Goal: Transaction & Acquisition: Purchase product/service

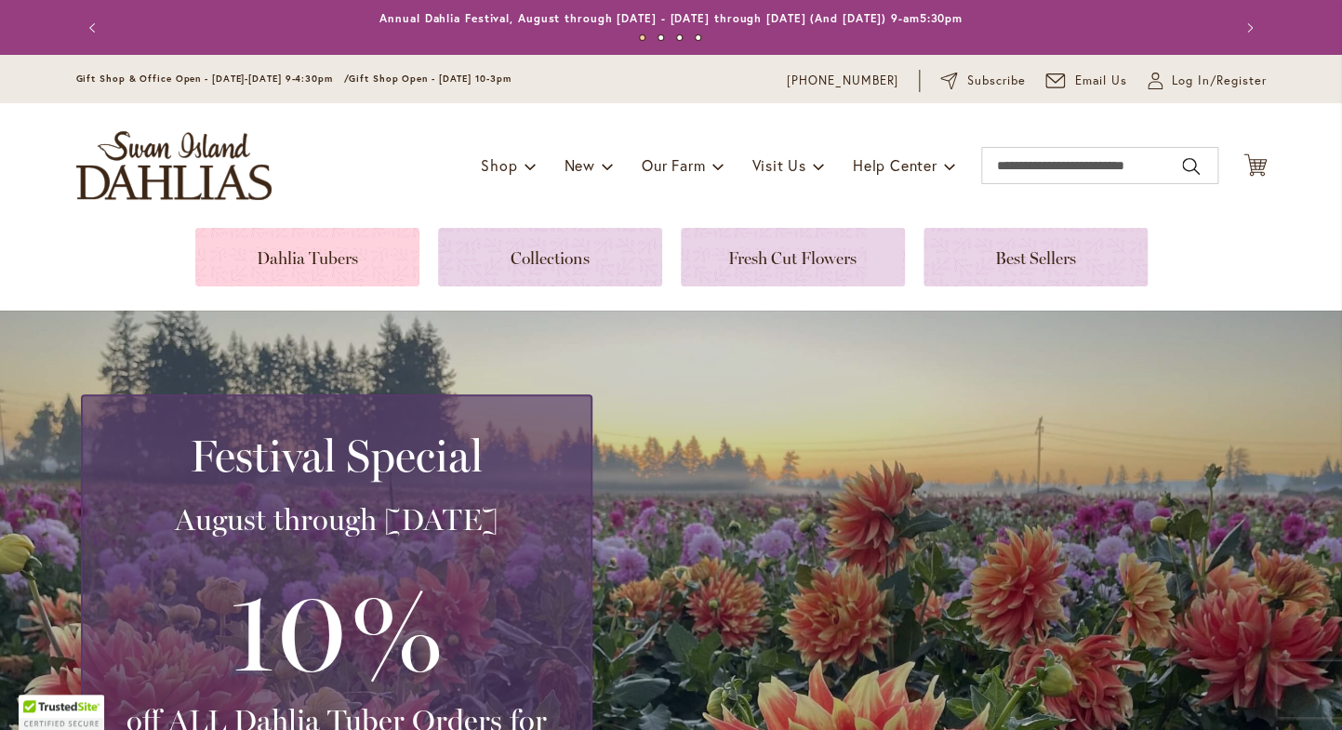
click at [277, 268] on link at bounding box center [307, 257] width 224 height 59
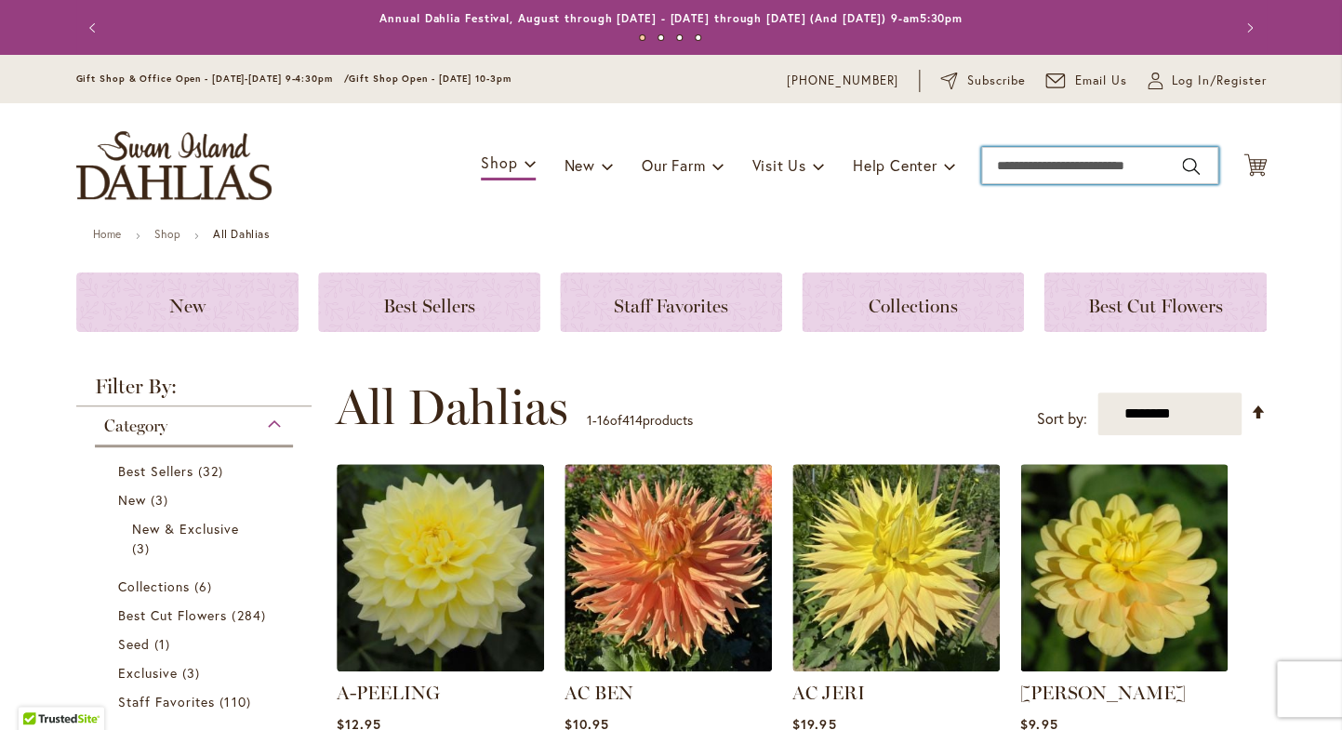
click at [1057, 159] on input "Search" at bounding box center [1099, 165] width 237 height 37
type input "*******"
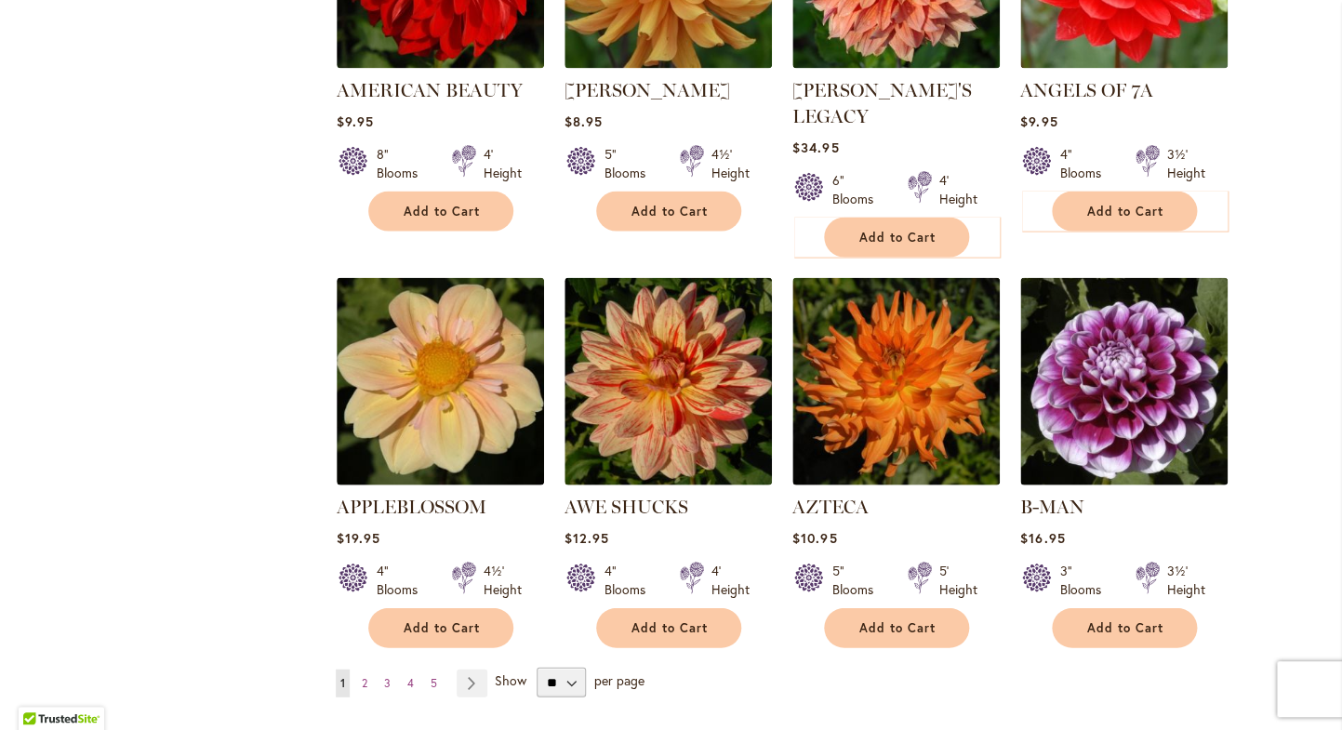
scroll to position [1390, 0]
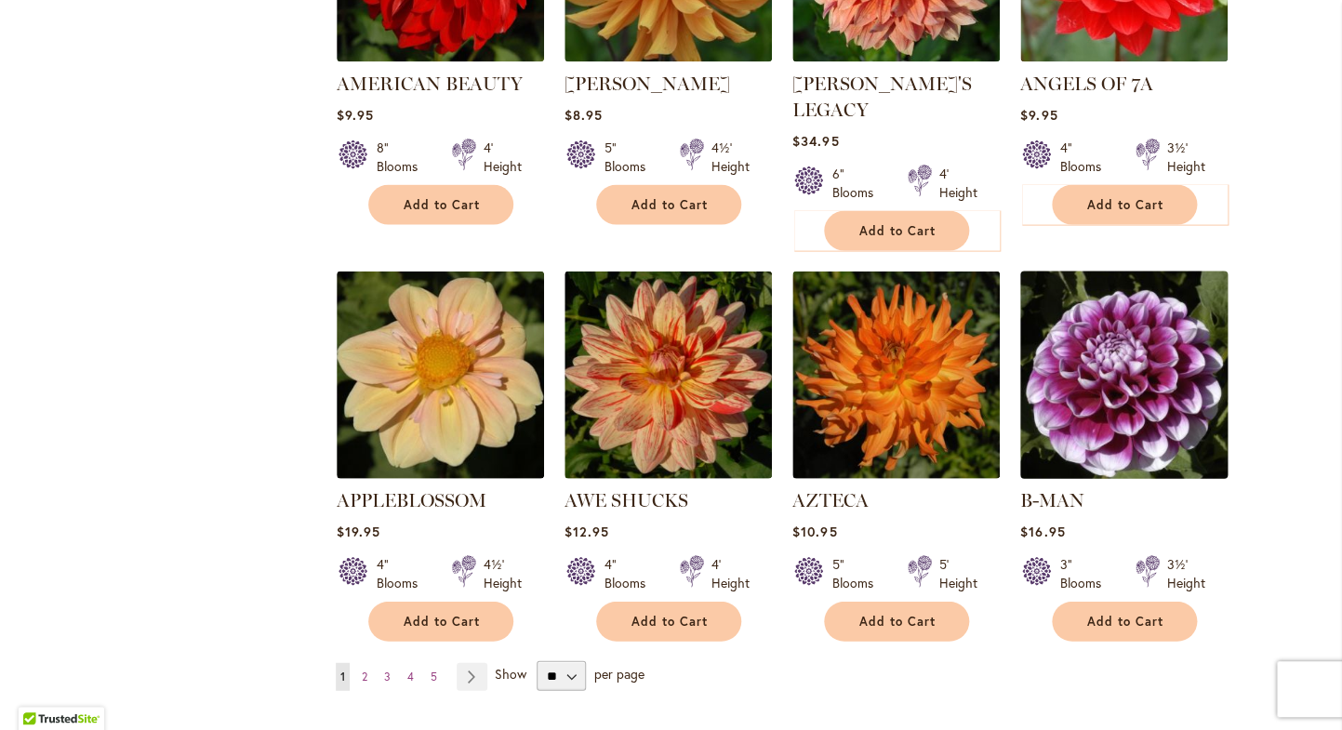
click at [1088, 395] on img at bounding box center [1123, 376] width 218 height 218
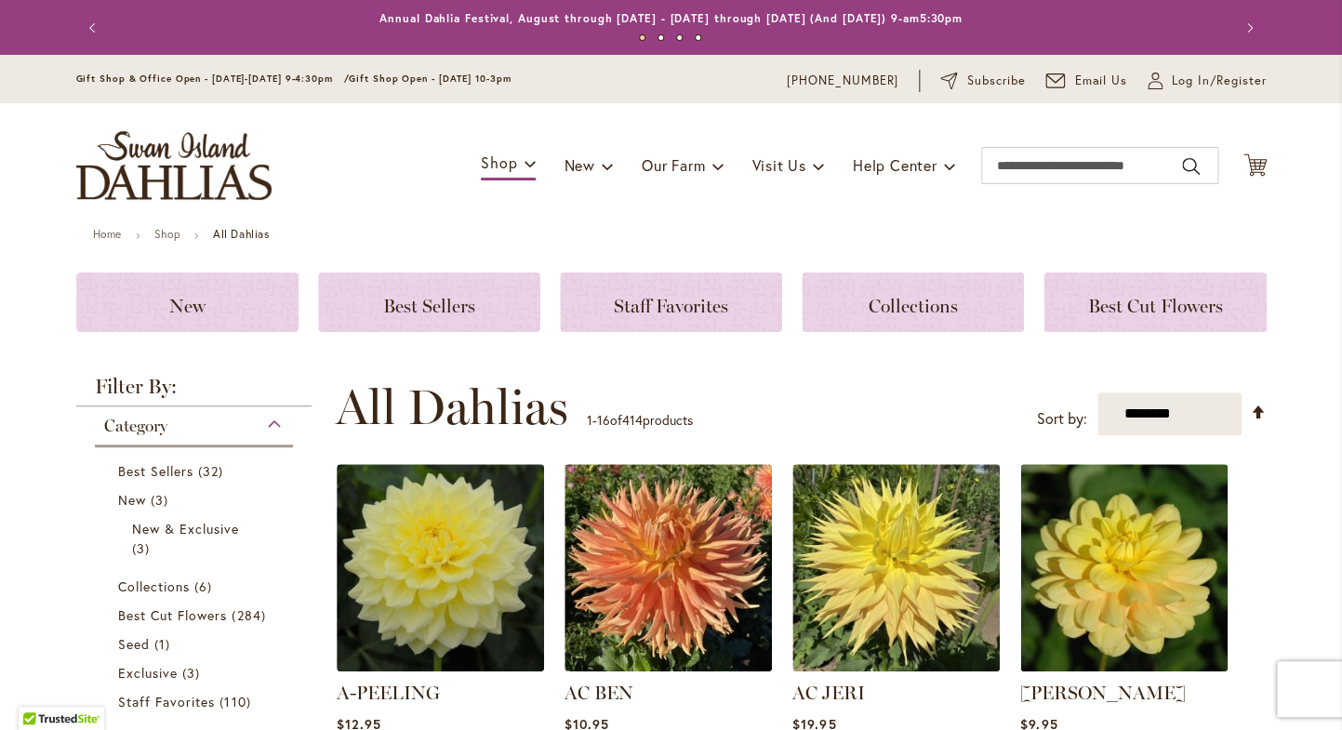
scroll to position [1390, 0]
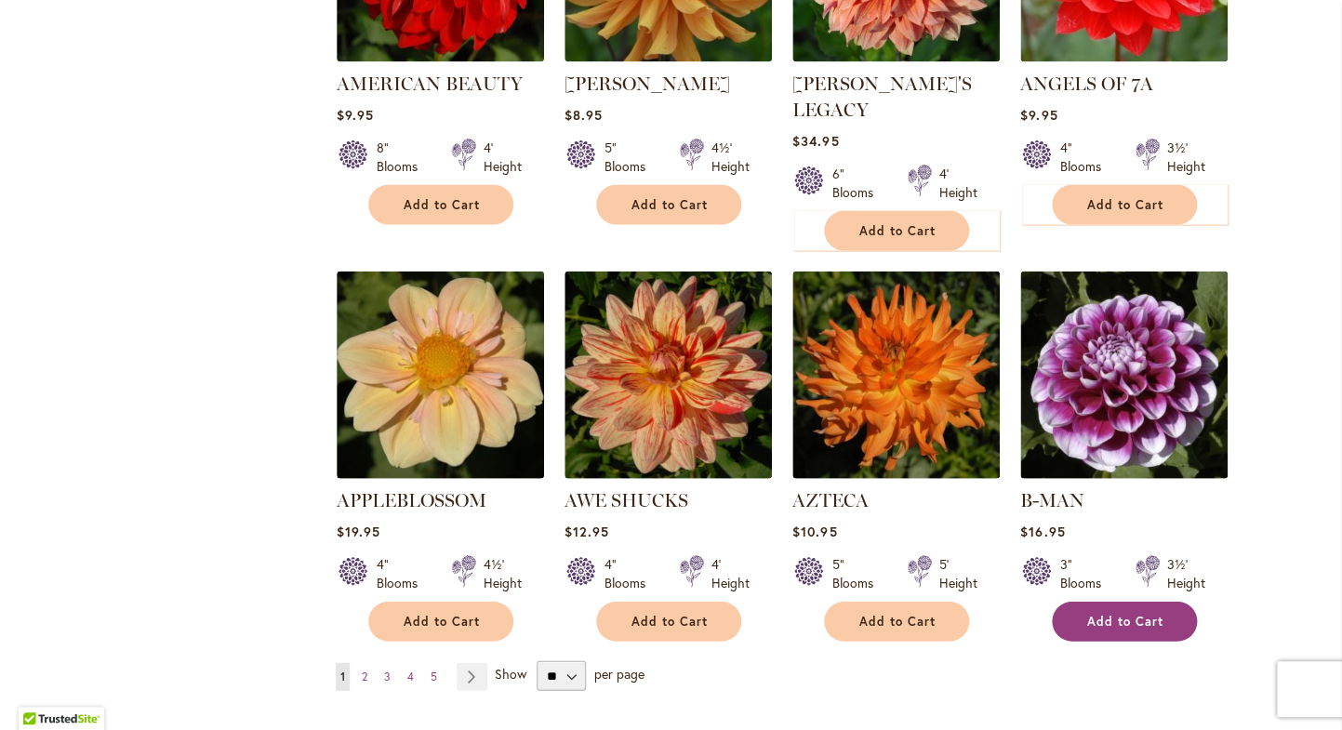
click at [1159, 614] on span "Add to Cart" at bounding box center [1125, 622] width 76 height 16
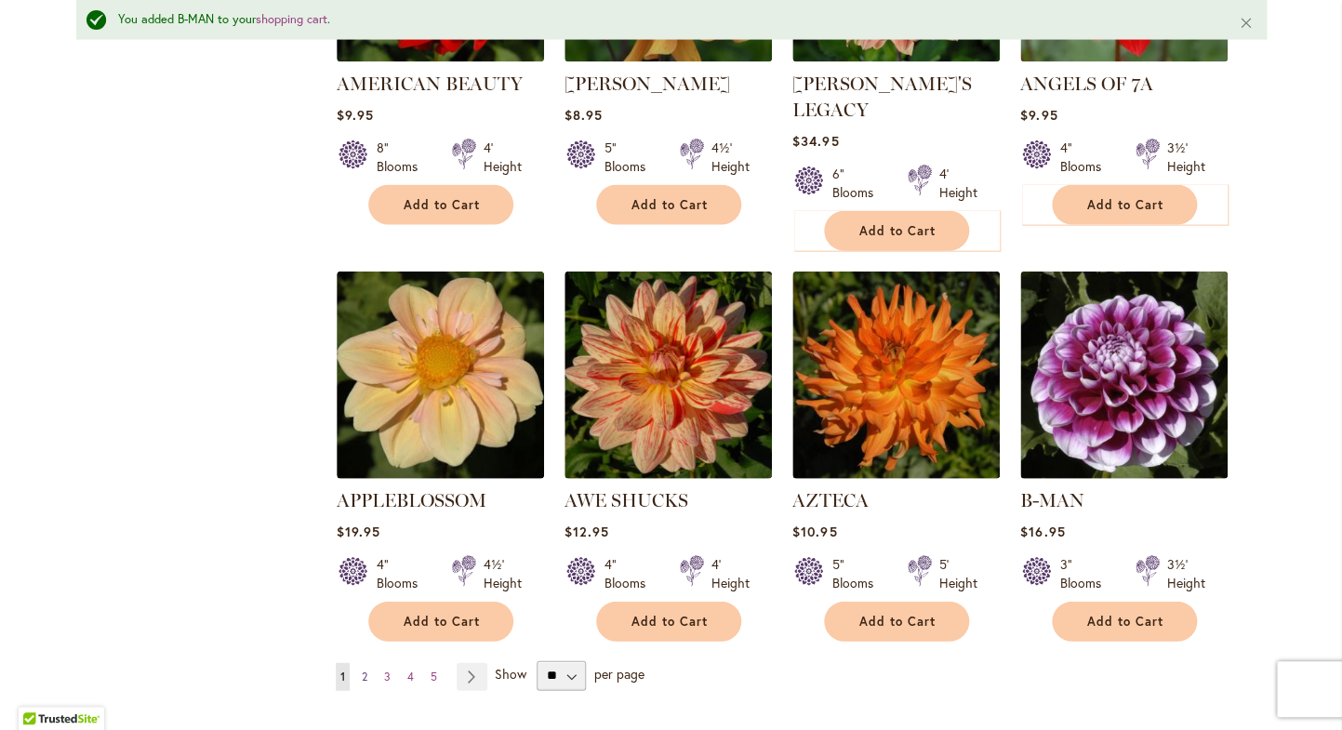
click at [365, 669] on span "2" at bounding box center [365, 676] width 6 height 14
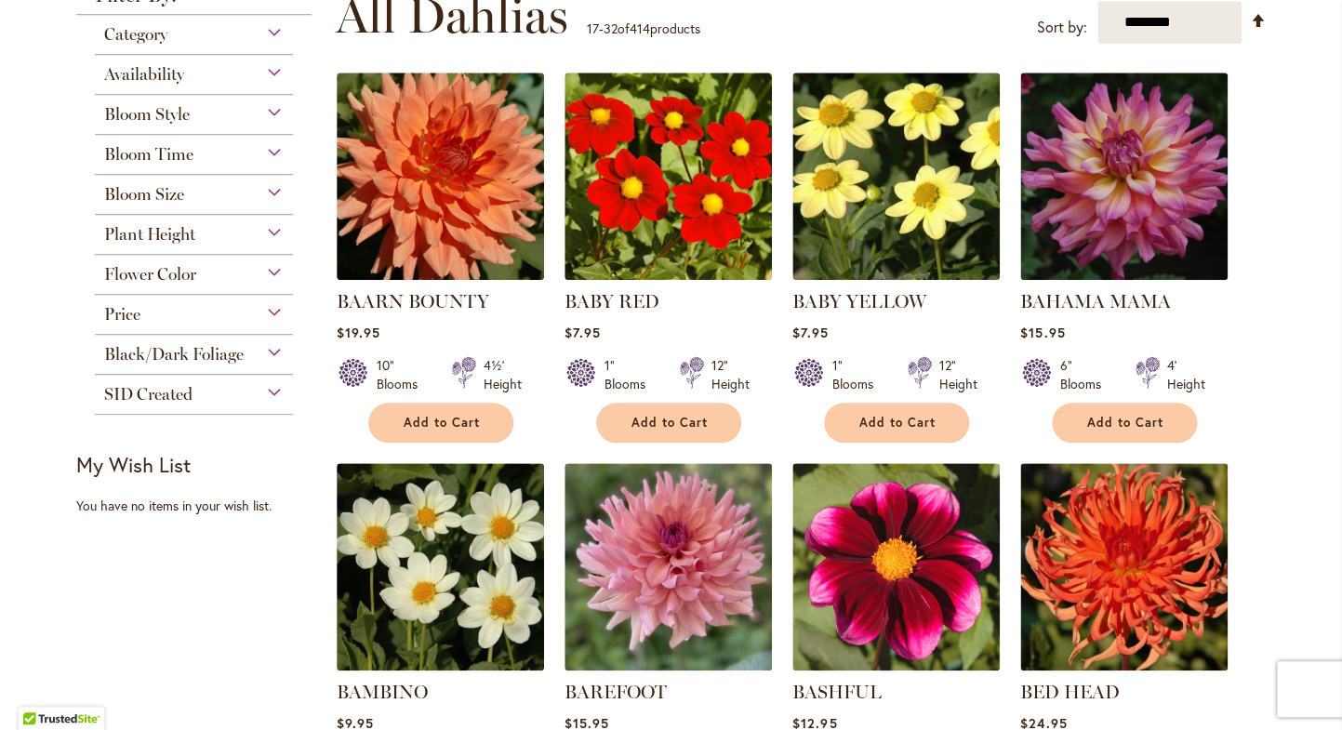
scroll to position [398, 0]
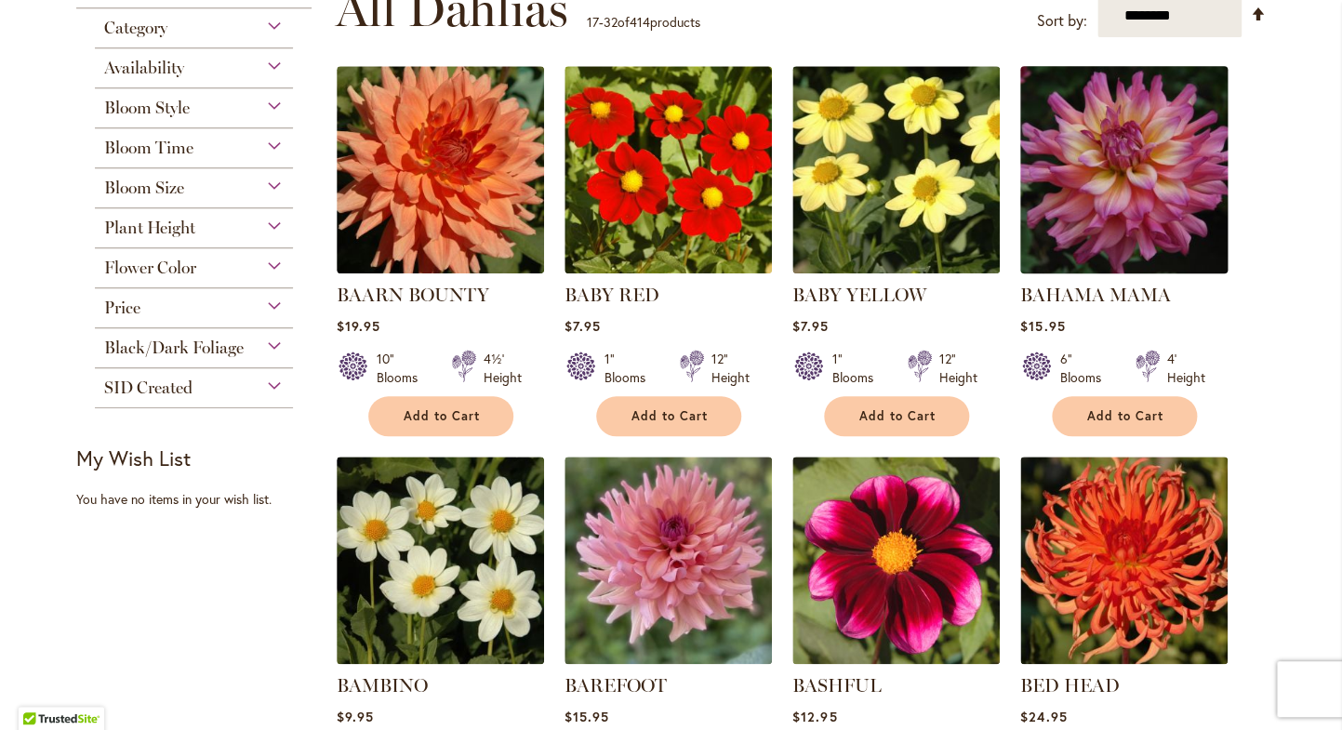
click at [1177, 148] on img at bounding box center [1123, 170] width 218 height 218
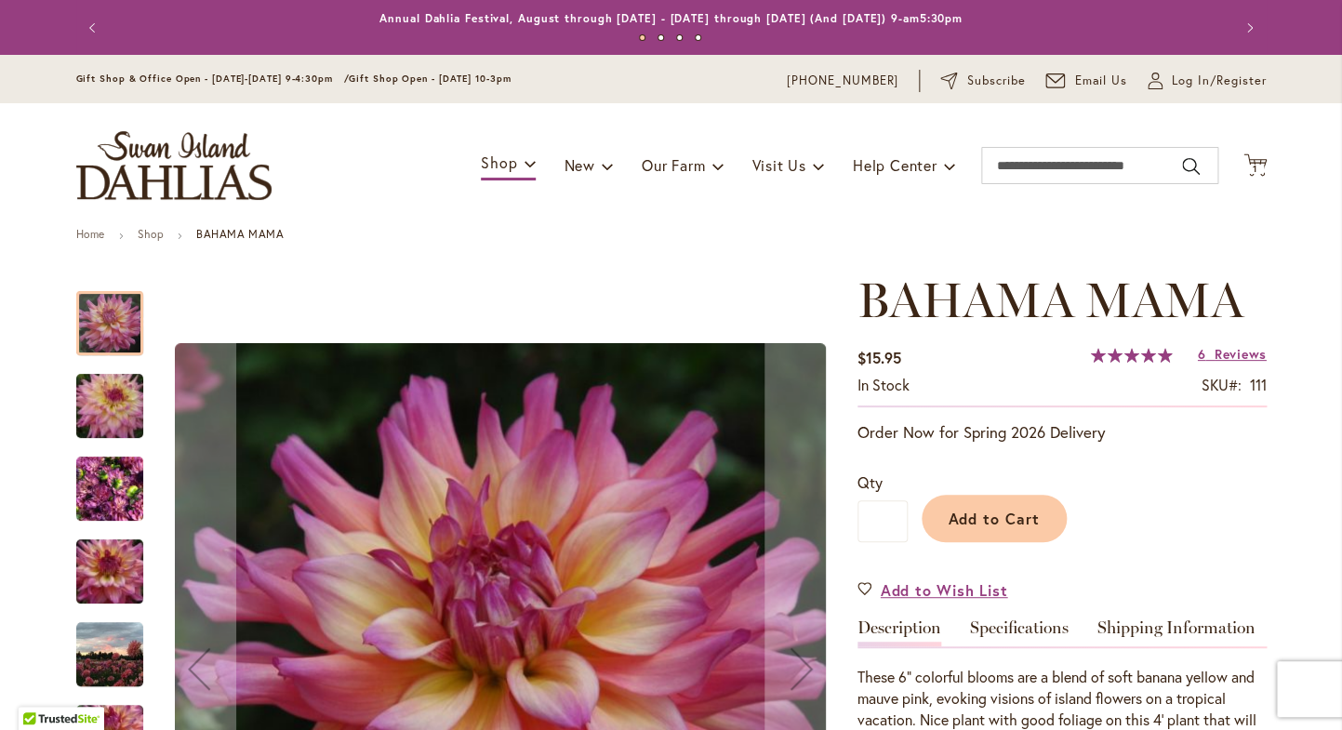
click at [124, 403] on img "Bahama Mama" at bounding box center [110, 406] width 134 height 89
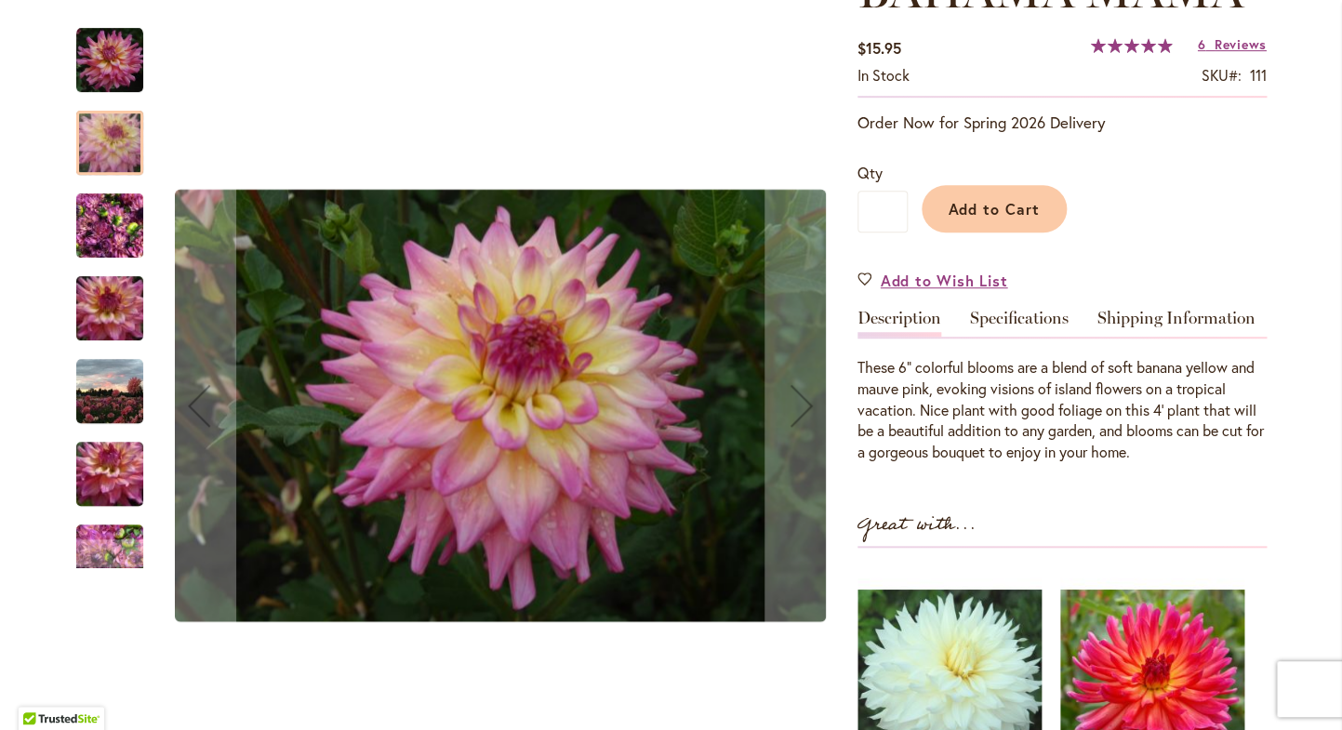
scroll to position [312, 0]
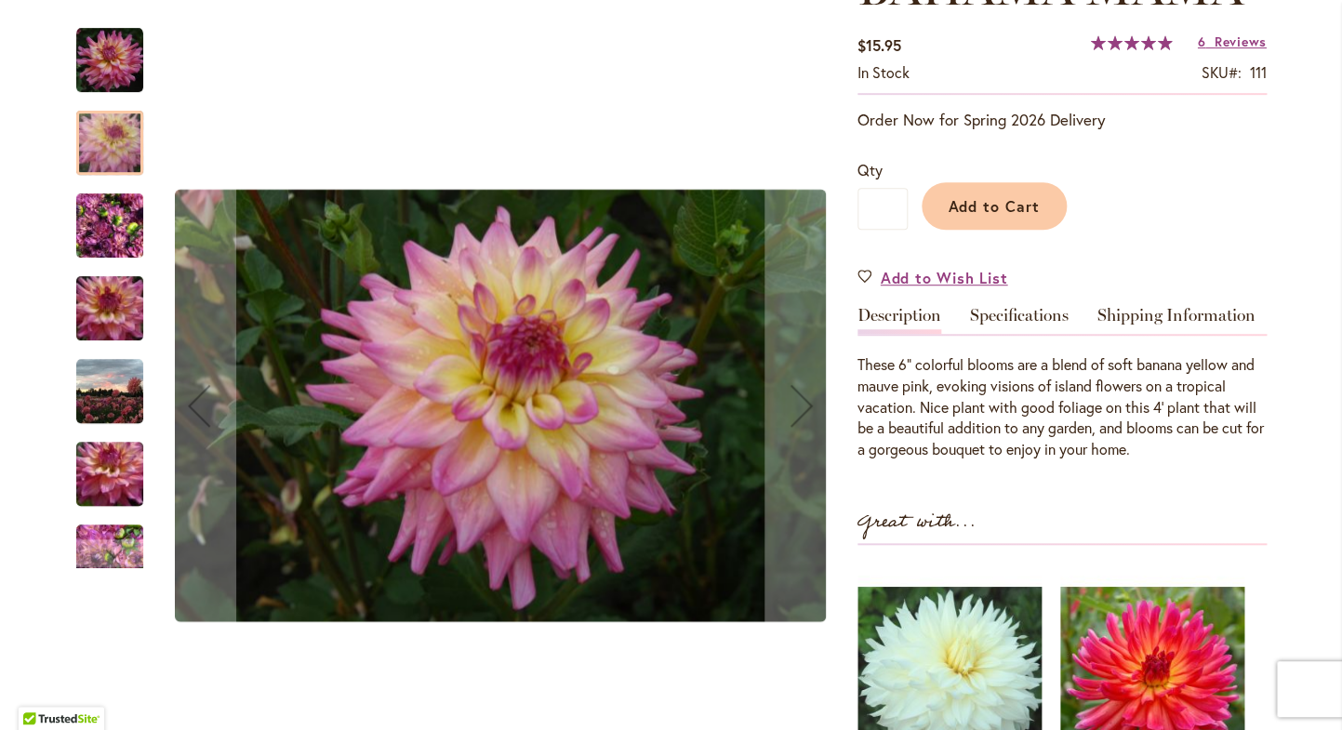
click at [112, 233] on img "Bahama Mama" at bounding box center [109, 225] width 67 height 89
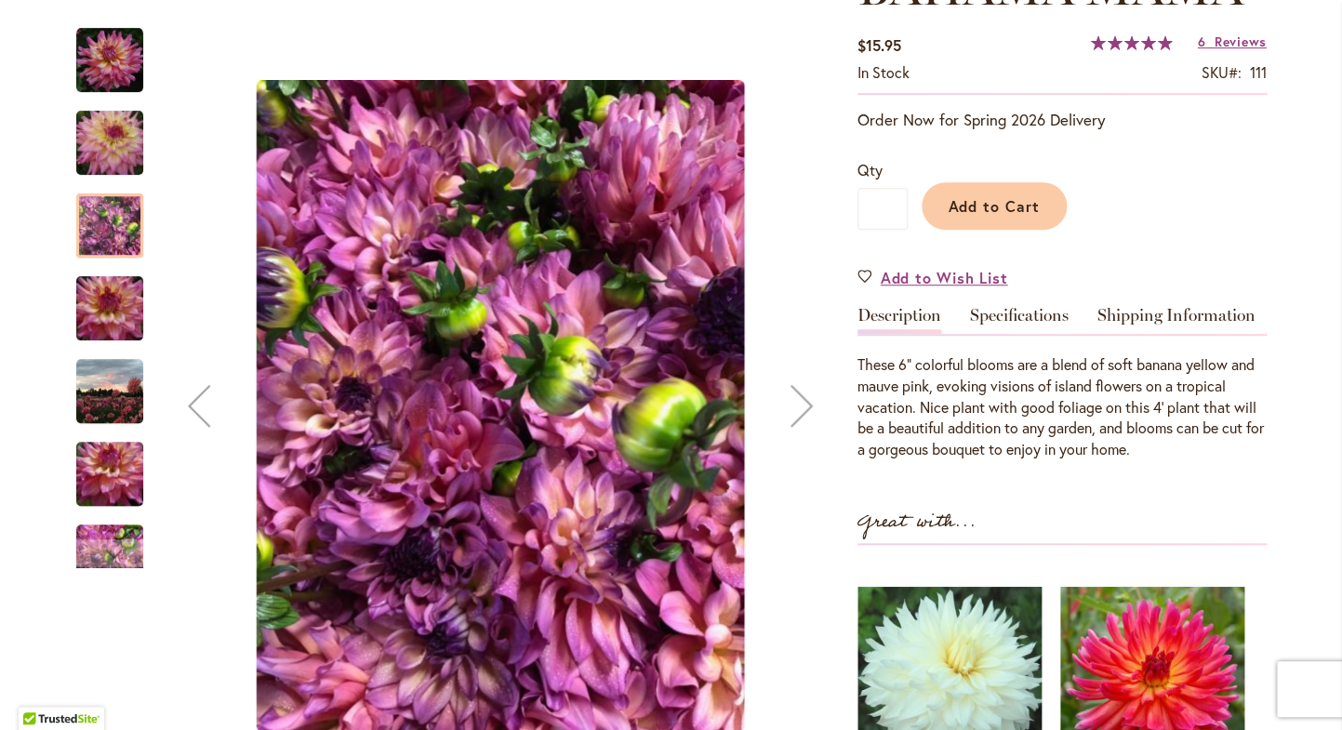
click at [103, 328] on img "Bahama Mama" at bounding box center [110, 308] width 134 height 89
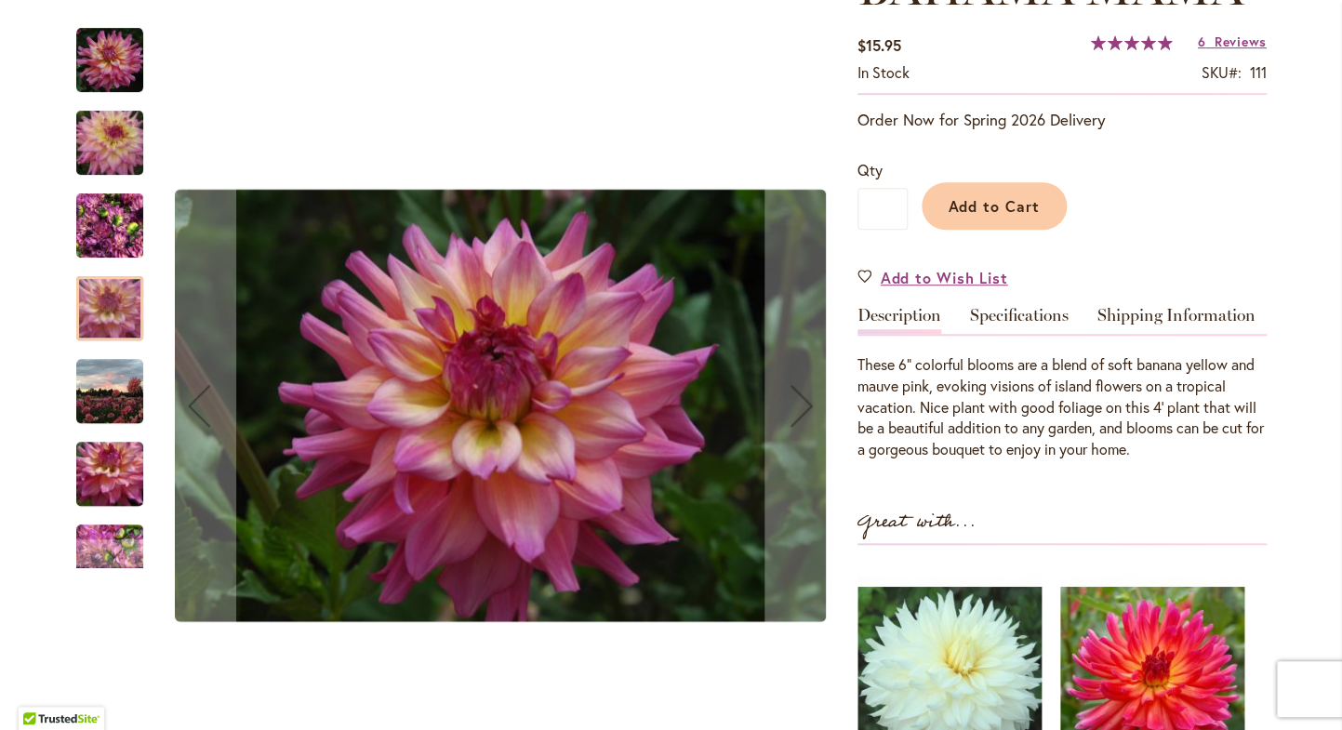
click at [99, 430] on div "Bahama Mama" at bounding box center [119, 464] width 86 height 83
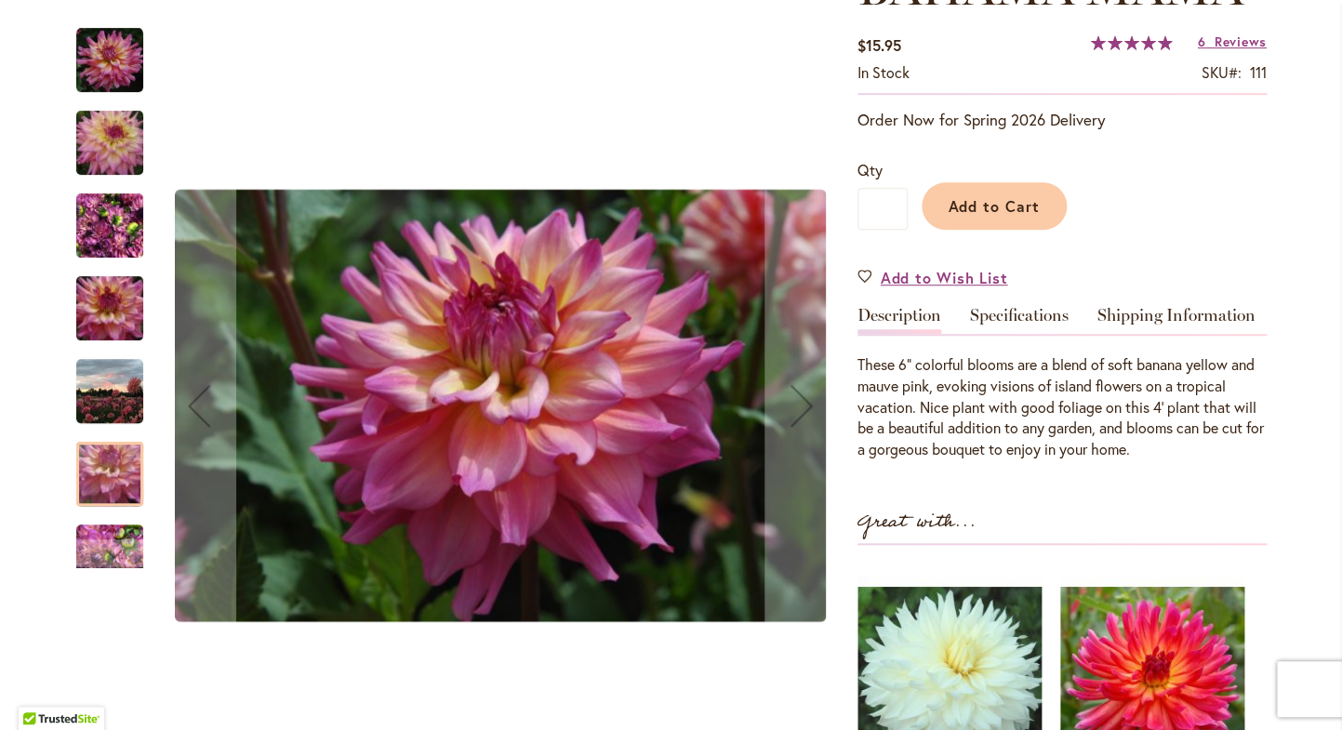
click at [106, 388] on img "Bahama Mama" at bounding box center [109, 391] width 67 height 67
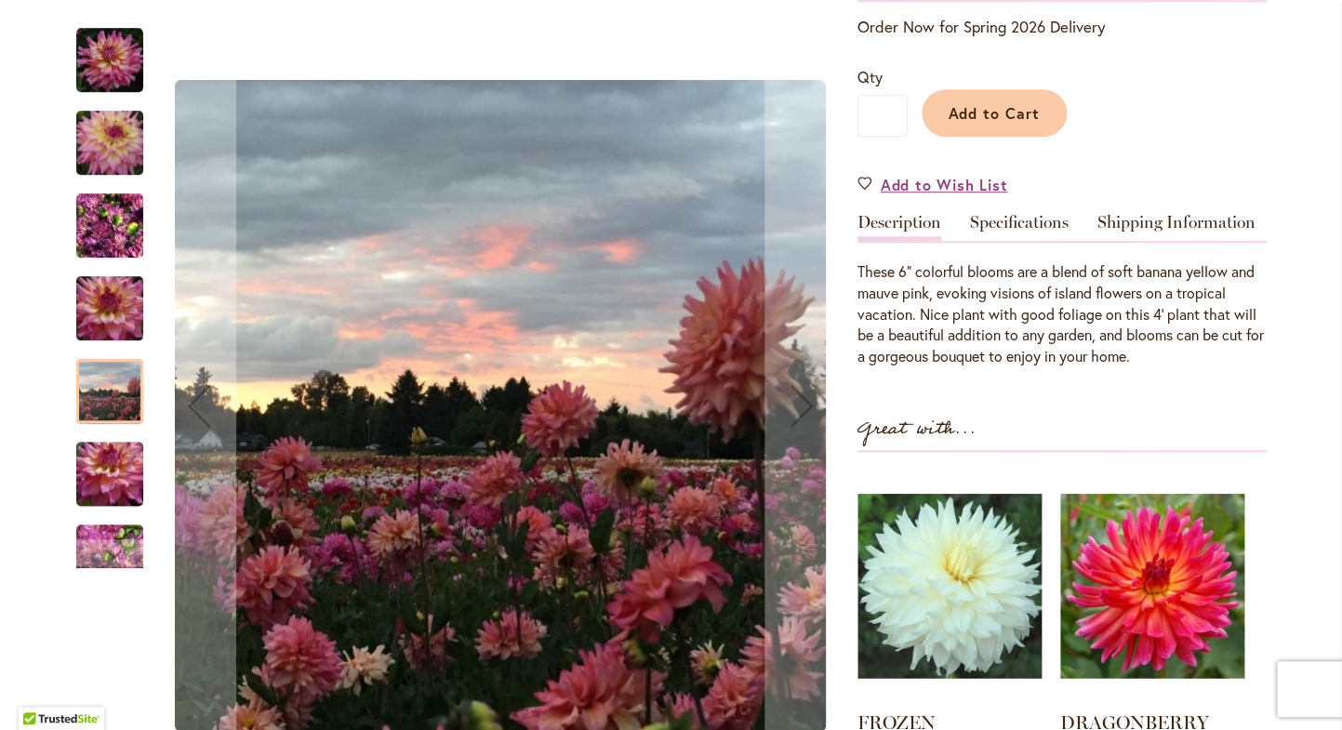
scroll to position [408, 0]
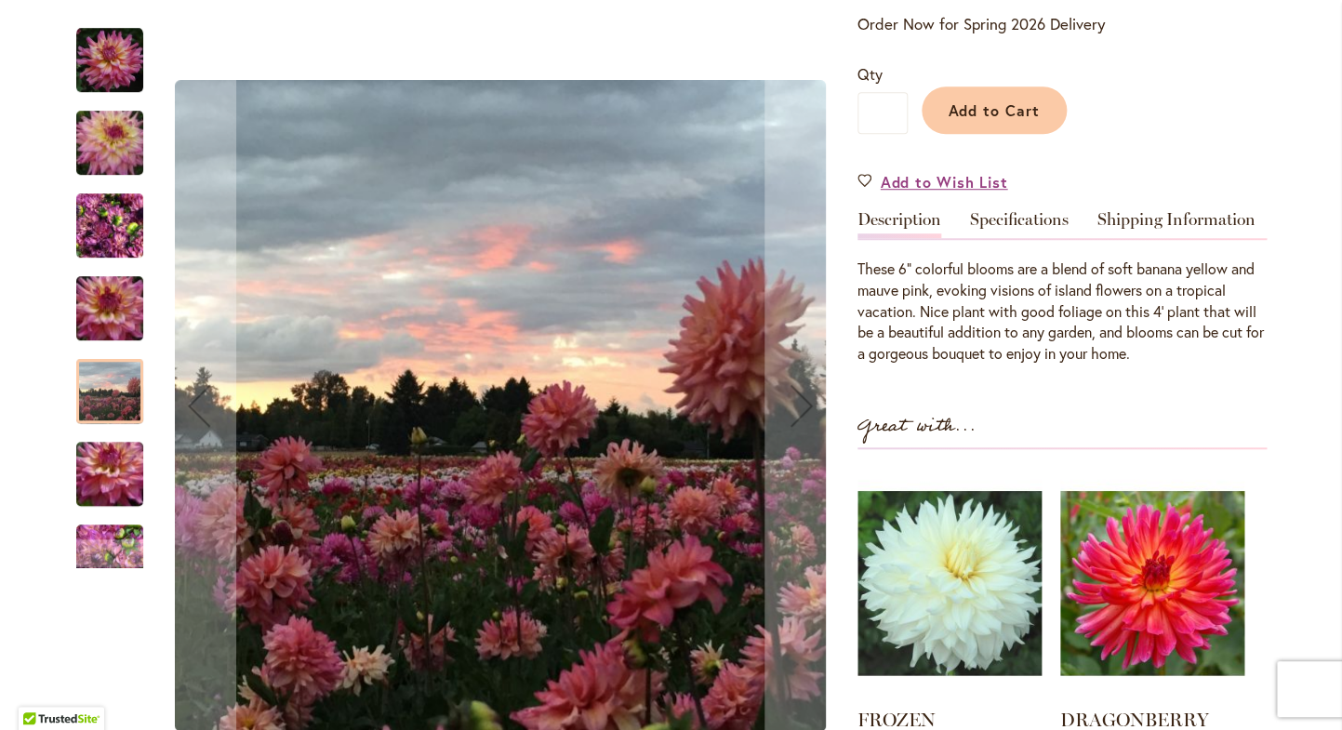
click at [99, 480] on img "Bahama Mama" at bounding box center [110, 474] width 134 height 89
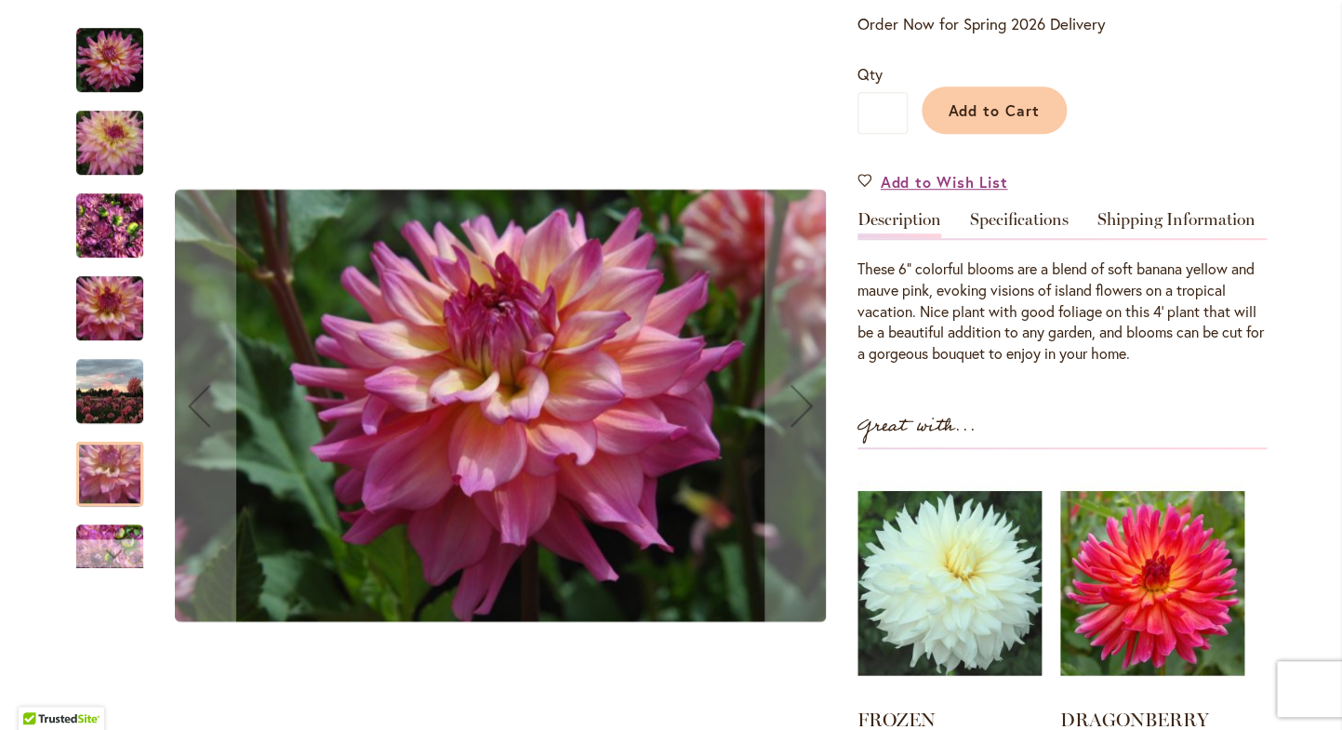
click at [101, 552] on div "Next" at bounding box center [110, 553] width 28 height 28
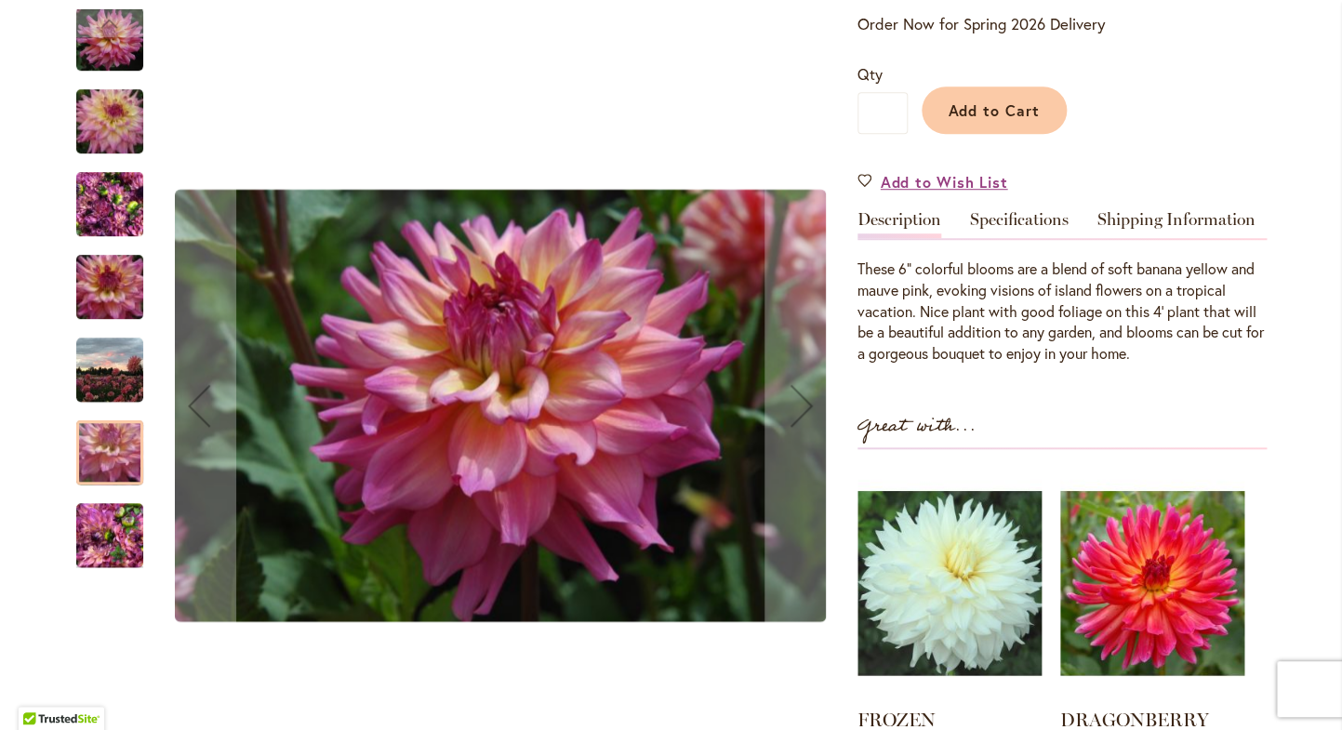
click at [103, 520] on img "Bahama Mama" at bounding box center [109, 535] width 67 height 89
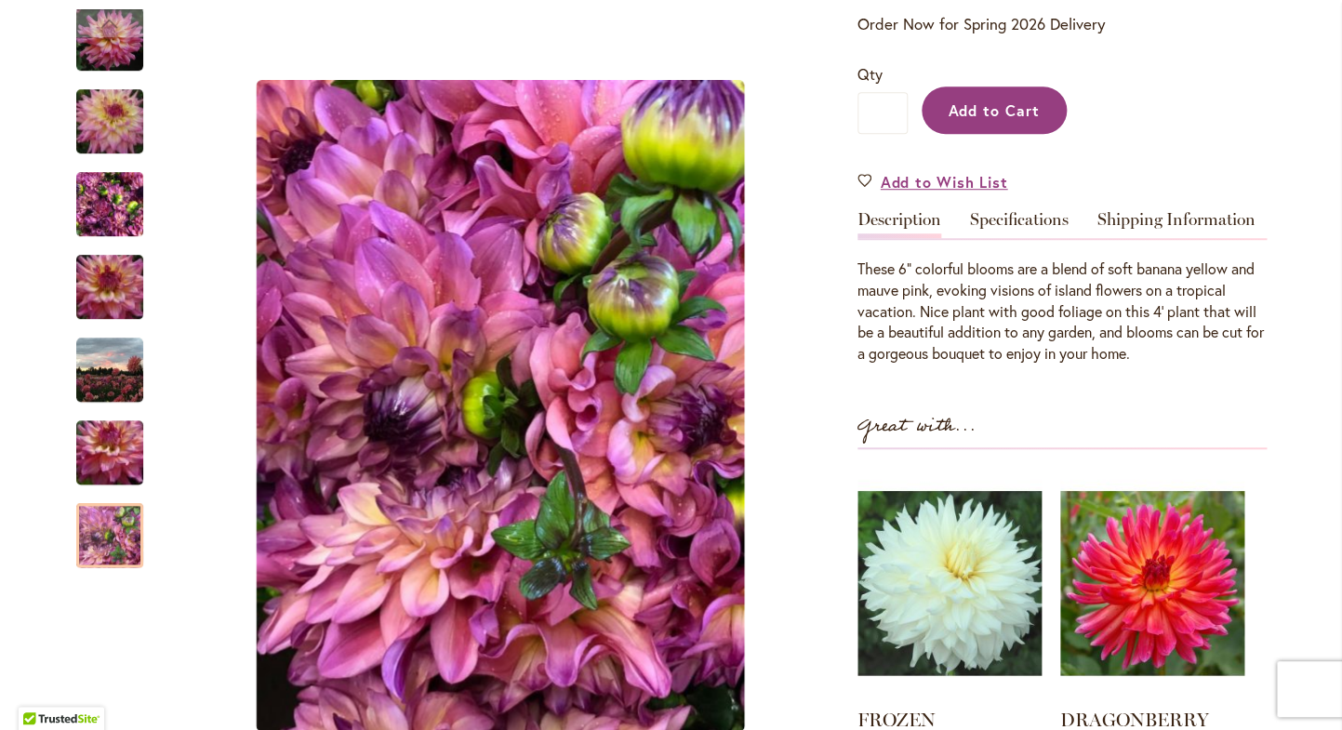
click at [983, 105] on span "Add to Cart" at bounding box center [993, 110] width 92 height 20
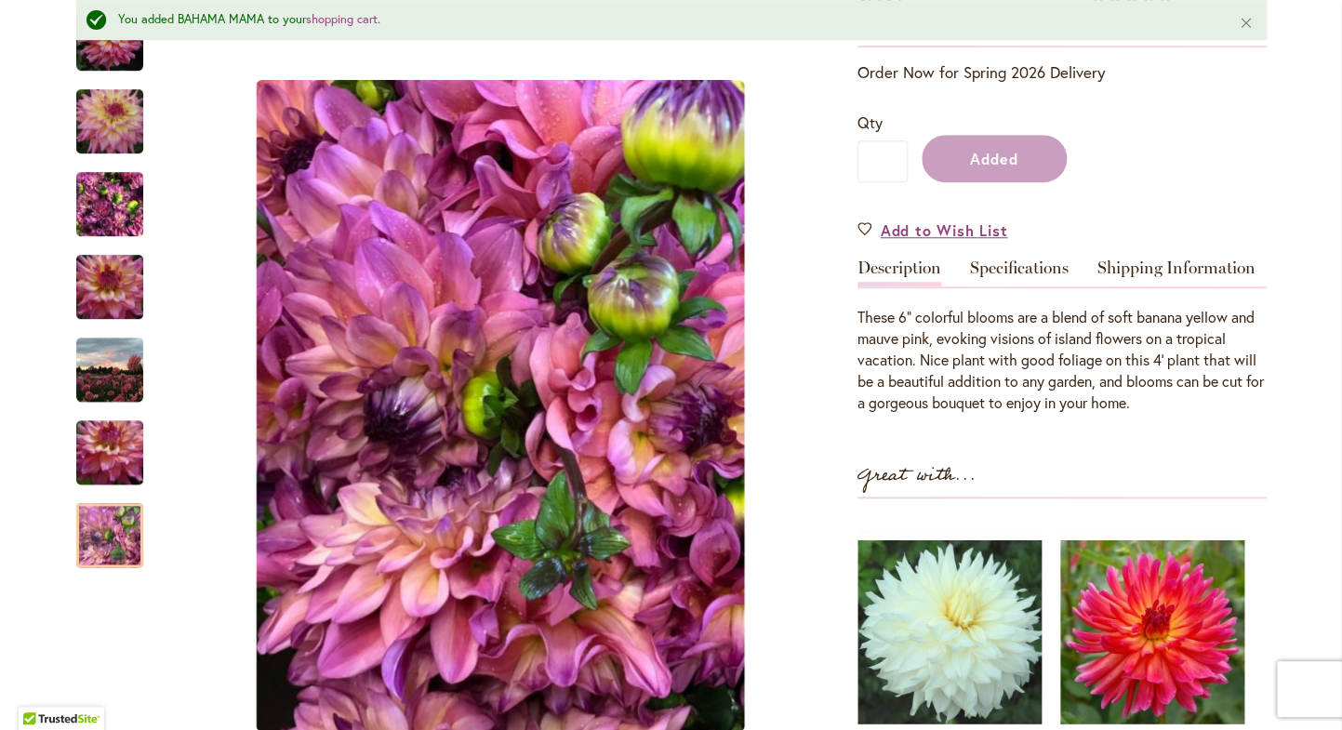
scroll to position [456, 0]
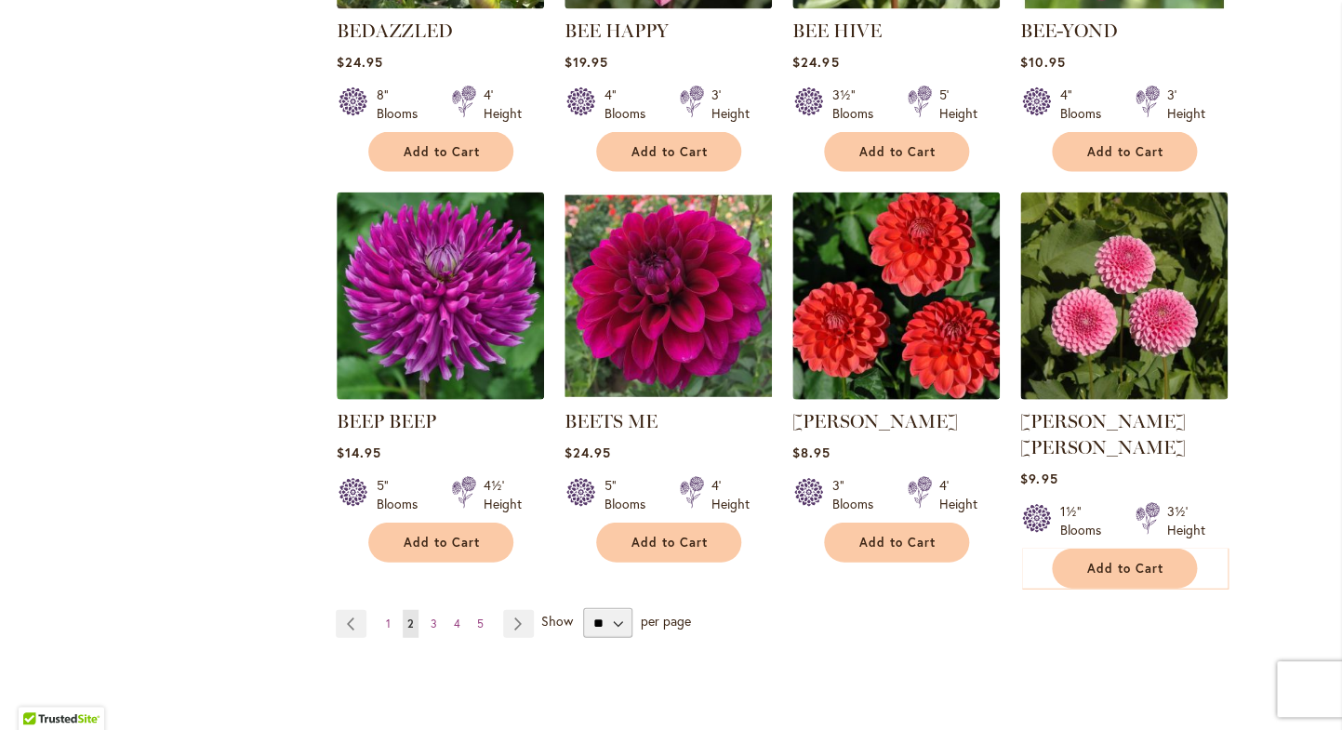
scroll to position [1447, 0]
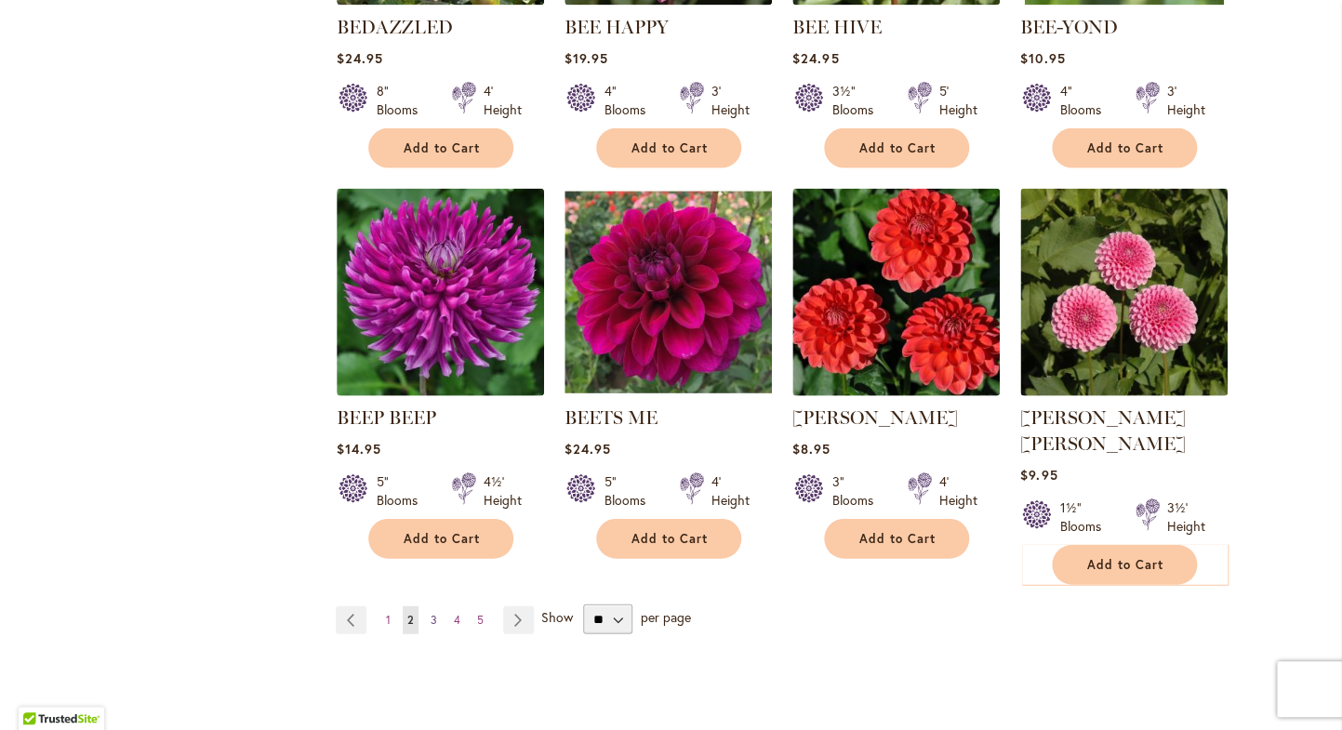
click at [436, 613] on span "3" at bounding box center [433, 620] width 7 height 14
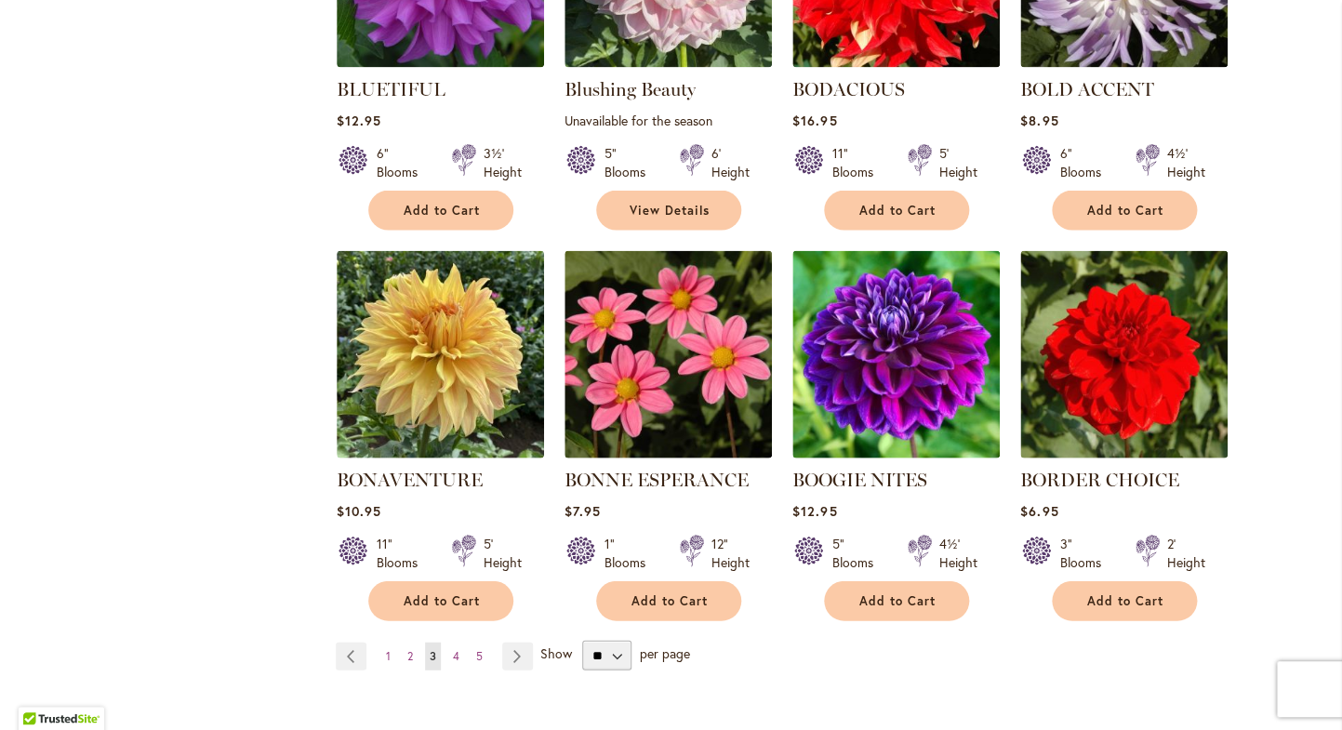
scroll to position [1437, 0]
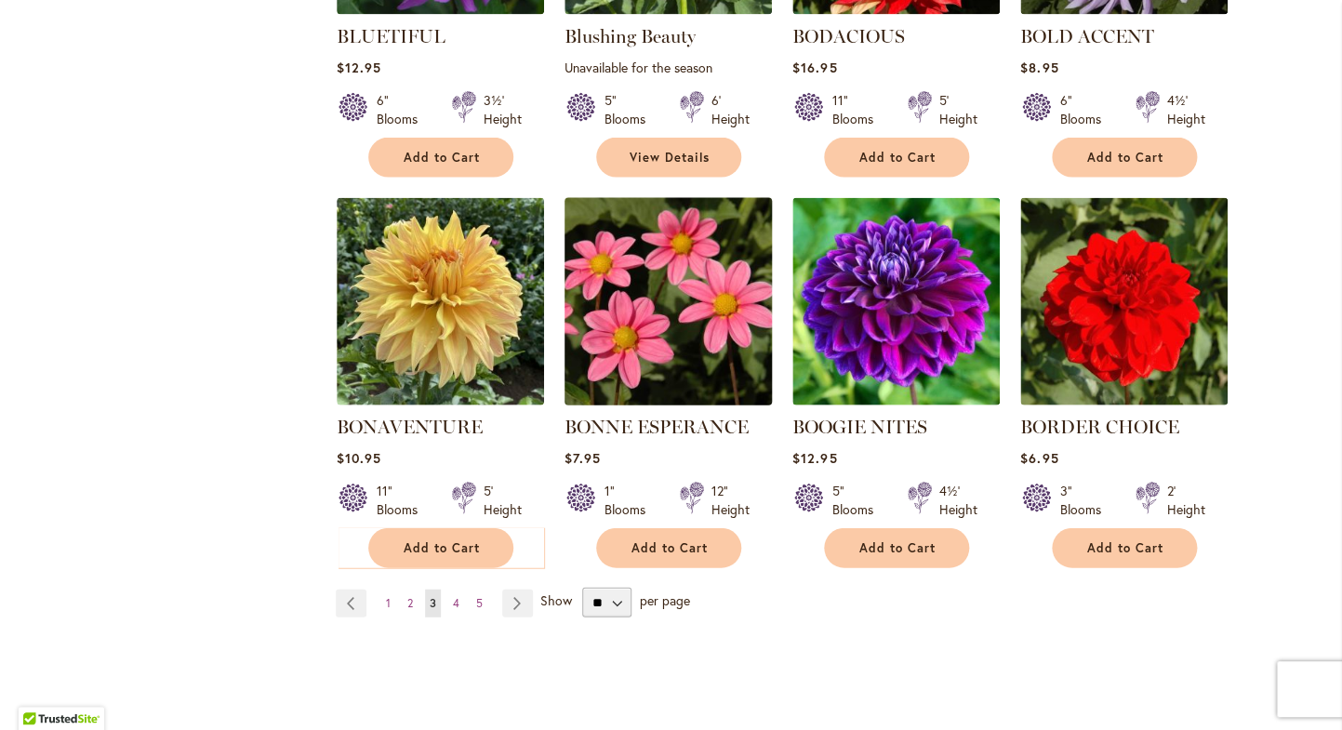
click at [663, 317] on img at bounding box center [668, 302] width 218 height 218
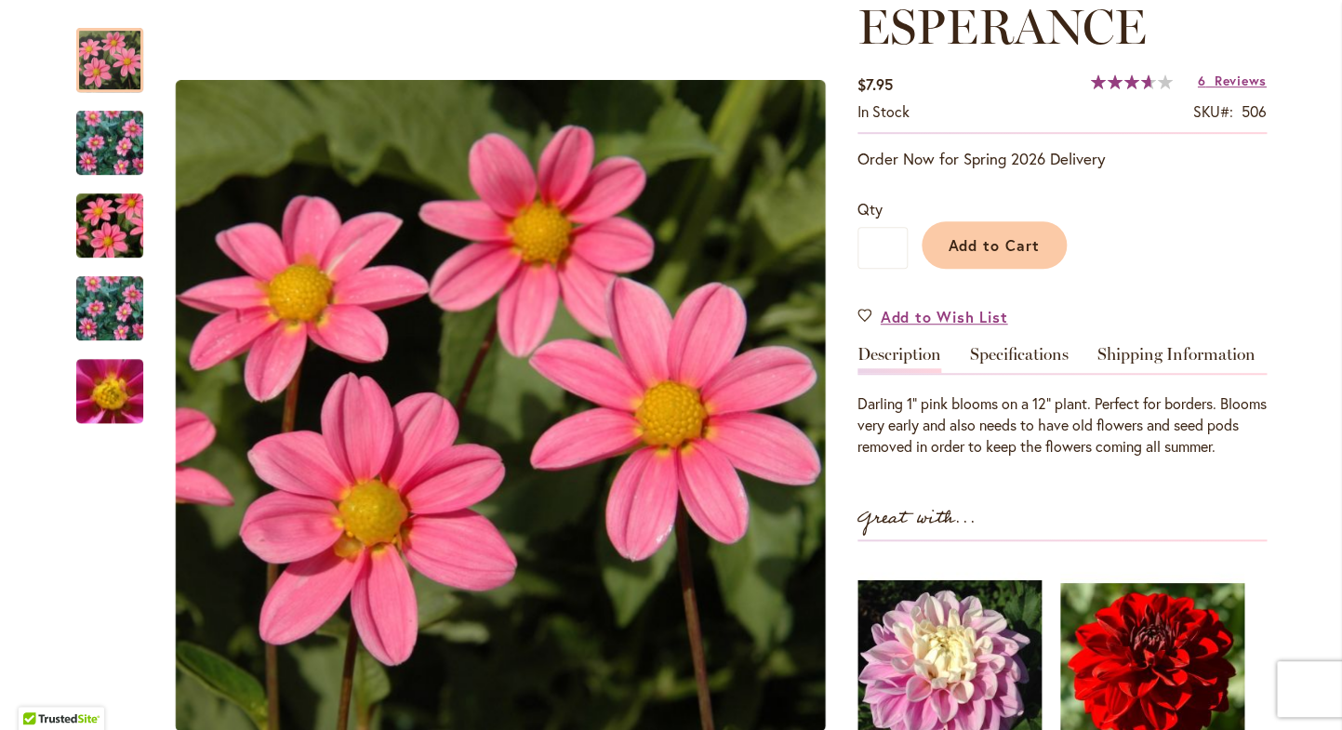
scroll to position [331, 0]
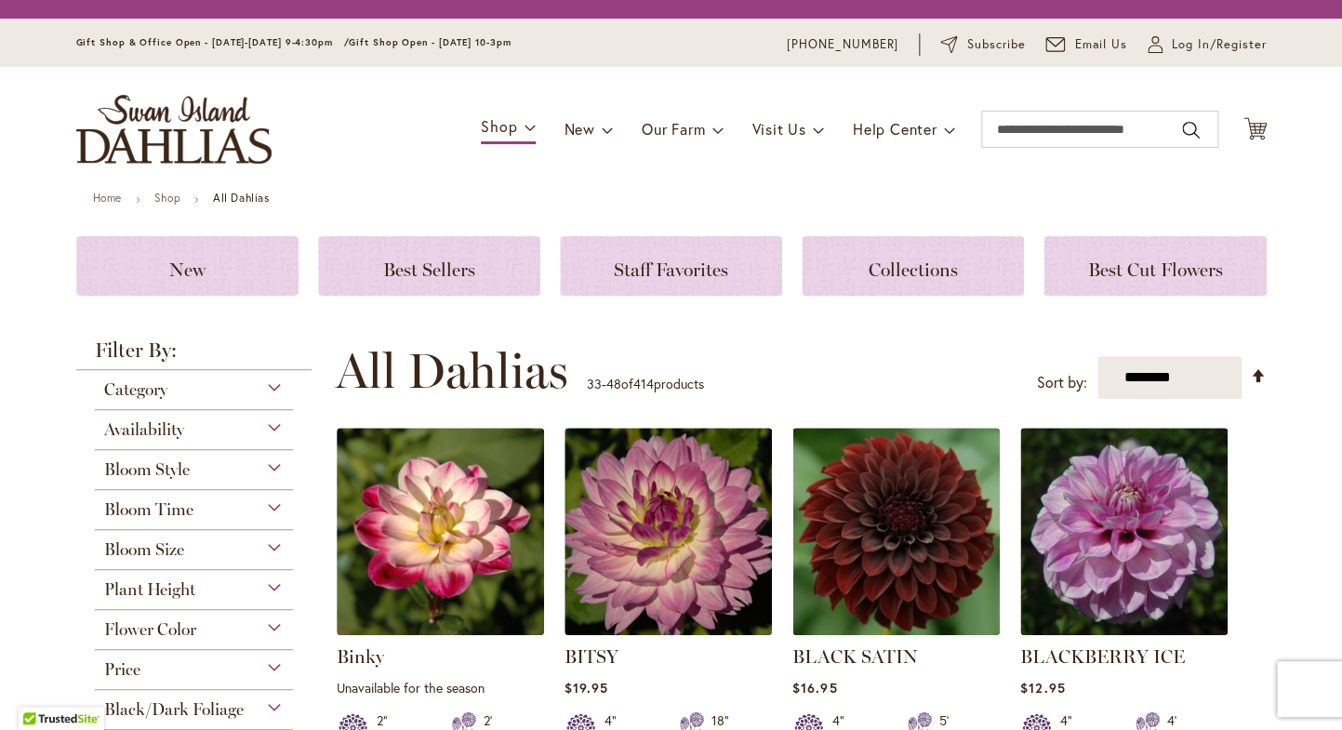
scroll to position [1437, 0]
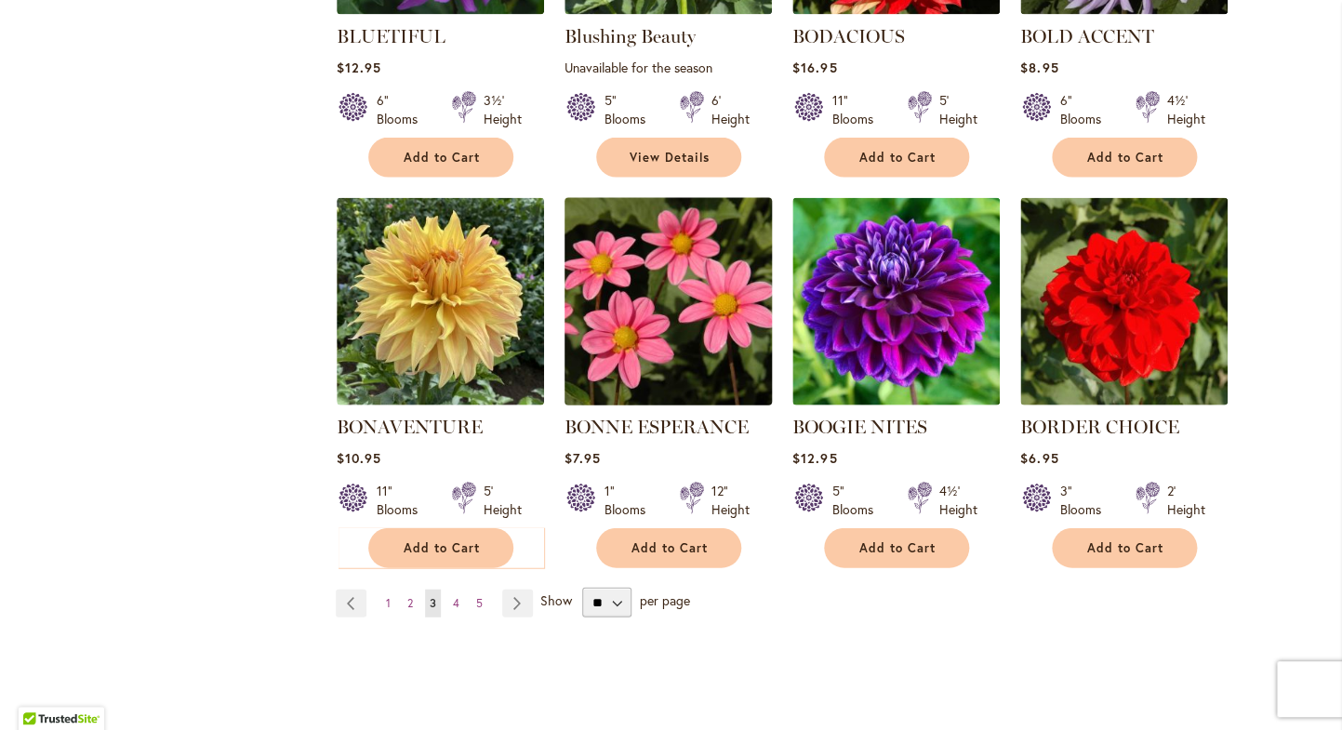
click at [659, 280] on img at bounding box center [668, 302] width 218 height 218
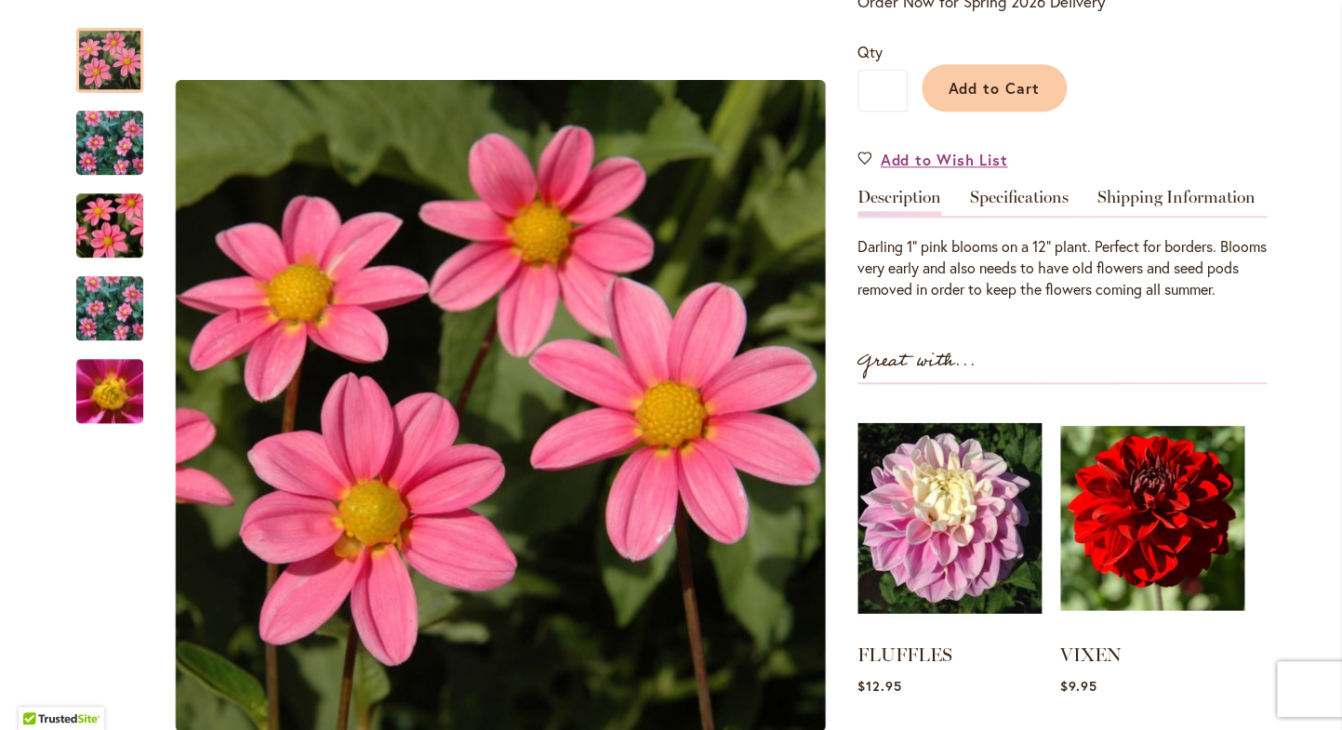
scroll to position [490, 0]
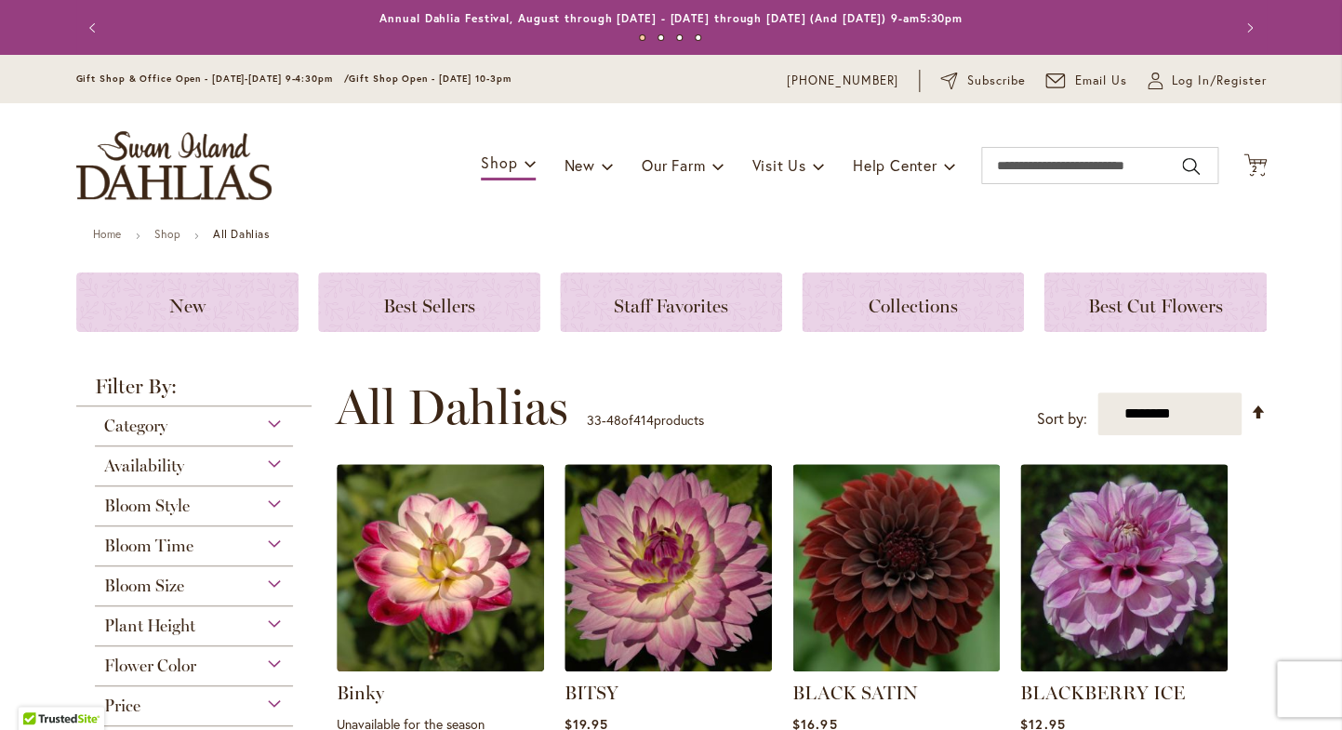
scroll to position [1437, 0]
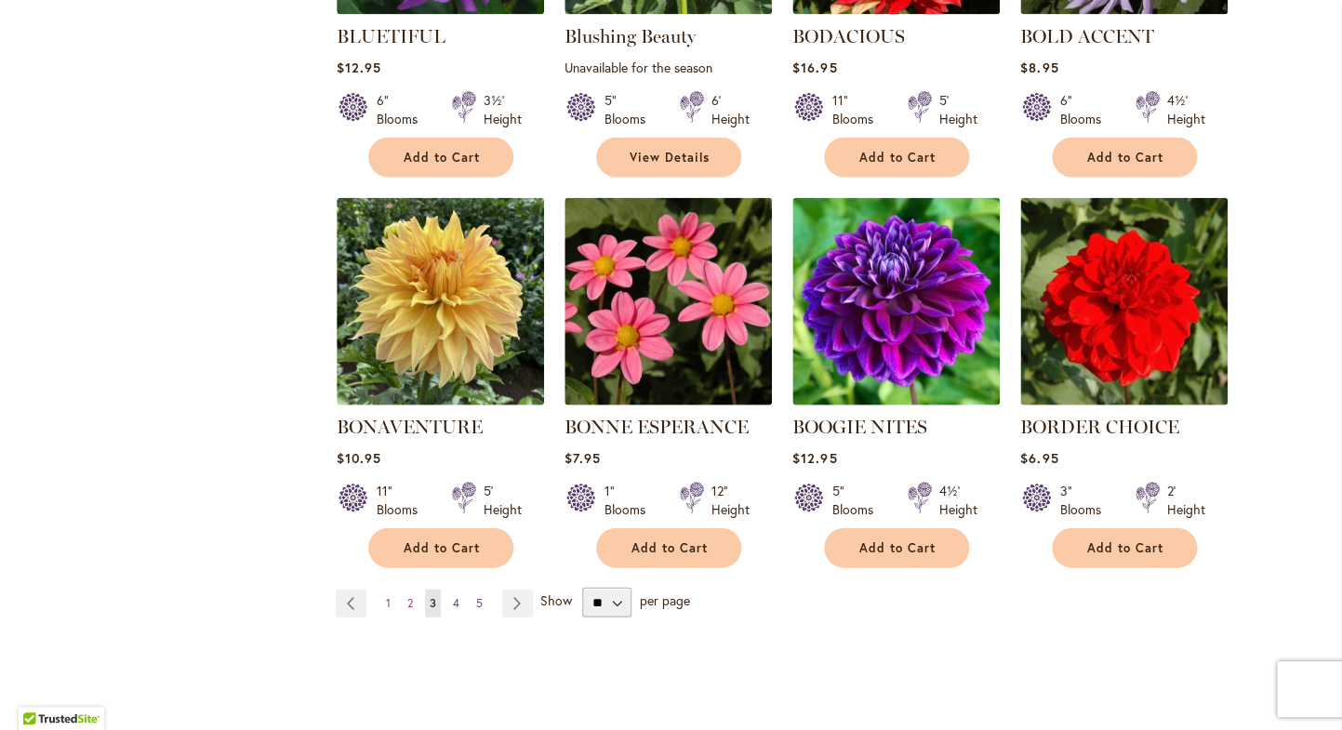
click at [460, 602] on link "Page 4" at bounding box center [456, 603] width 16 height 28
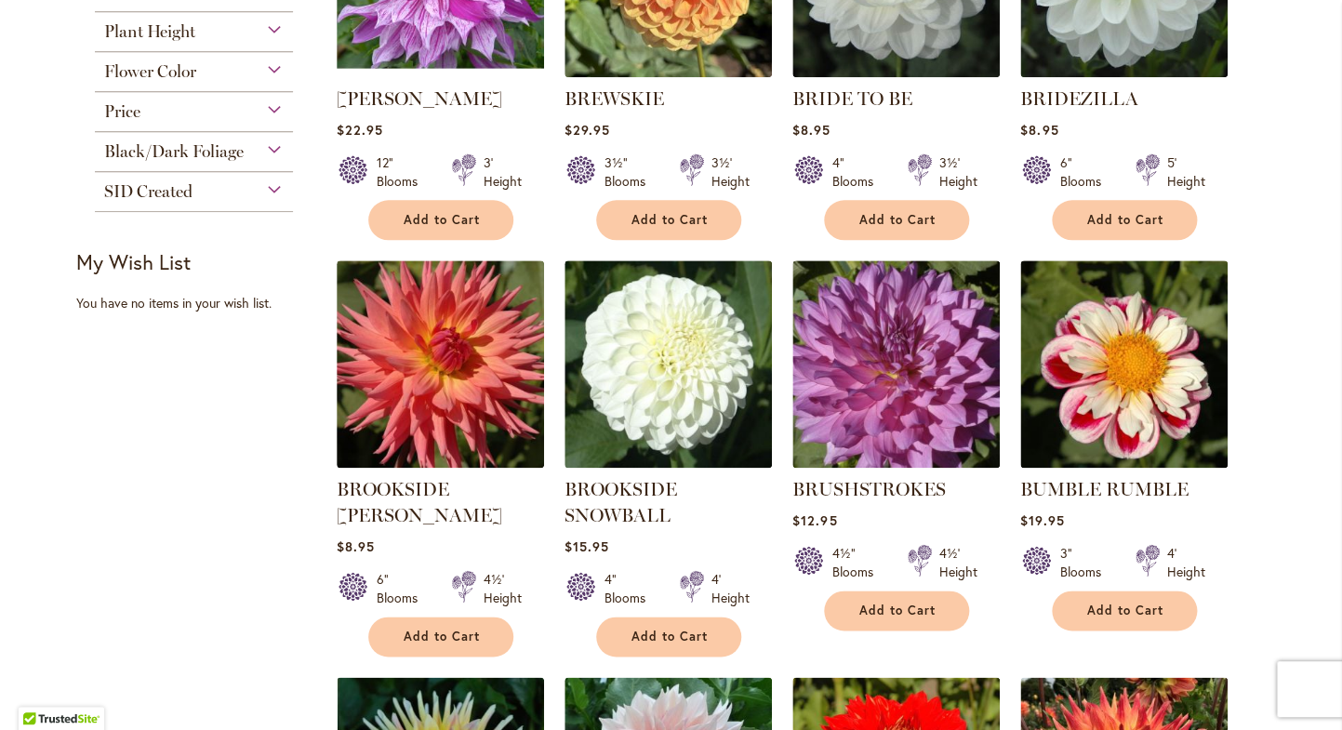
scroll to position [596, 0]
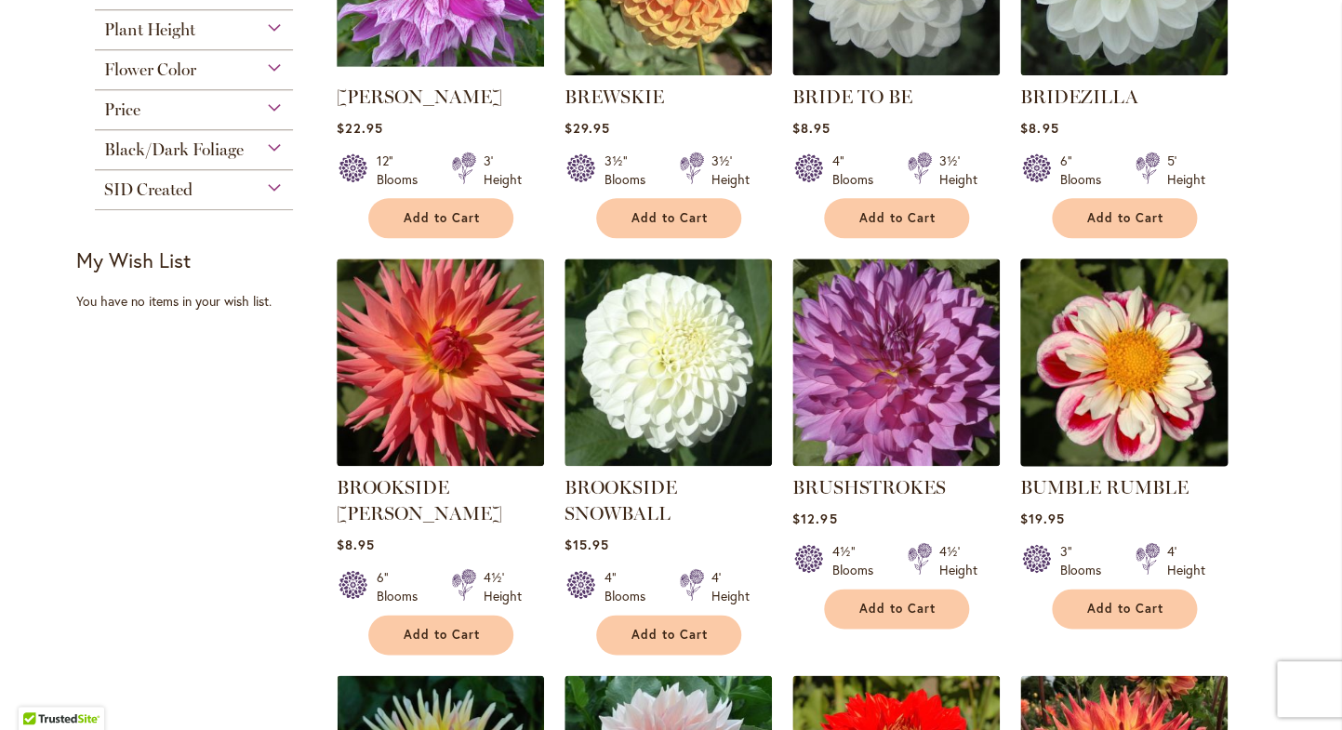
click at [1115, 397] on img at bounding box center [1123, 363] width 218 height 218
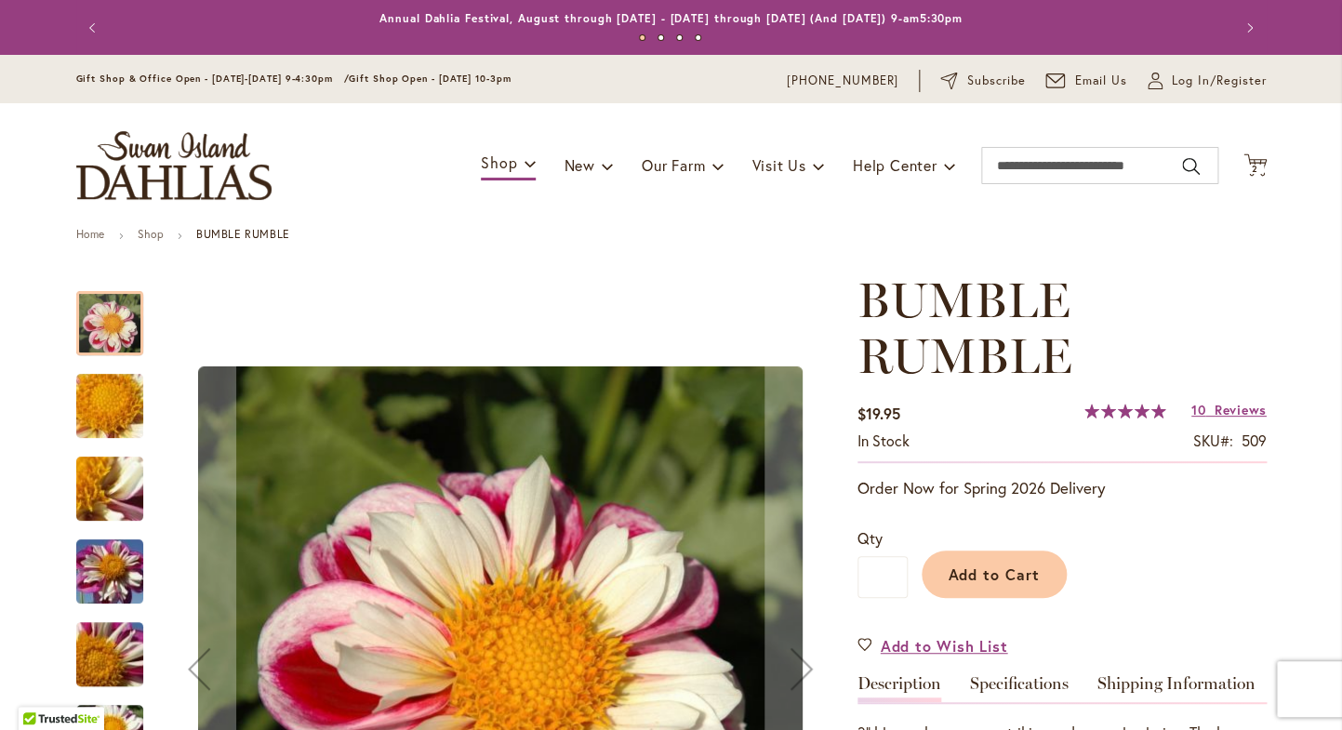
click at [107, 412] on img "BUMBLE RUMBLE" at bounding box center [110, 406] width 134 height 100
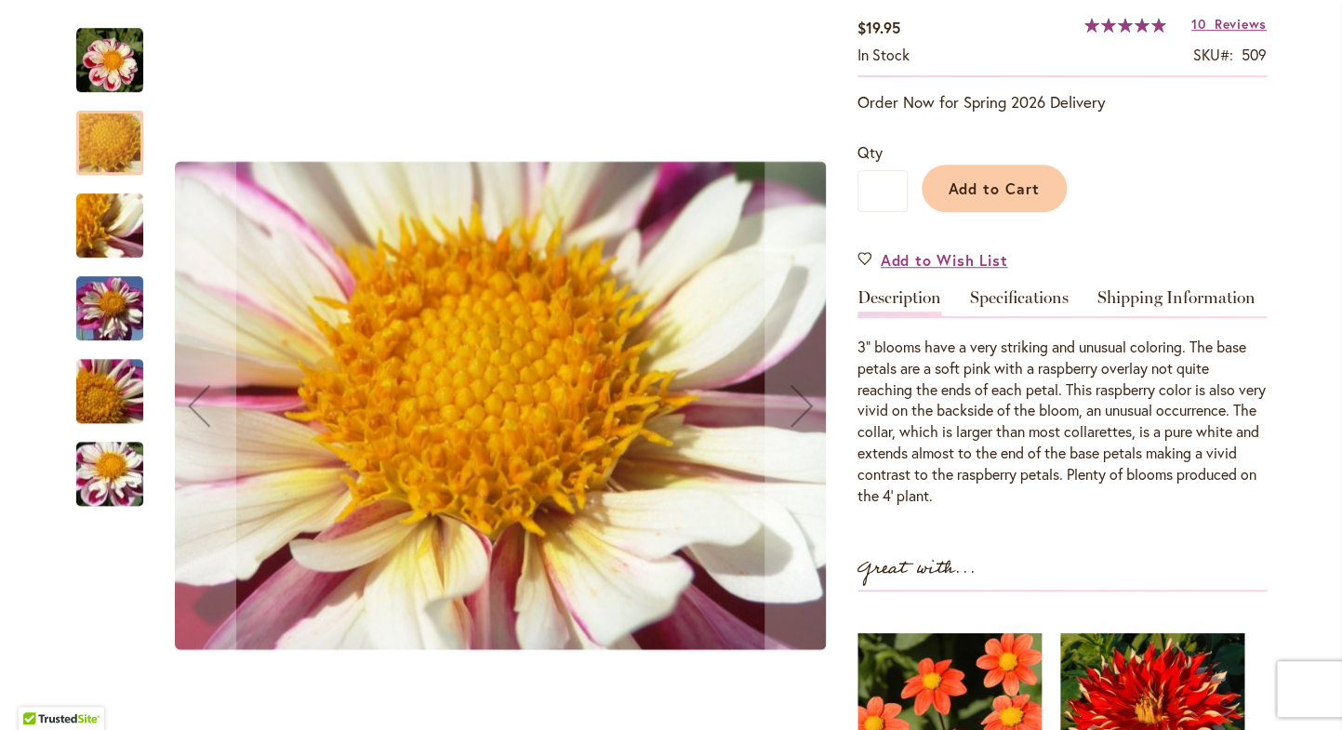
scroll to position [408, 0]
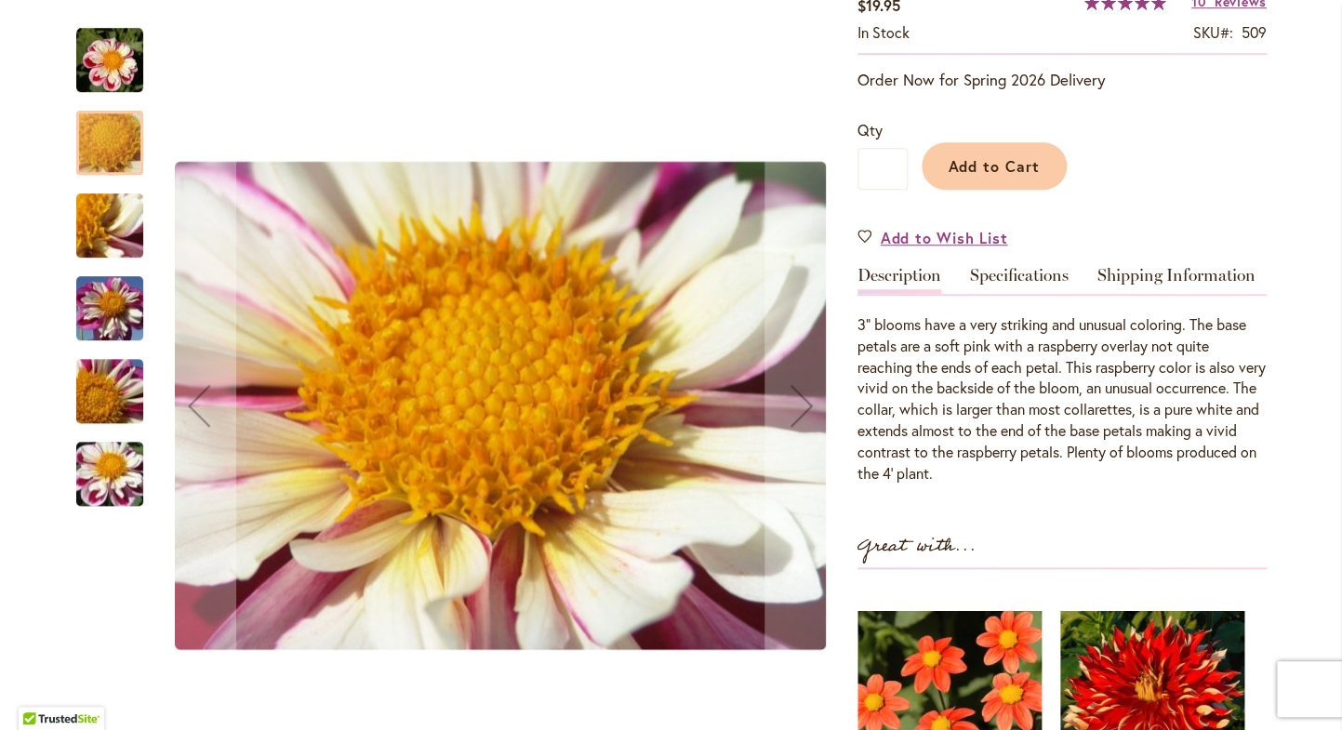
click at [107, 230] on img "BUMBLE RUMBLE" at bounding box center [110, 226] width 134 height 100
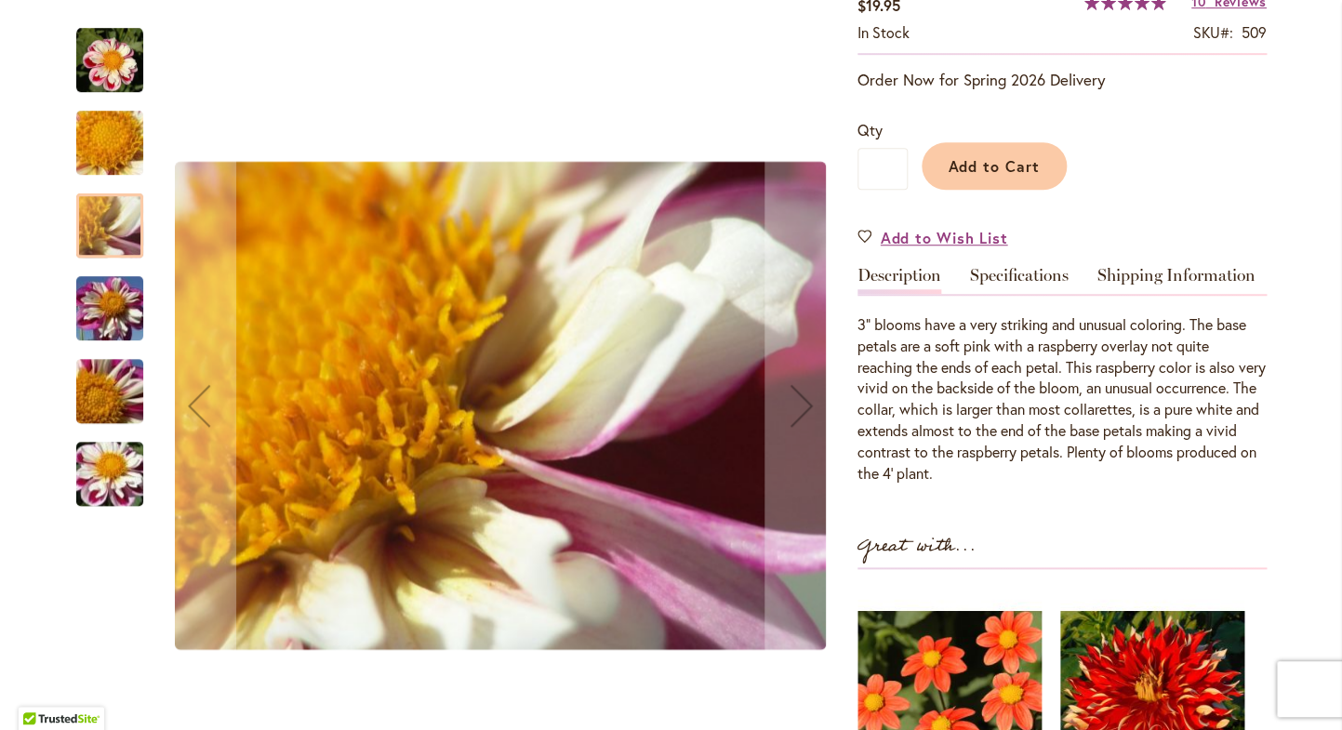
click at [100, 309] on img "BUMBLE RUMBLE" at bounding box center [110, 308] width 134 height 100
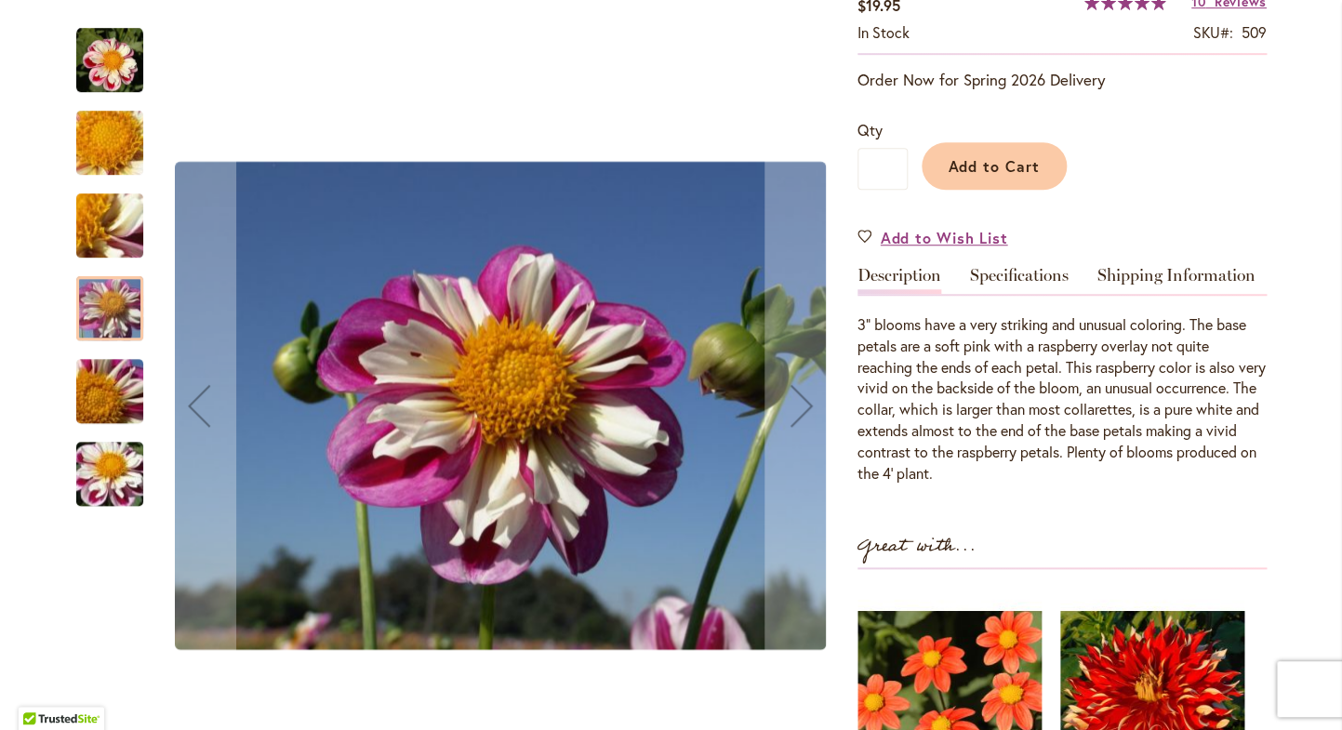
click at [99, 389] on img "BUMBLE RUMBLE" at bounding box center [110, 391] width 134 height 100
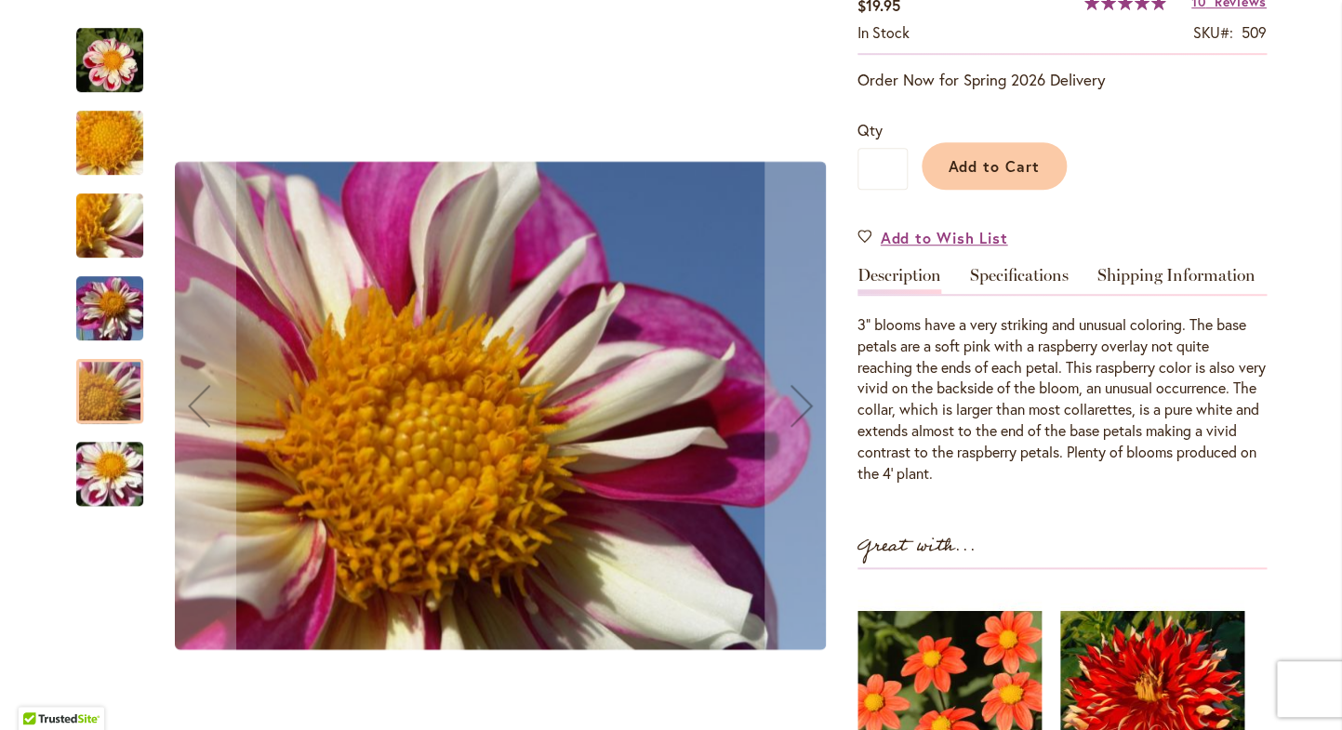
click at [98, 481] on img "BUMBLE RUMBLE" at bounding box center [110, 474] width 134 height 100
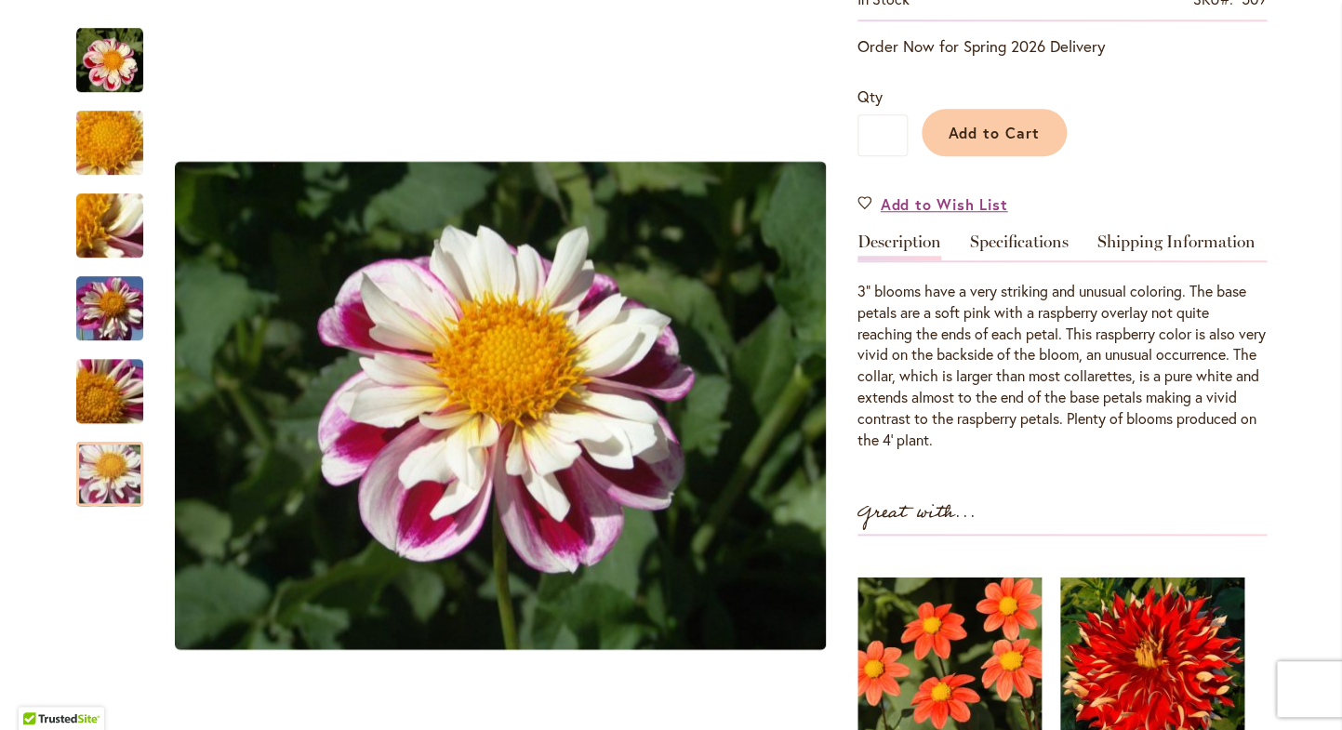
scroll to position [443, 0]
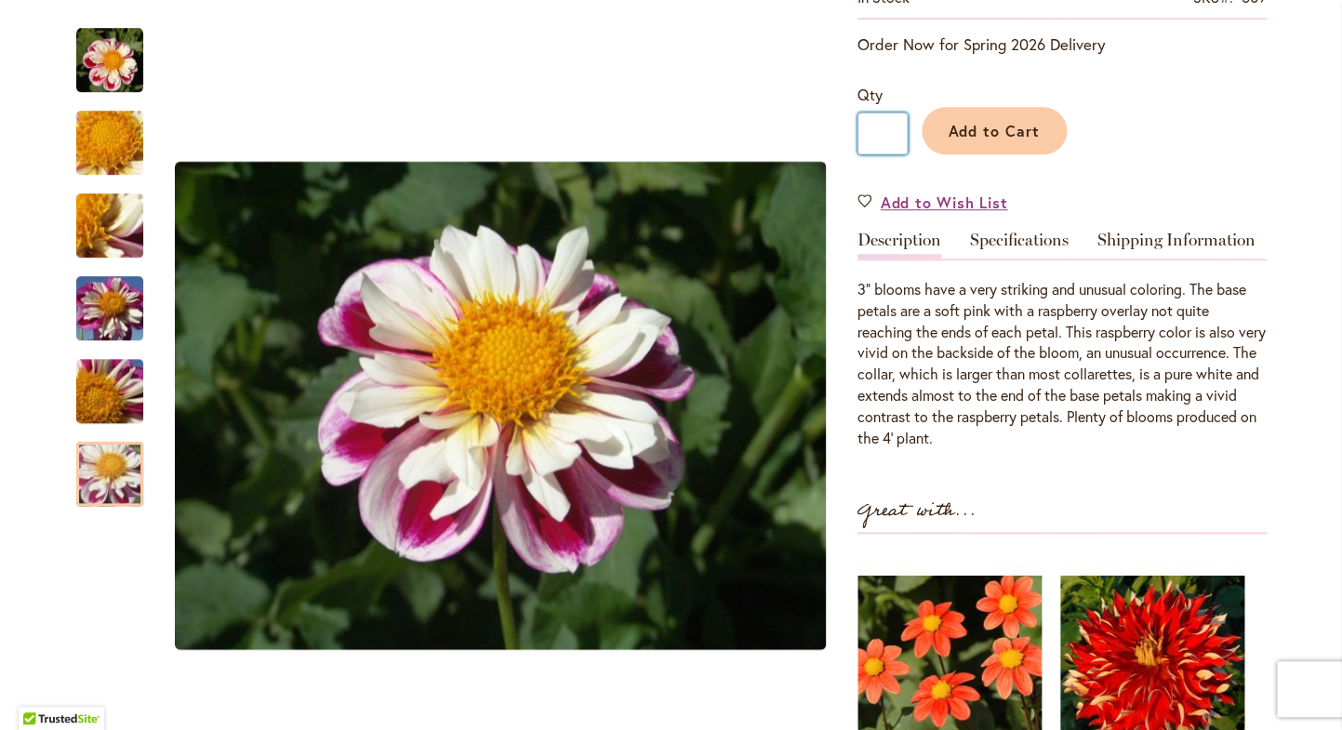
drag, startPoint x: 893, startPoint y: 132, endPoint x: 870, endPoint y: 132, distance: 23.2
click at [870, 132] on input "*" at bounding box center [882, 133] width 50 height 42
type input "*"
click at [1038, 135] on span "Add to Cart" at bounding box center [993, 131] width 92 height 20
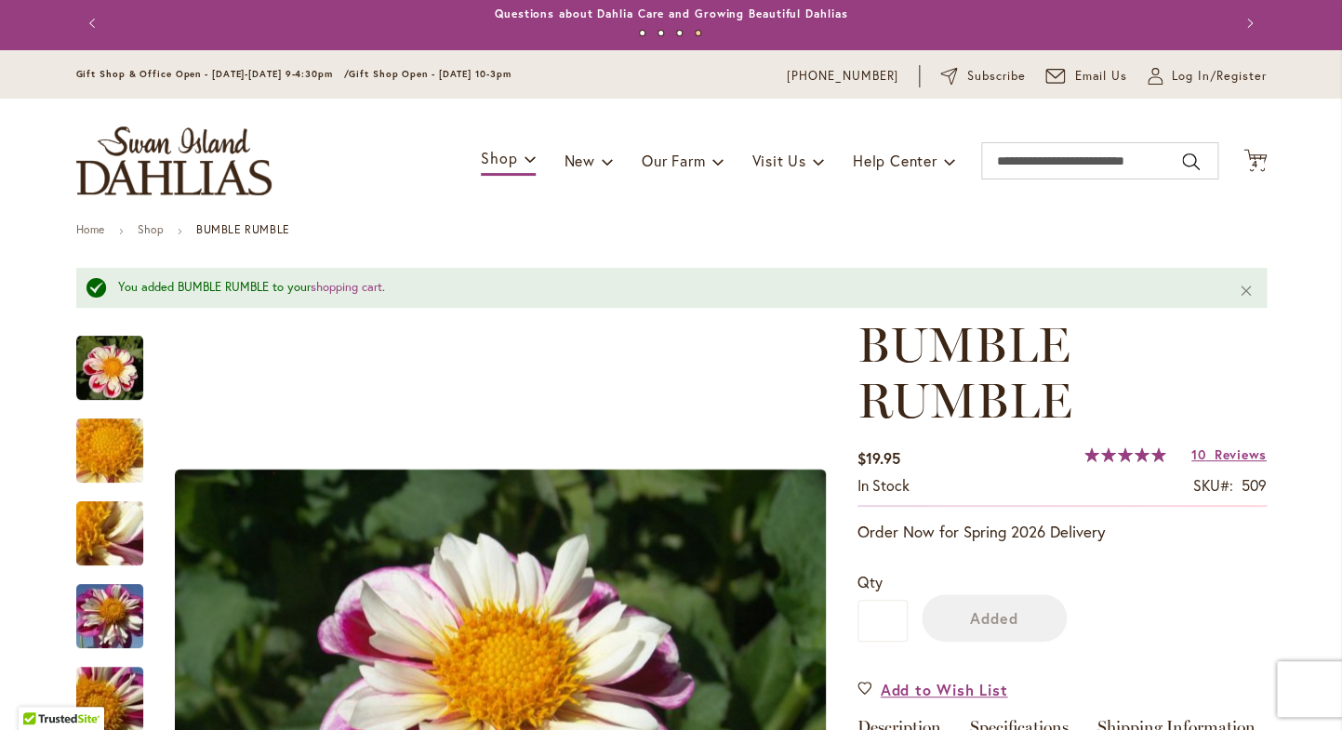
scroll to position [0, 0]
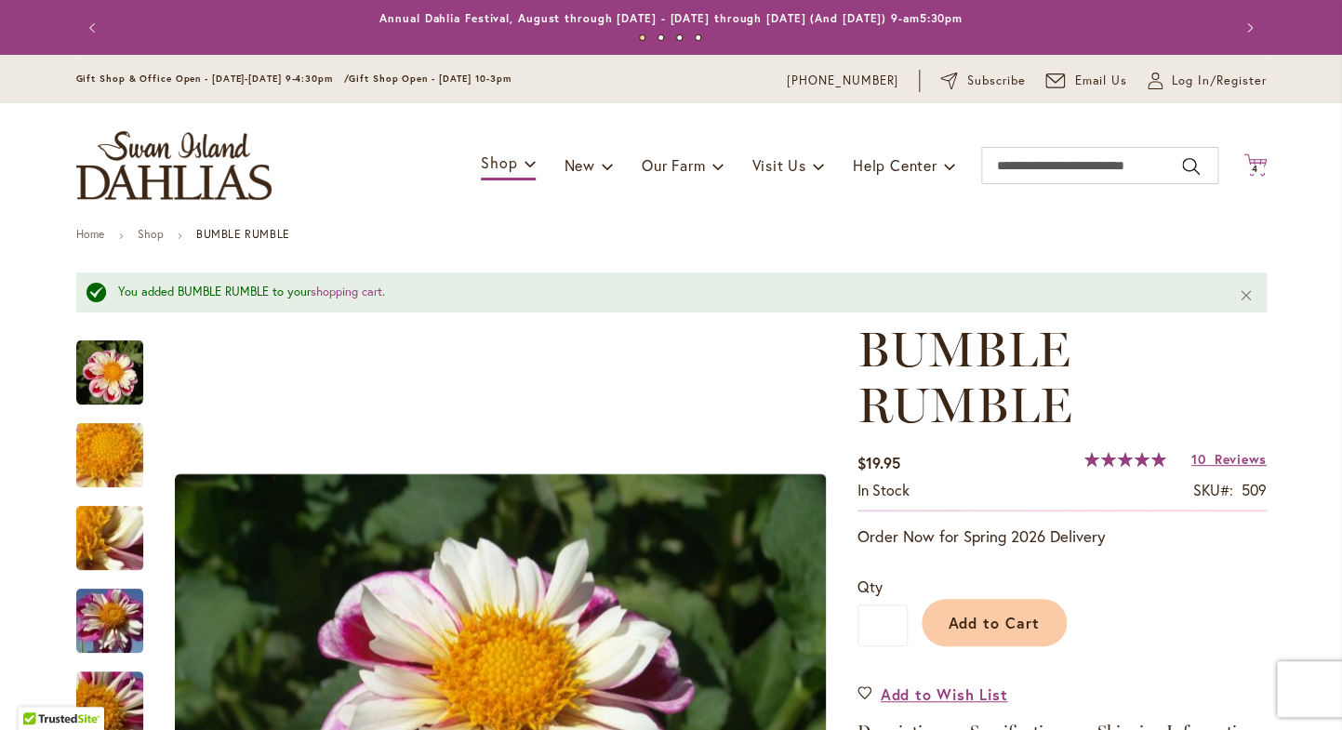
click at [1255, 162] on icon "Cart .cls-1 { fill: #231f20; }" at bounding box center [1254, 164] width 23 height 23
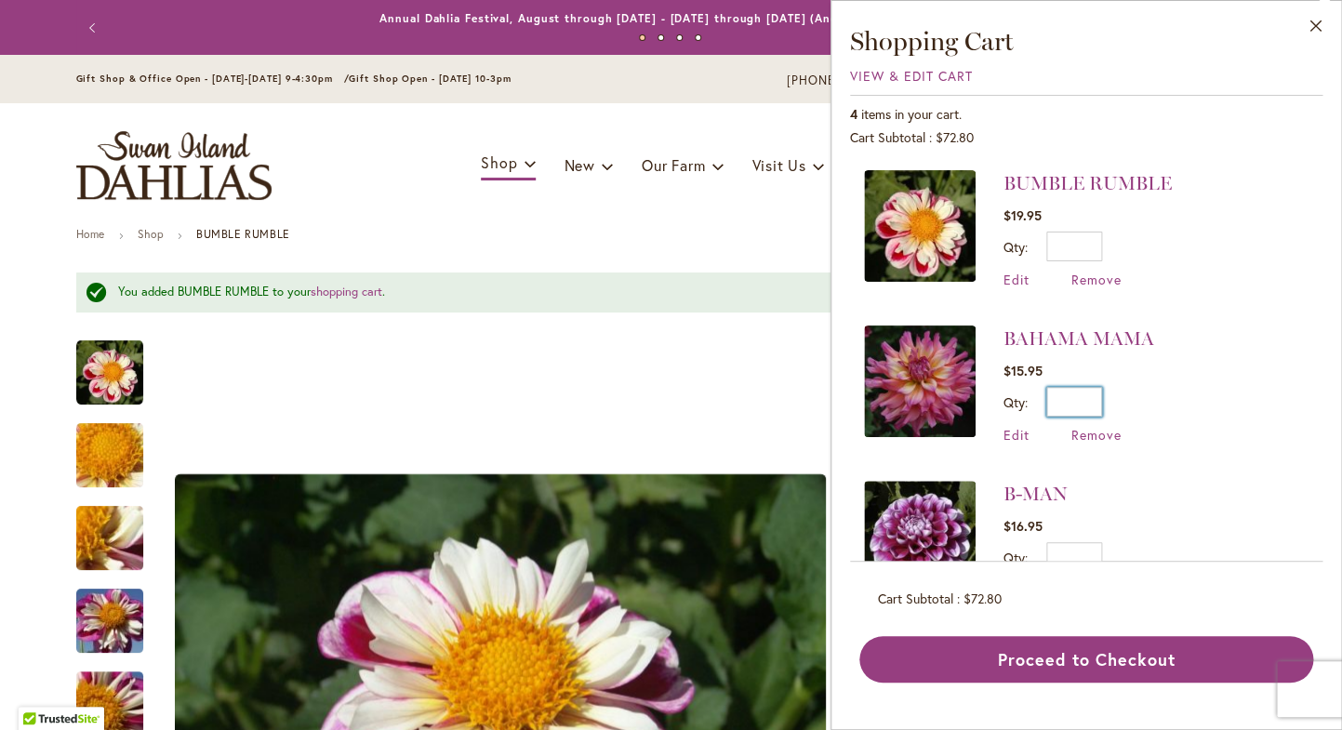
drag, startPoint x: 1082, startPoint y: 401, endPoint x: 1111, endPoint y: 401, distance: 28.8
click at [1102, 401] on input "*" at bounding box center [1074, 402] width 56 height 30
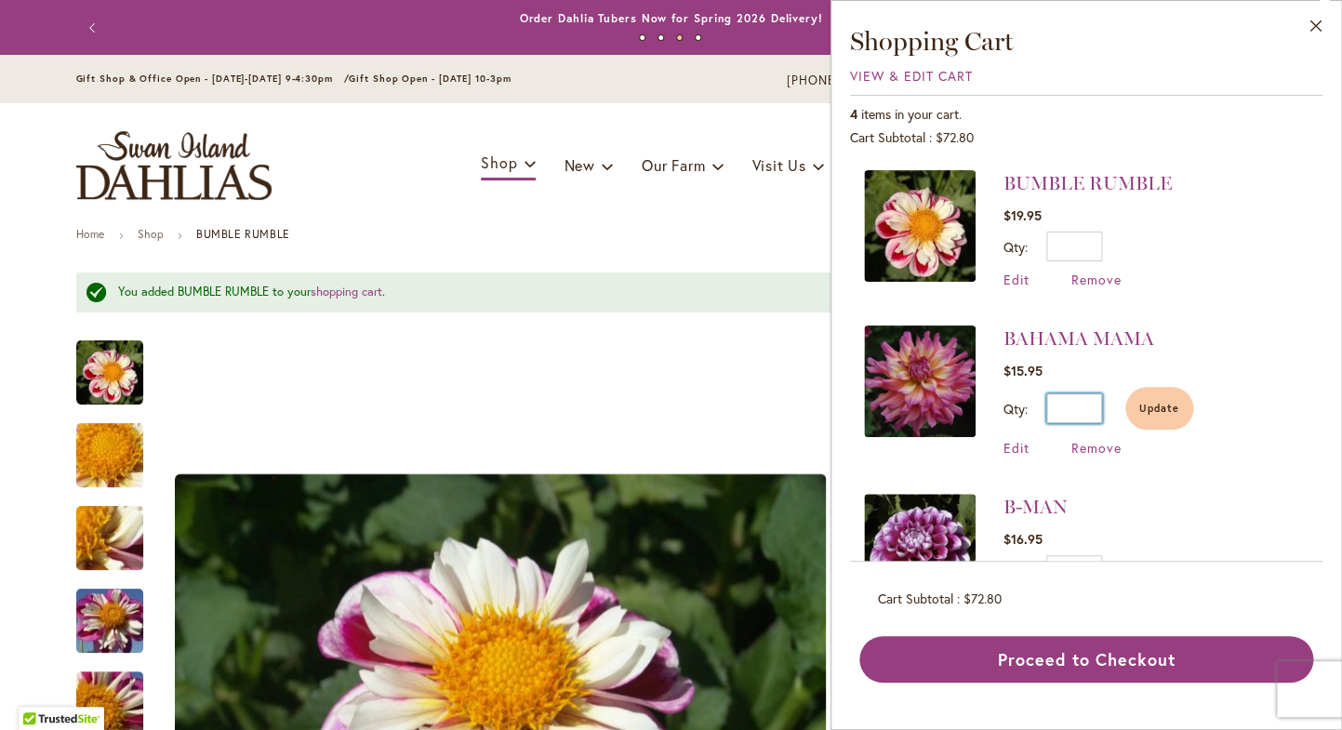
type input "*"
click at [1268, 350] on li "BAHAMA MAMA $15.95 Qty * Update Edit Remove" at bounding box center [1086, 391] width 444 height 168
click at [1154, 414] on span "Update" at bounding box center [1159, 408] width 40 height 13
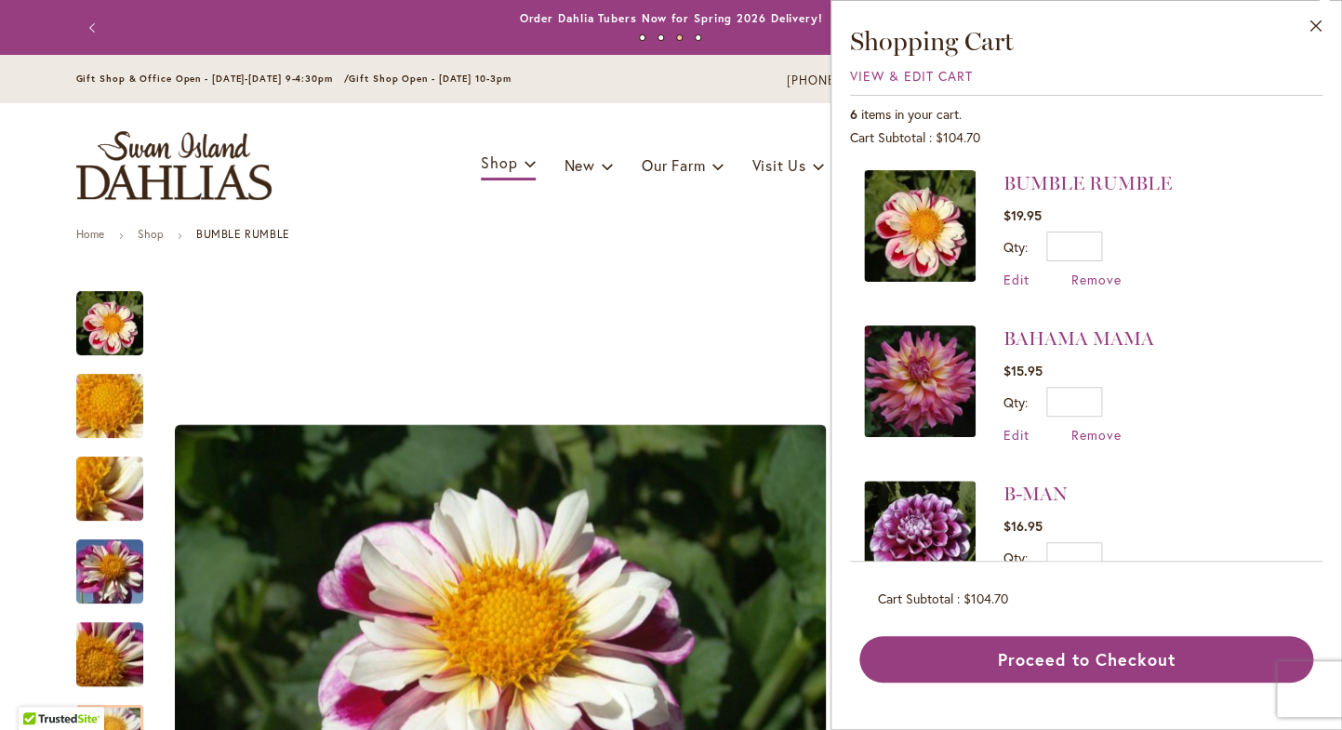
scroll to position [68, 0]
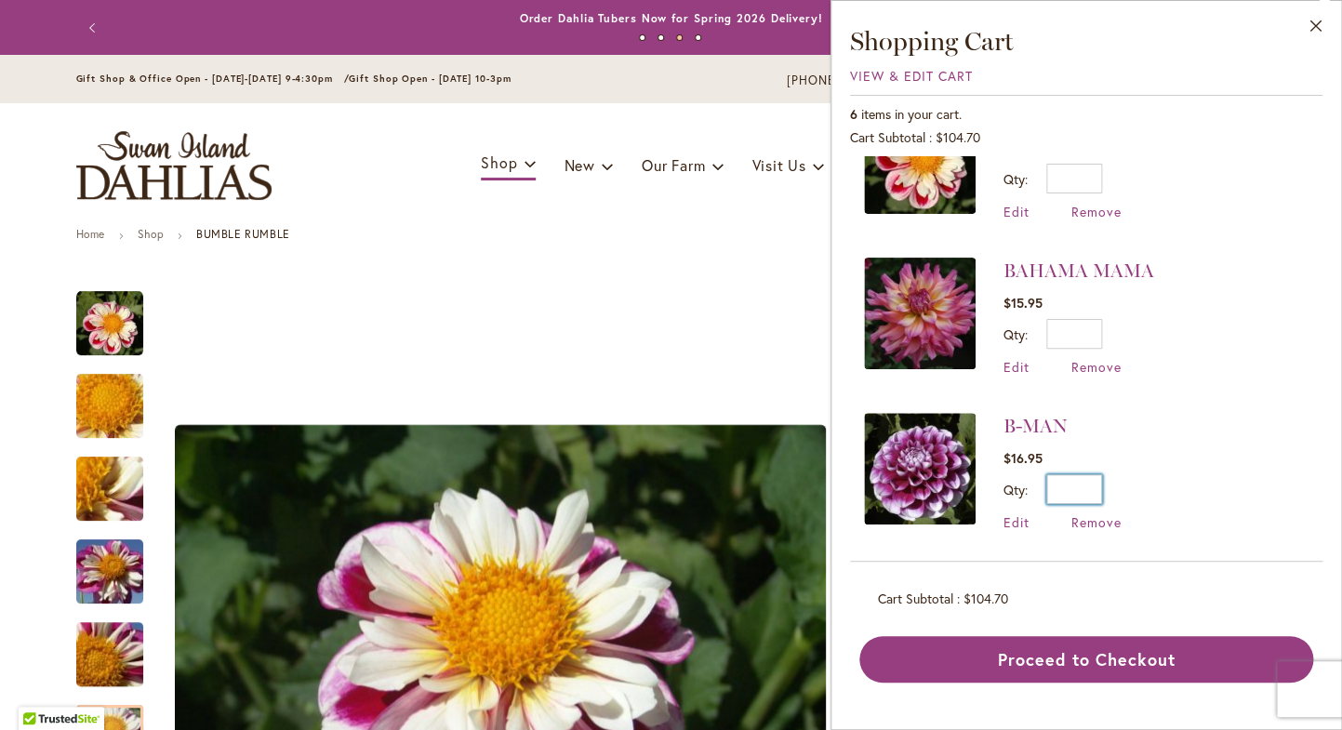
drag, startPoint x: 1084, startPoint y: 486, endPoint x: 1116, endPoint y: 486, distance: 31.6
click at [1102, 486] on input "*" at bounding box center [1074, 489] width 56 height 30
type input "*"
click at [1167, 489] on span "Update" at bounding box center [1159, 495] width 40 height 13
drag, startPoint x: 1083, startPoint y: 486, endPoint x: 1111, endPoint y: 486, distance: 27.9
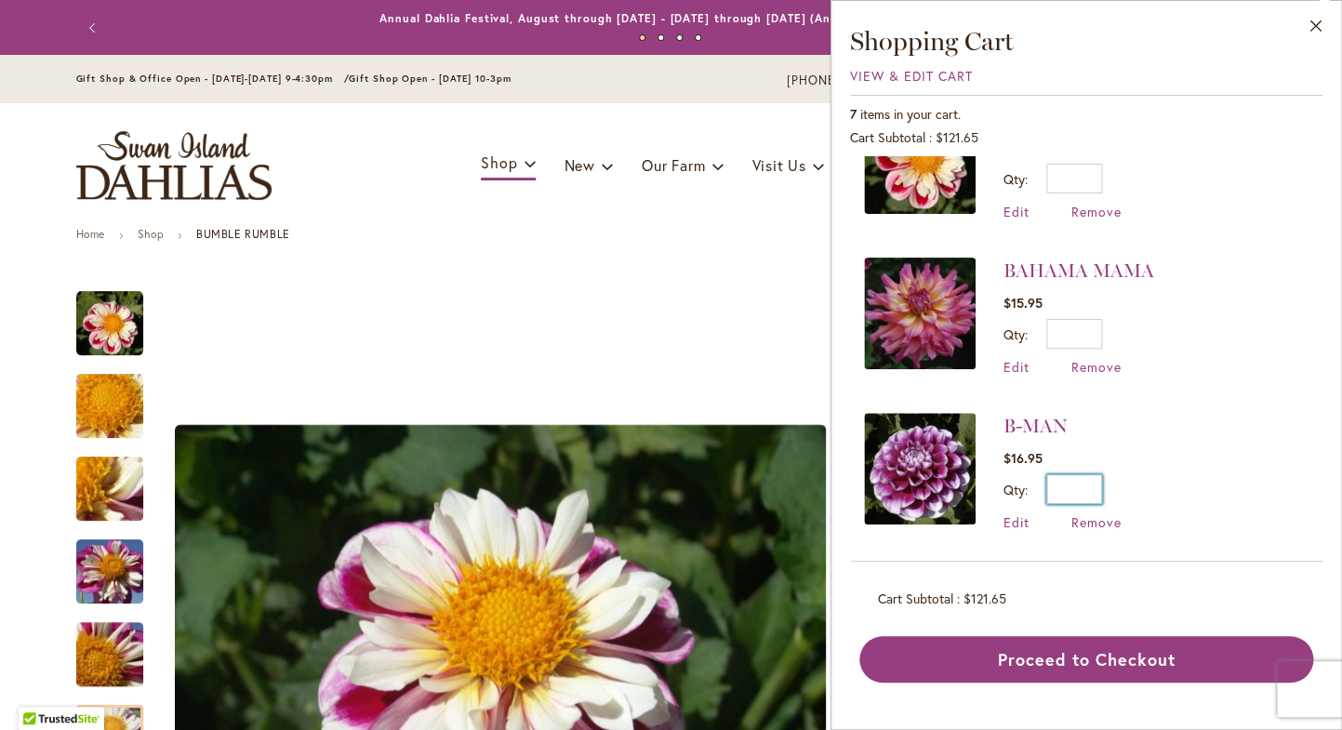
click at [1102, 486] on input "*" at bounding box center [1074, 489] width 56 height 30
type input "*"
click at [1168, 489] on span "Update" at bounding box center [1159, 495] width 40 height 13
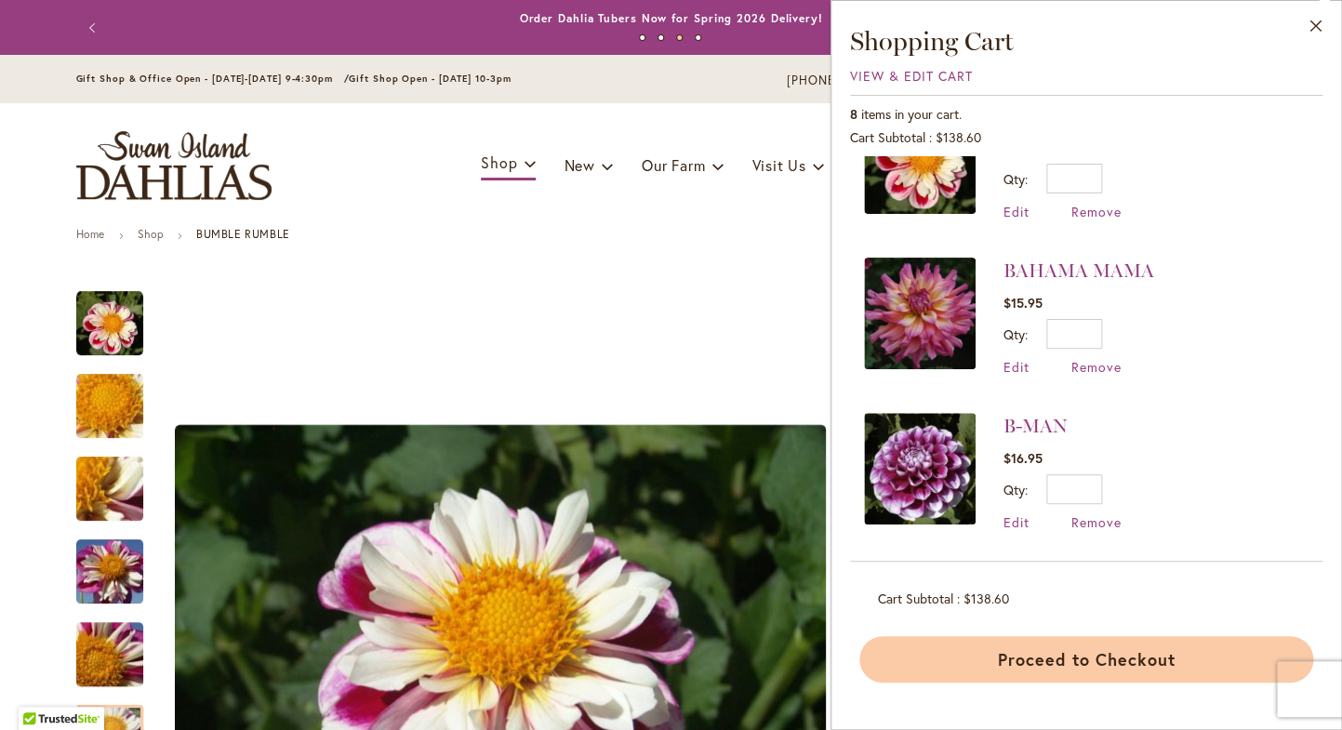
click at [1096, 660] on button "Proceed to Checkout" at bounding box center [1086, 659] width 454 height 46
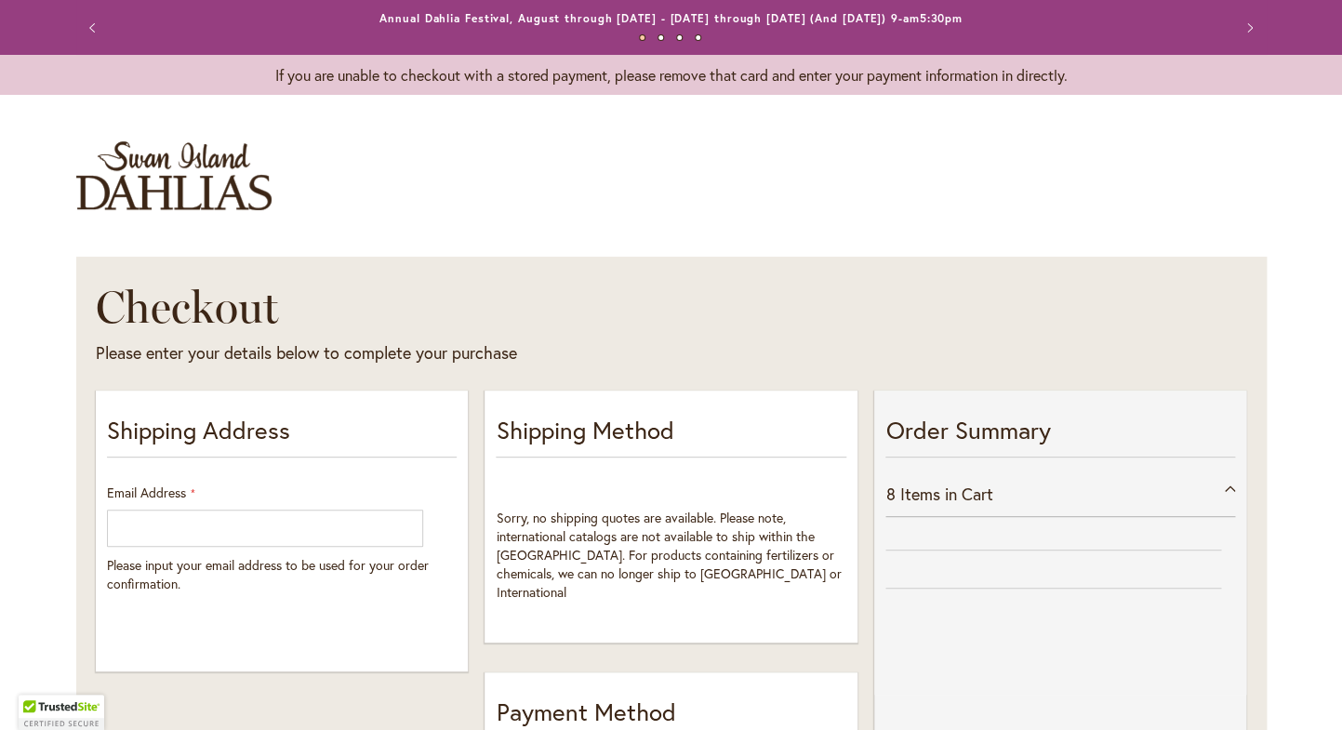
select select "**"
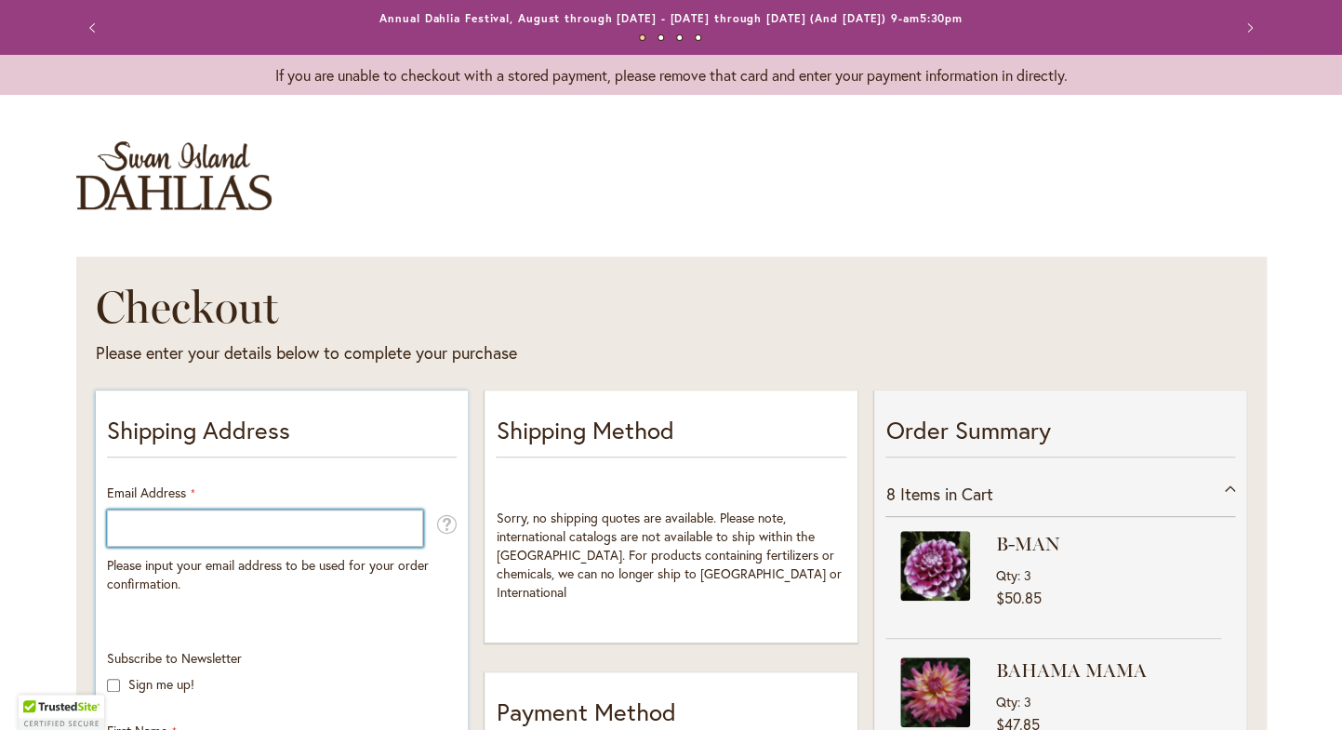
click at [346, 528] on input "Email Address" at bounding box center [265, 527] width 316 height 37
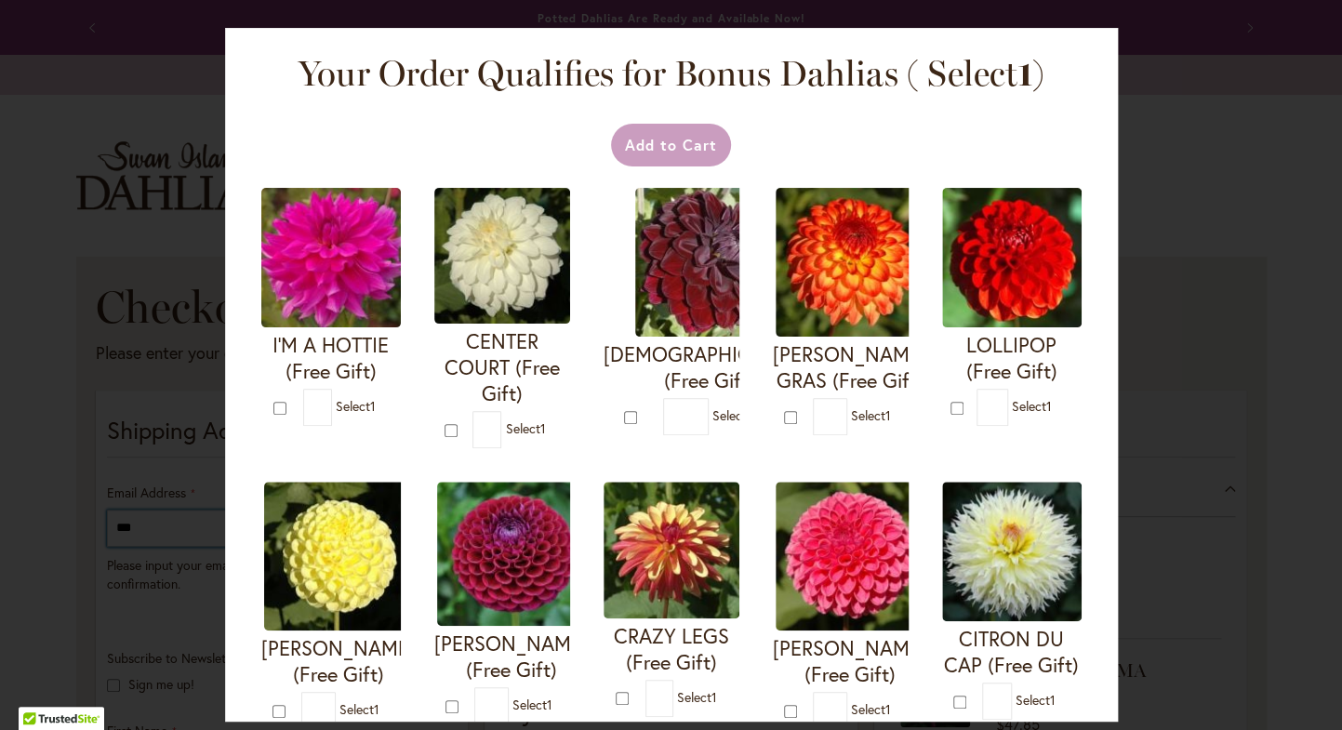
type input "***"
click at [70, 479] on div "Your Order Qualifies for Bonus Dahlias ( Select 1 ) Add to Cart I'M A HOTTIE (F…" at bounding box center [671, 365] width 1342 height 730
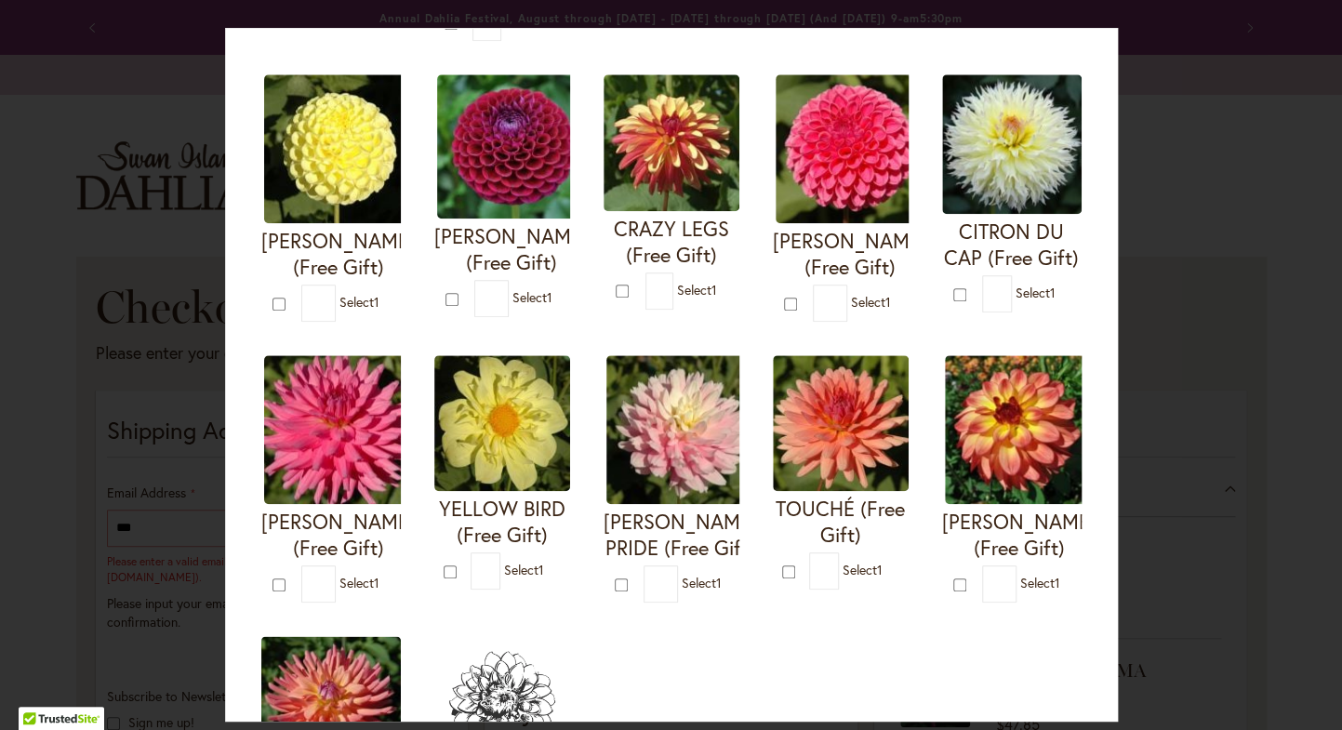
scroll to position [387, 0]
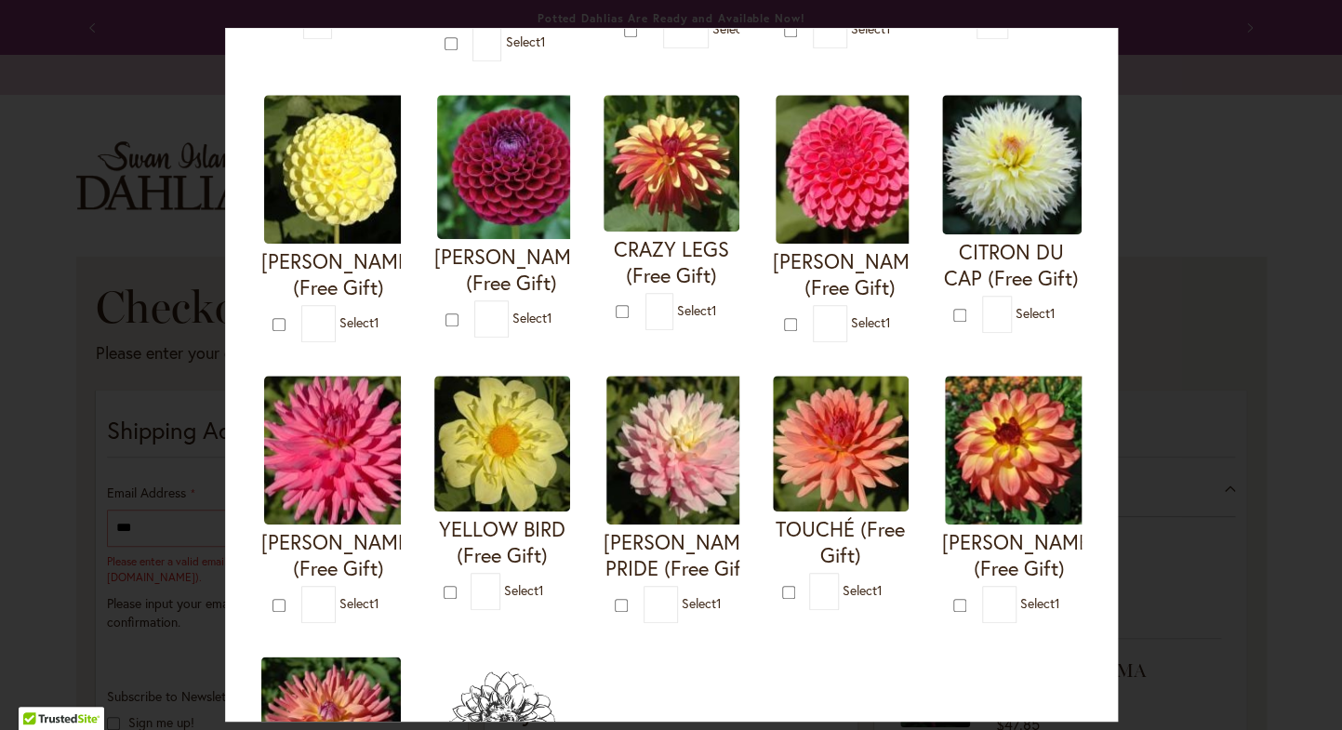
click at [684, 458] on img at bounding box center [680, 450] width 149 height 149
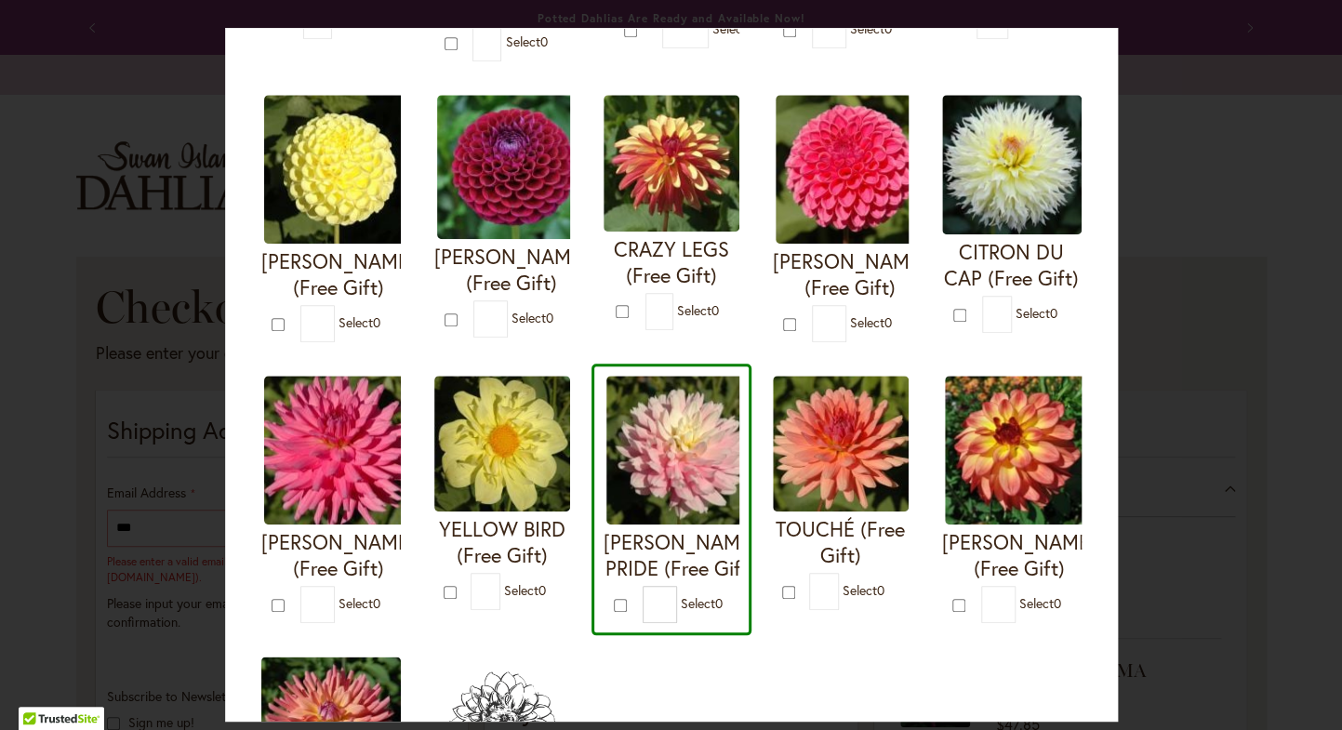
click at [684, 458] on img at bounding box center [680, 450] width 149 height 149
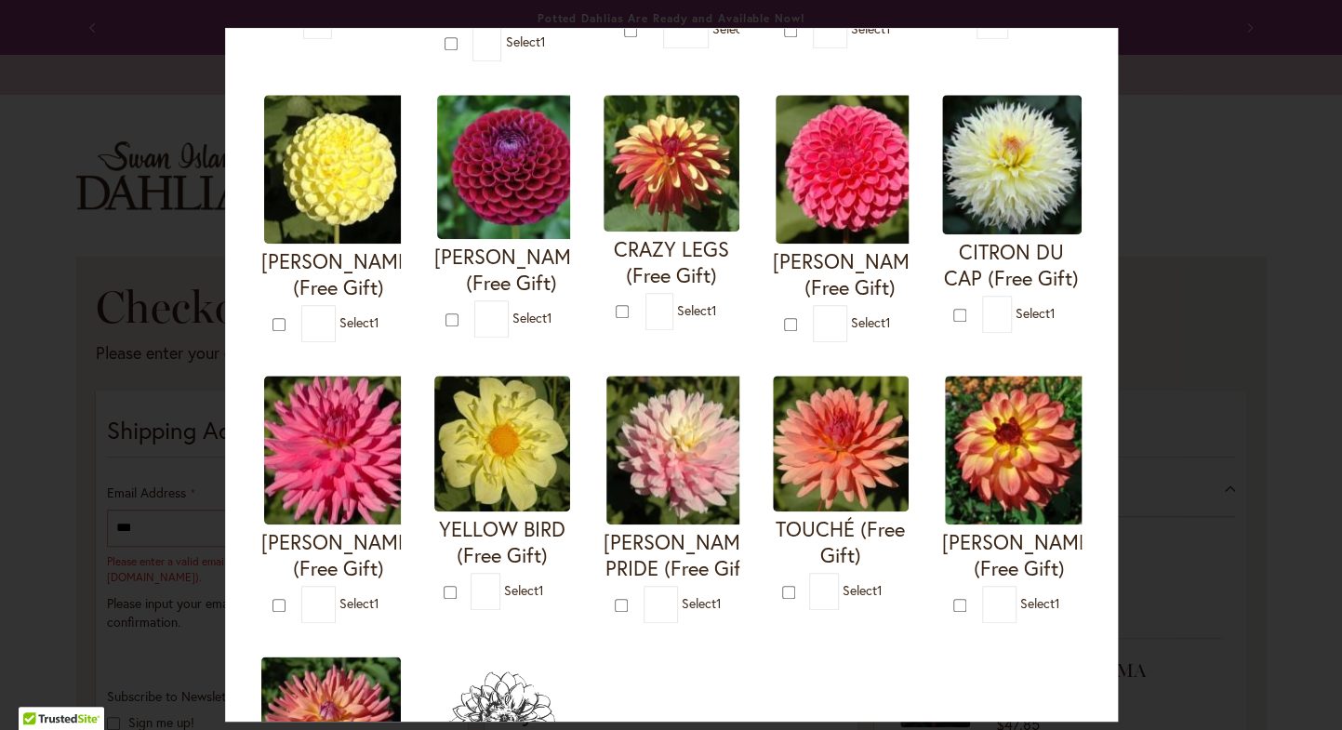
click at [684, 458] on img at bounding box center [680, 450] width 149 height 149
type input "*"
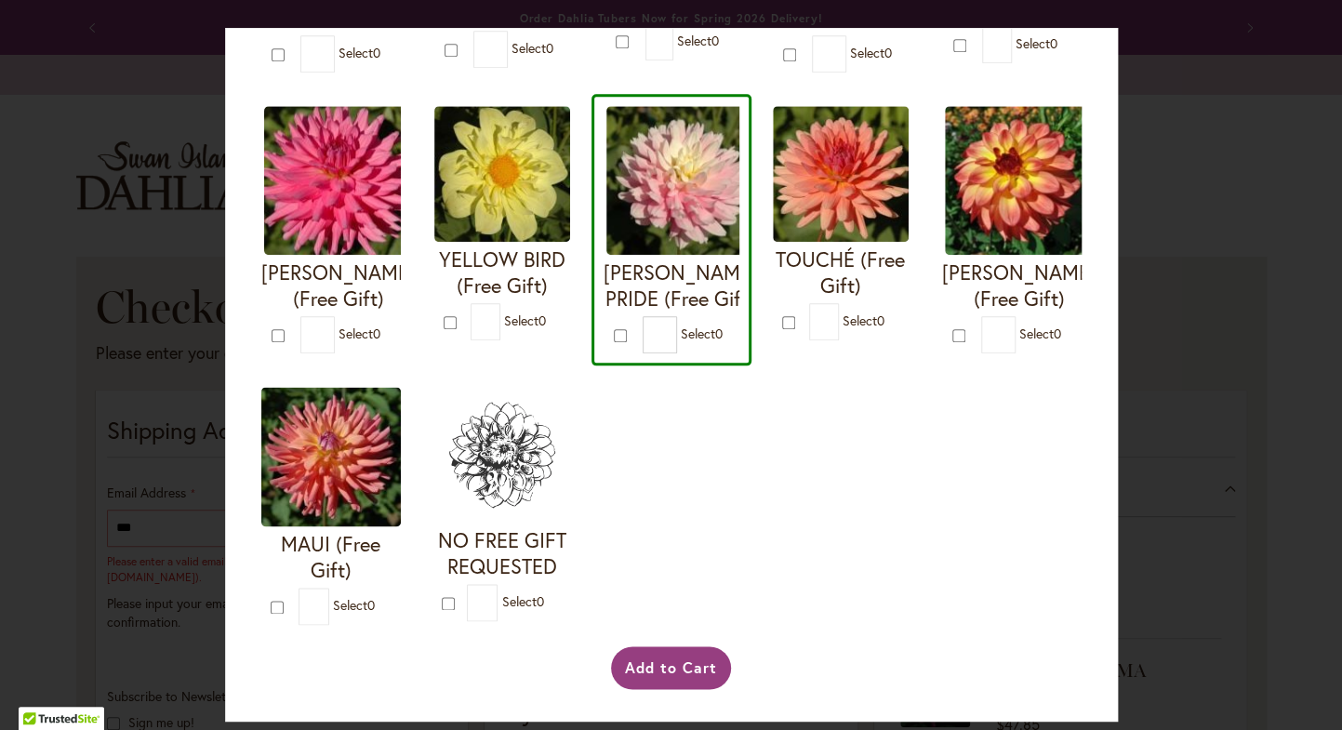
scroll to position [686, 0]
click at [660, 657] on button "Add to Cart" at bounding box center [671, 667] width 120 height 43
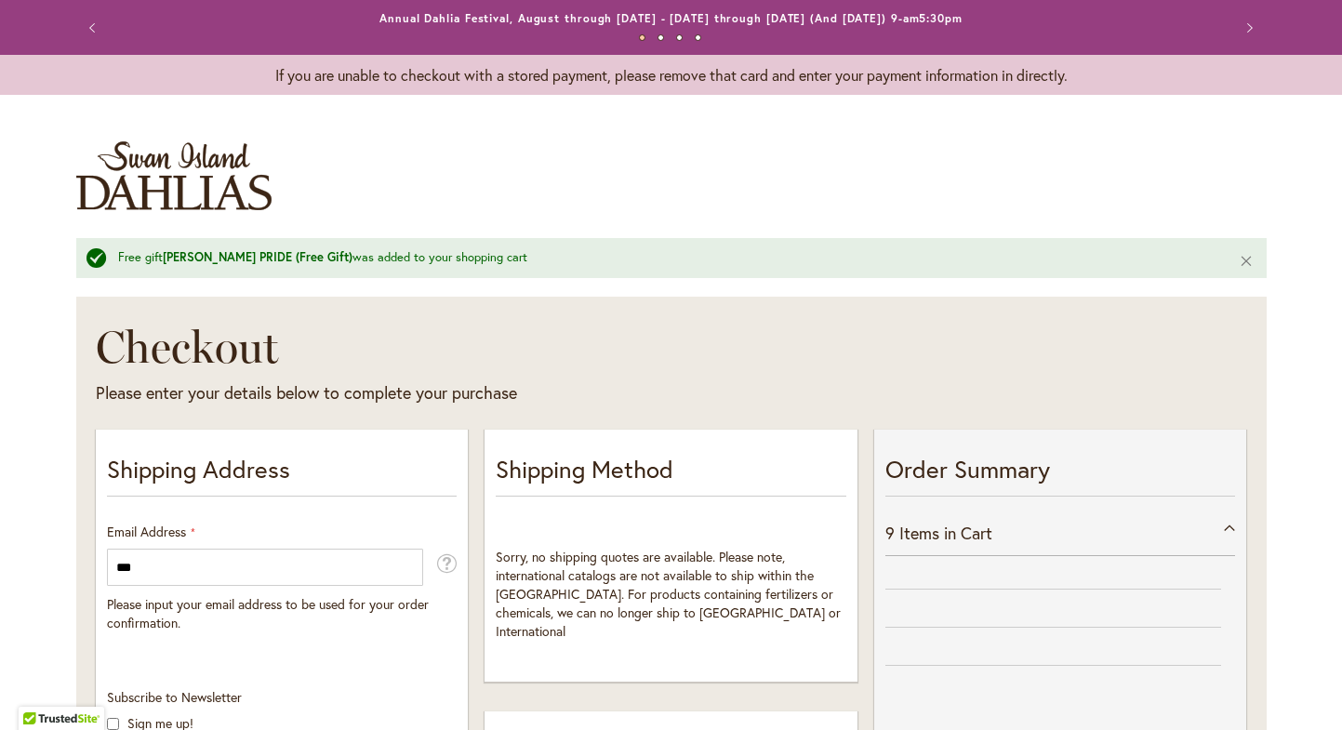
select select "**"
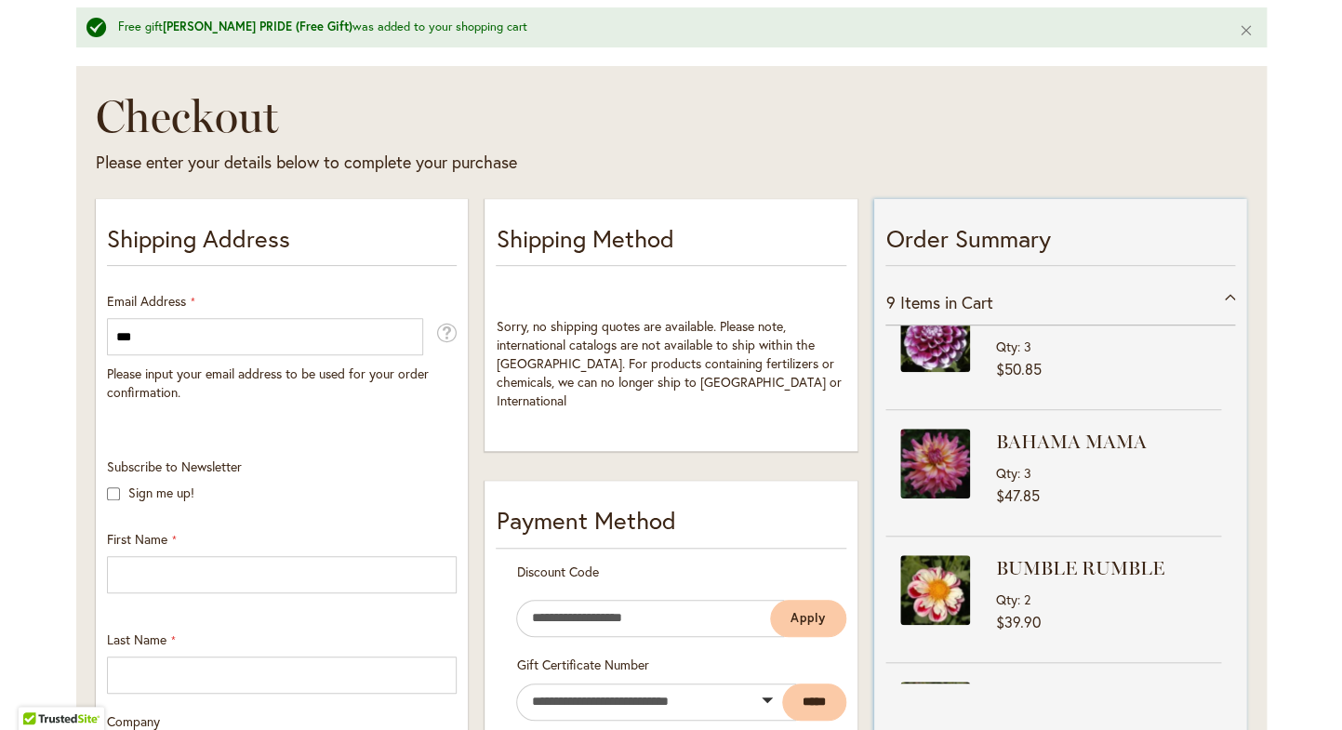
scroll to position [211, 0]
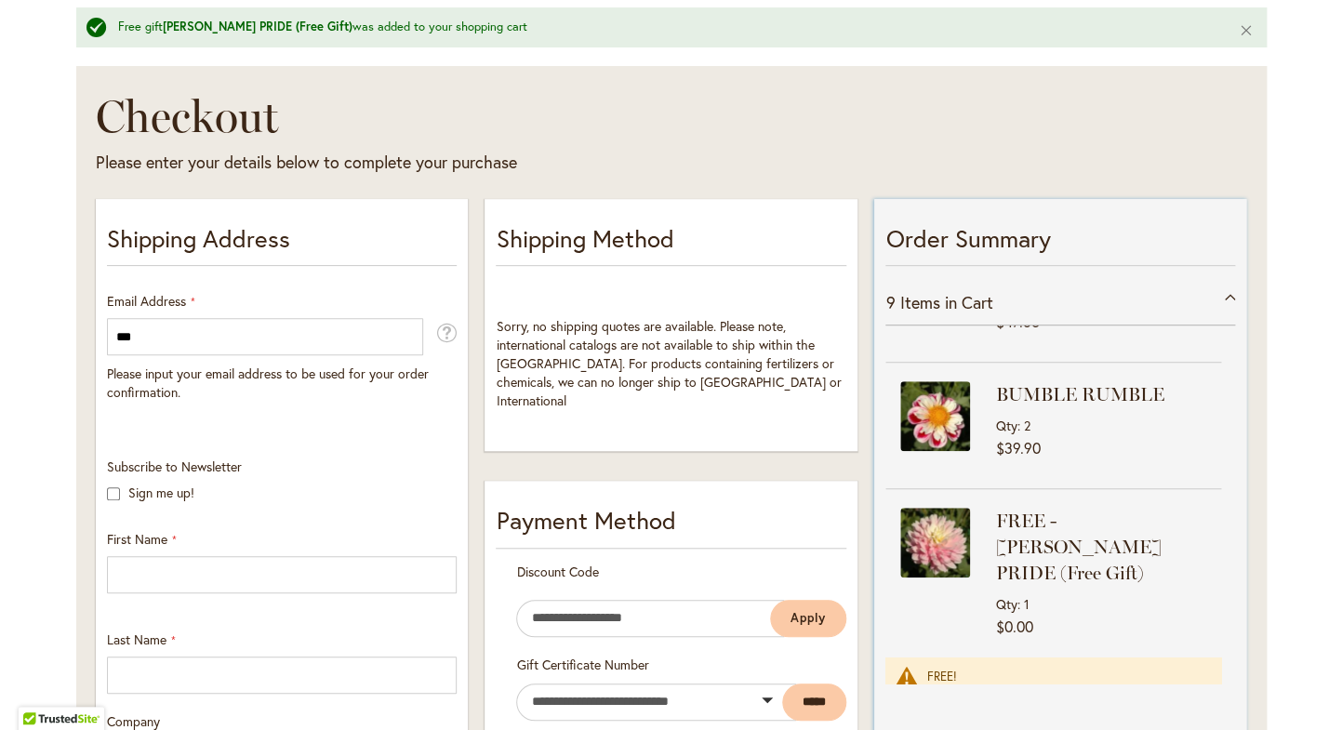
click at [946, 541] on img at bounding box center [935, 543] width 70 height 70
click at [948, 304] on span "Items in Cart" at bounding box center [945, 302] width 93 height 22
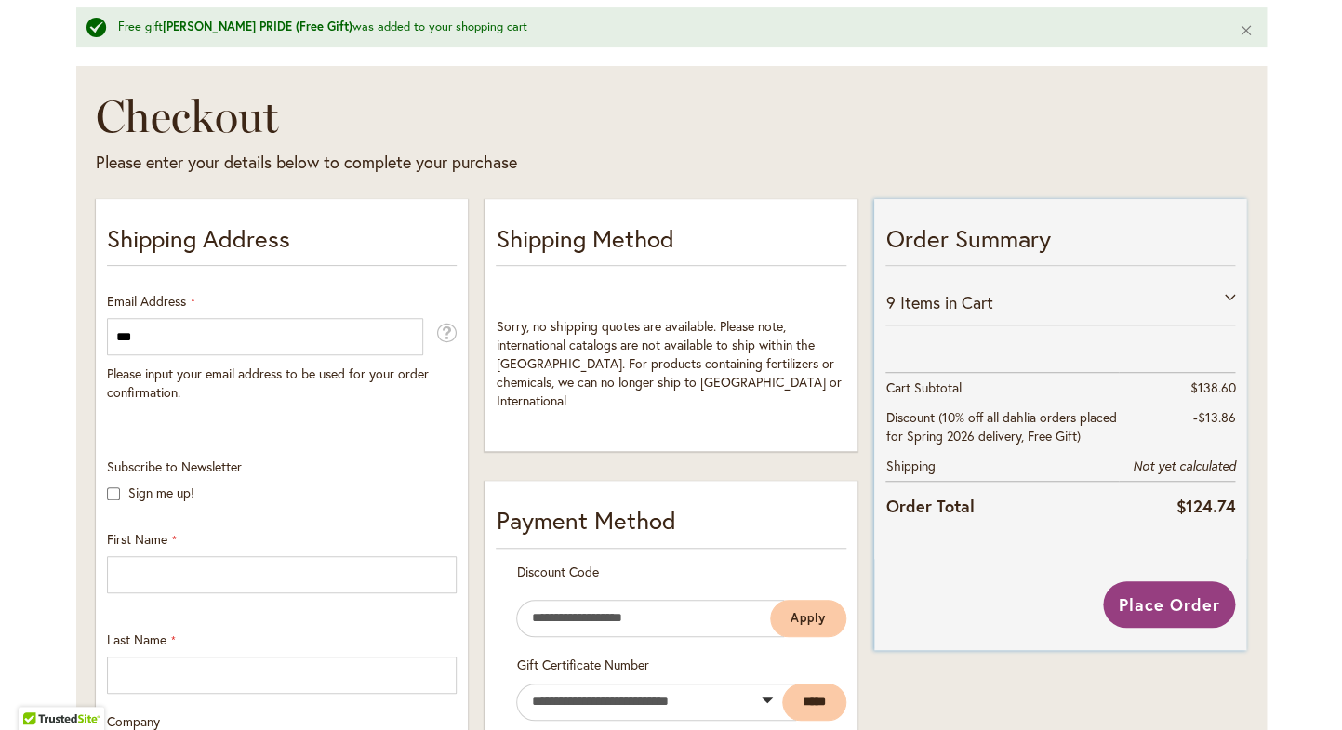
click at [948, 304] on span "Items in Cart" at bounding box center [945, 302] width 93 height 22
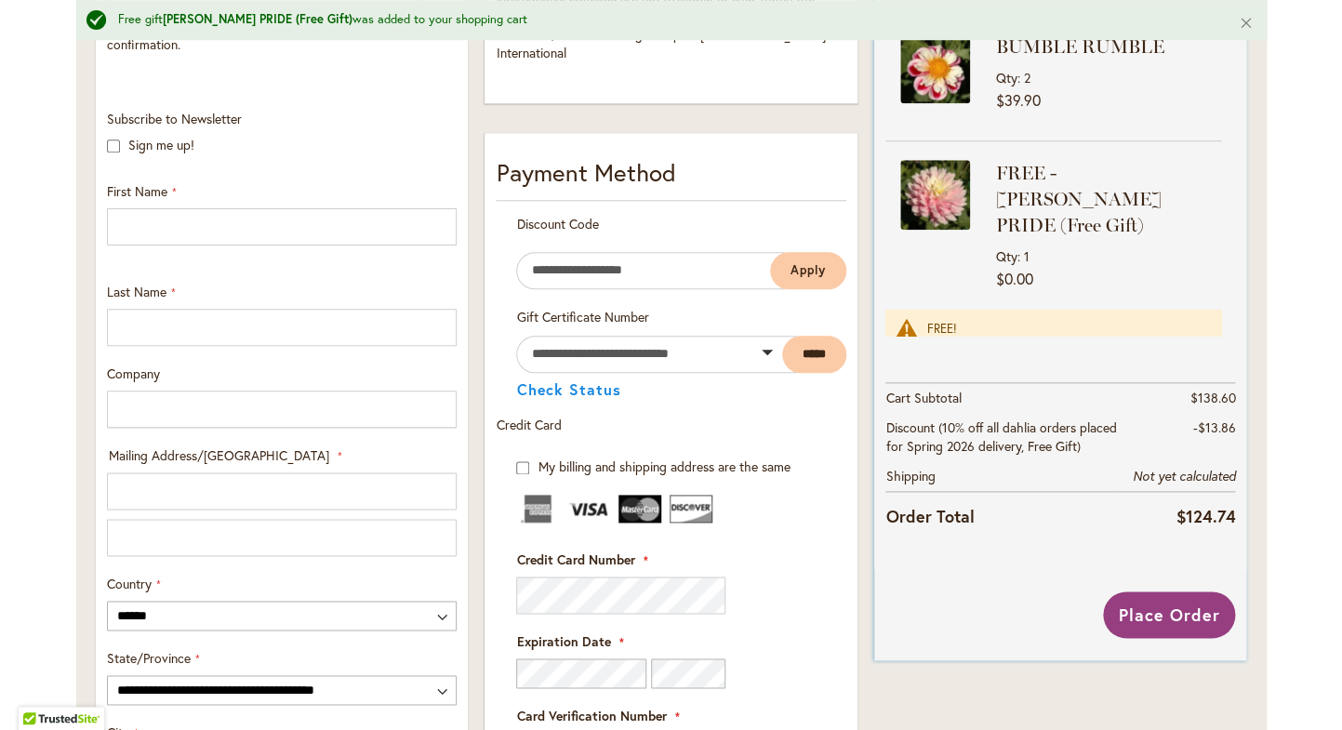
scroll to position [0, 0]
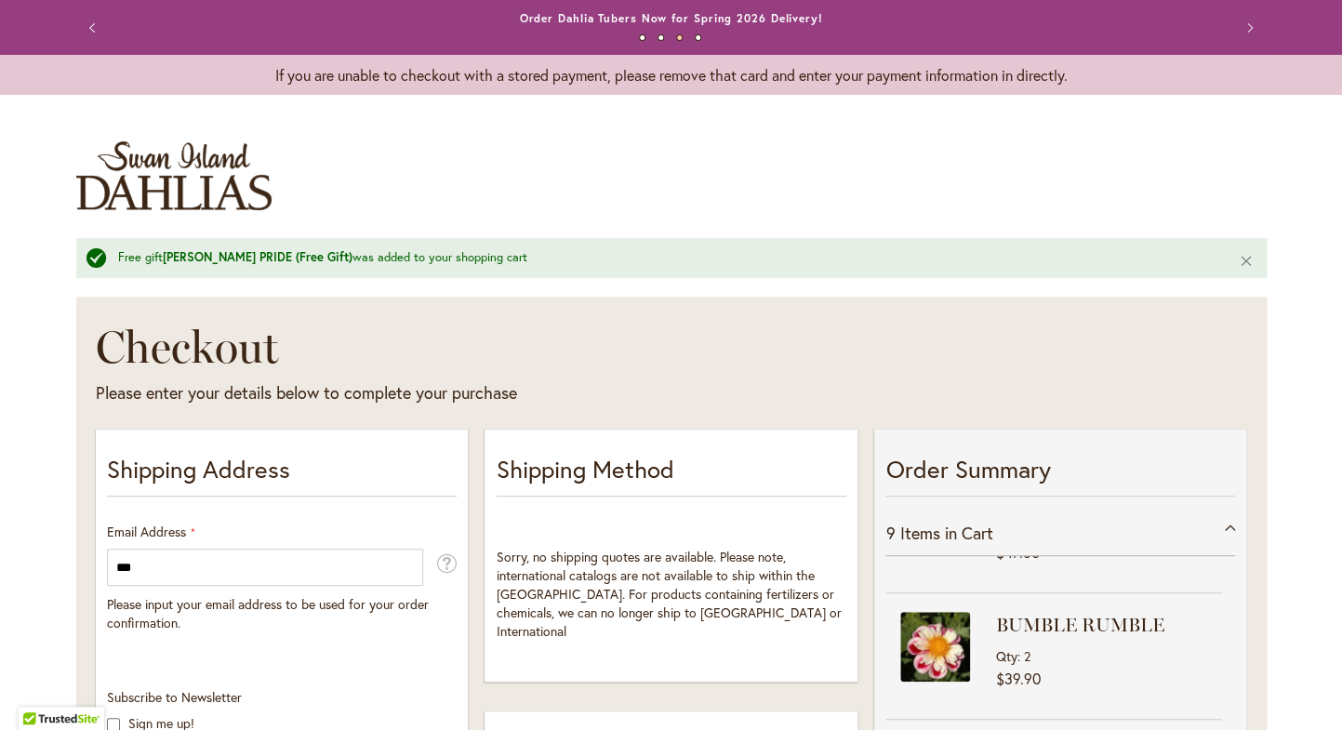
click at [98, 29] on button "Previous" at bounding box center [94, 27] width 37 height 37
click at [93, 25] on button "Previous" at bounding box center [94, 27] width 37 height 37
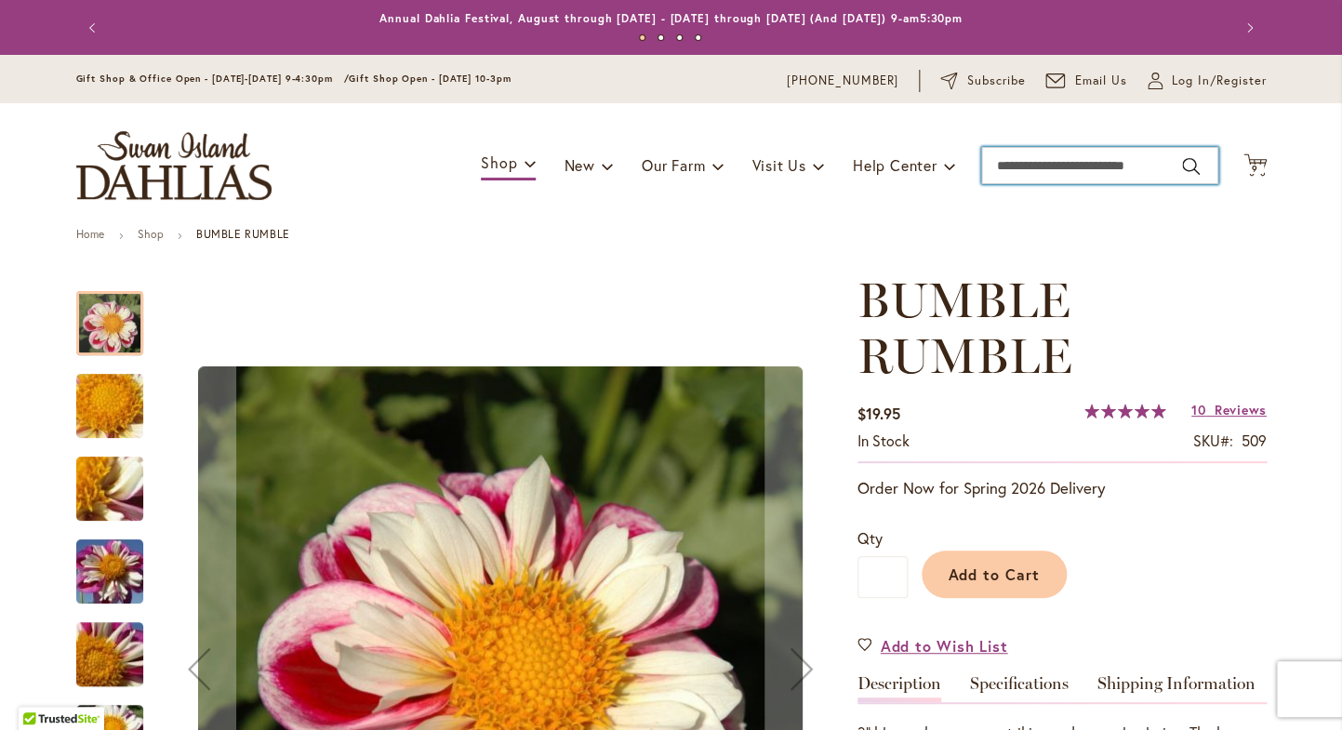
click at [1046, 173] on input "Search" at bounding box center [1099, 165] width 237 height 37
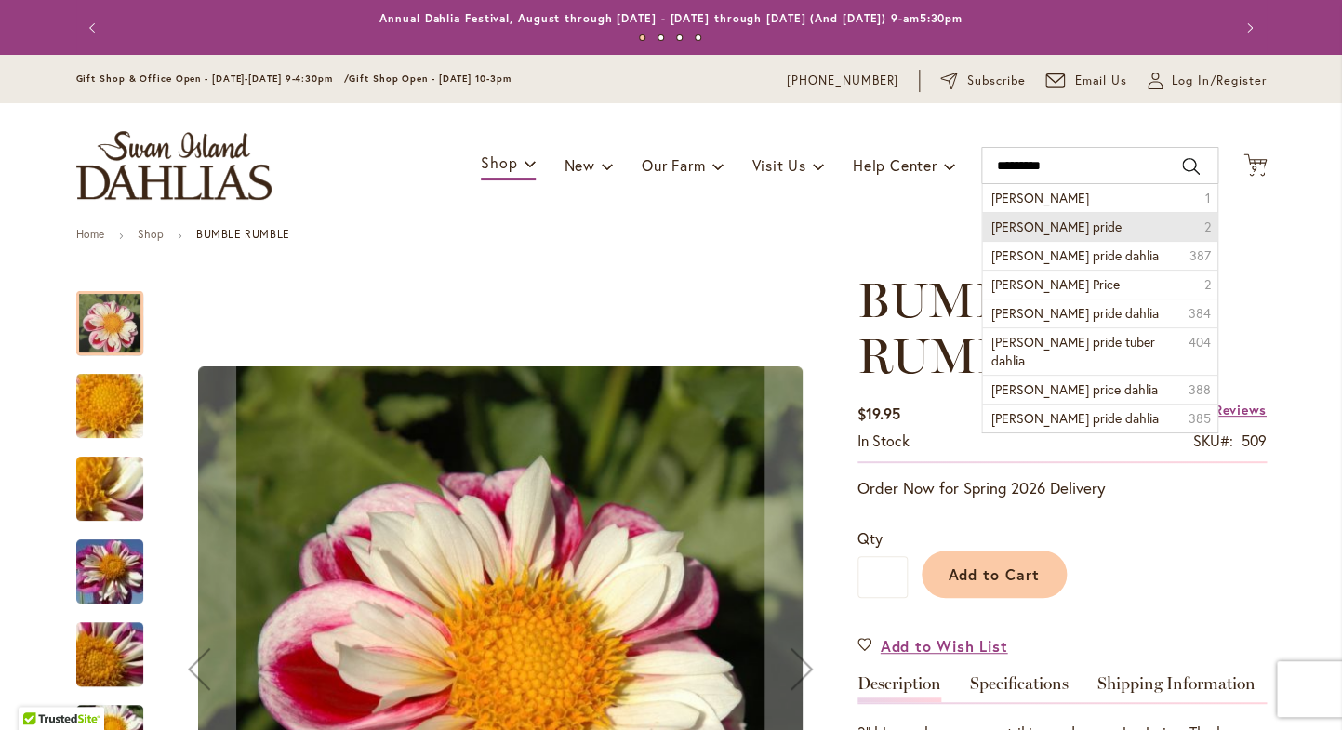
click at [1036, 223] on span "chilson's pride" at bounding box center [1056, 227] width 130 height 18
type input "**********"
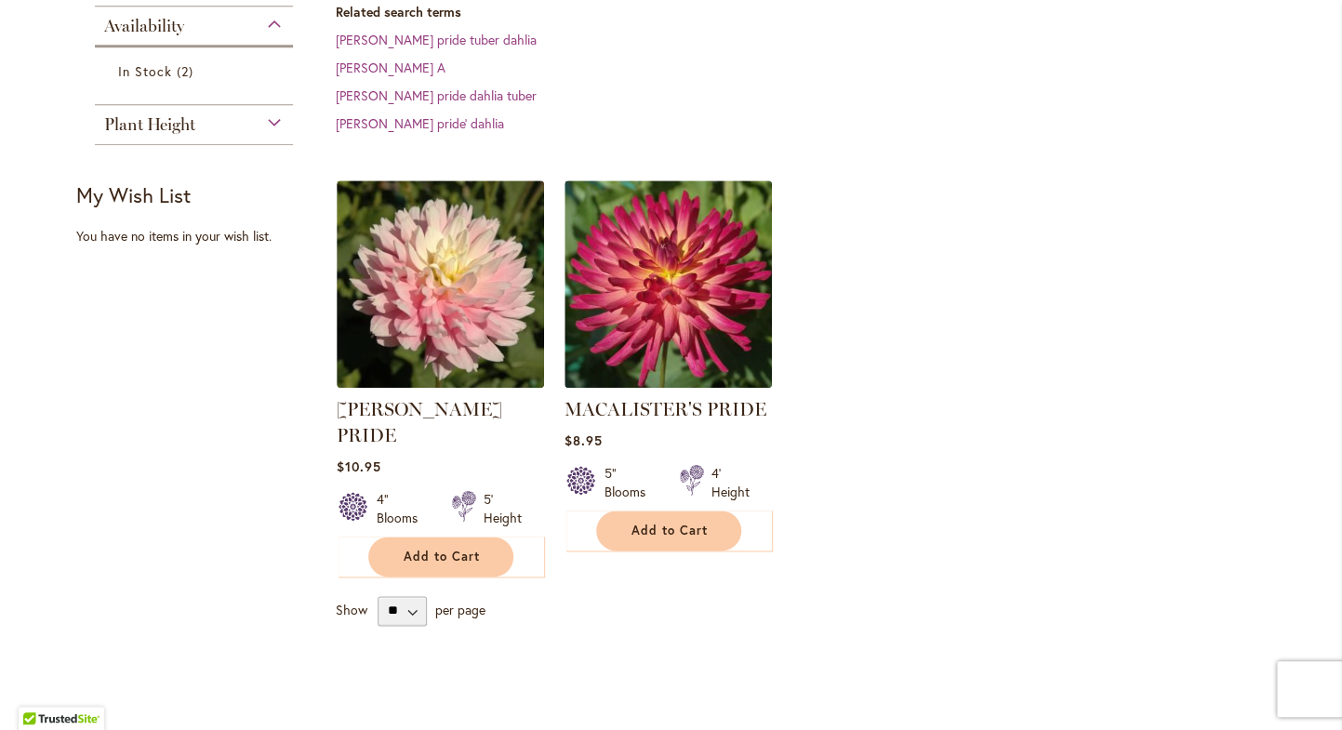
scroll to position [599, 0]
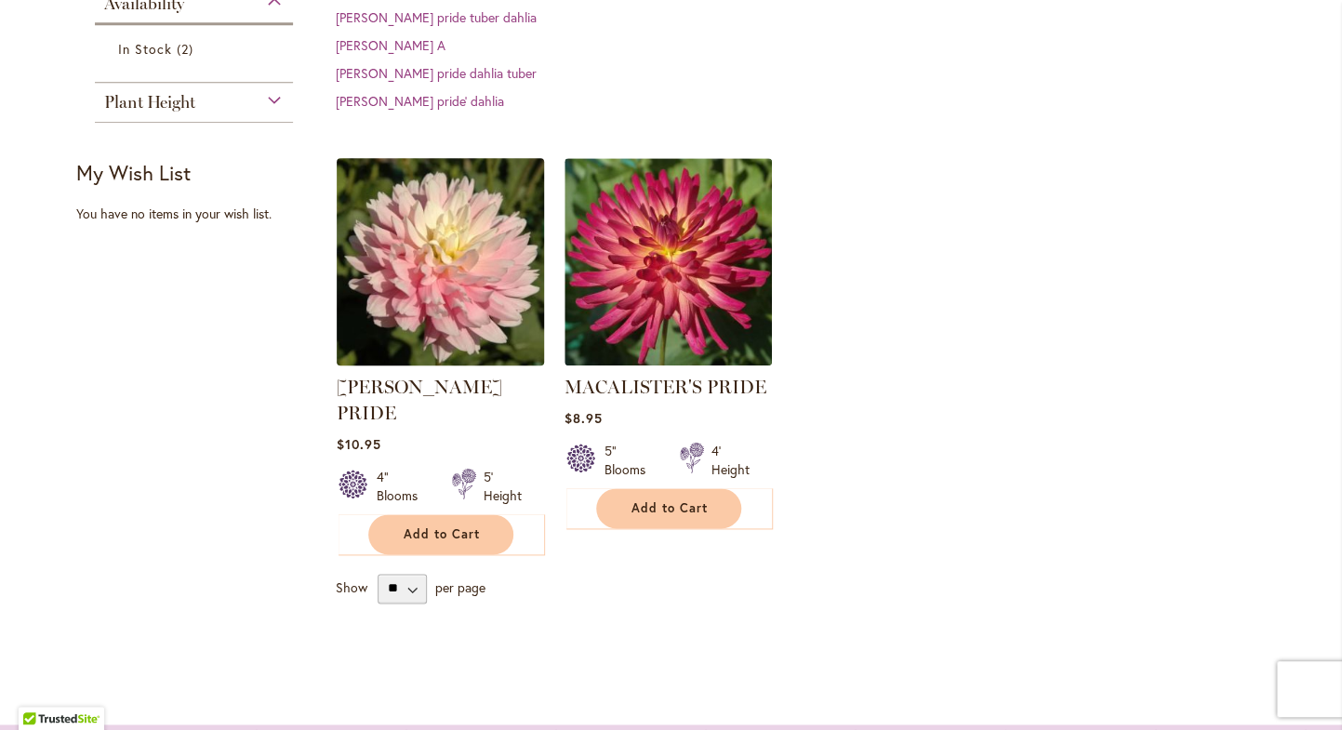
click at [433, 218] on img at bounding box center [440, 261] width 218 height 218
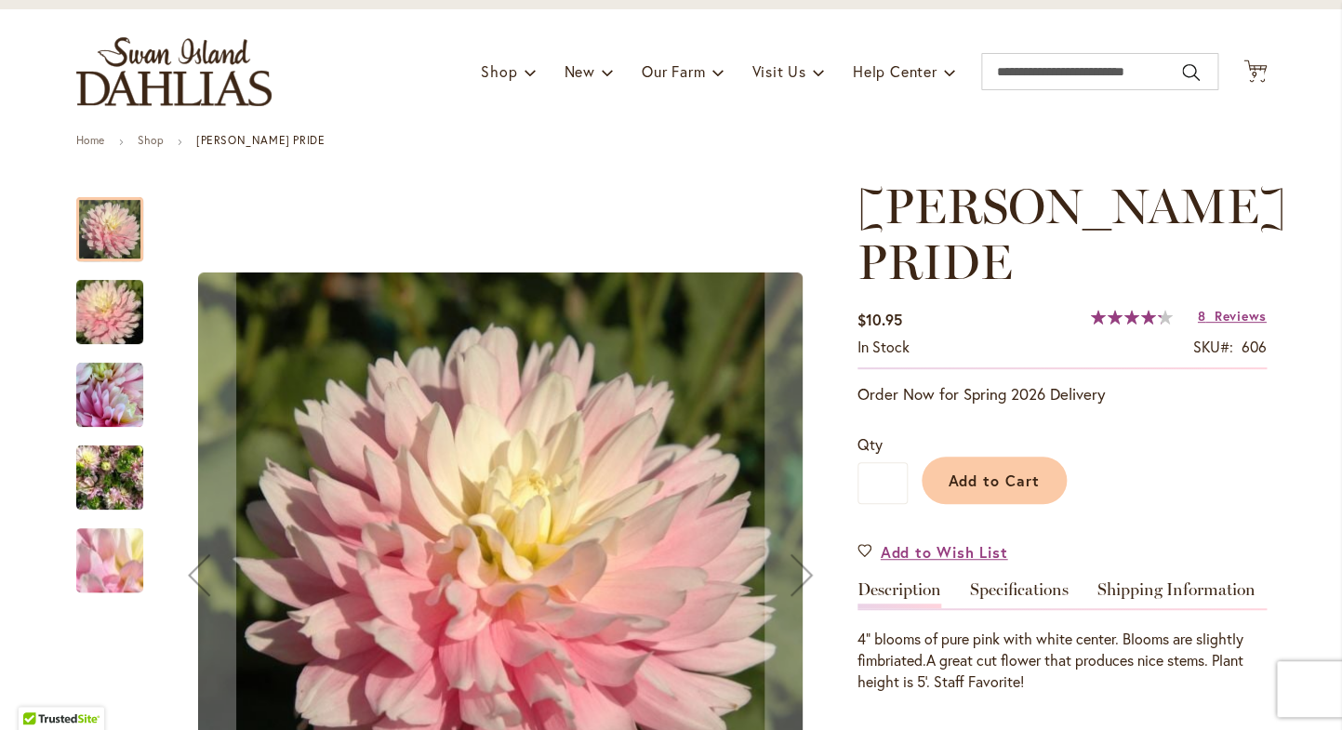
scroll to position [97, 0]
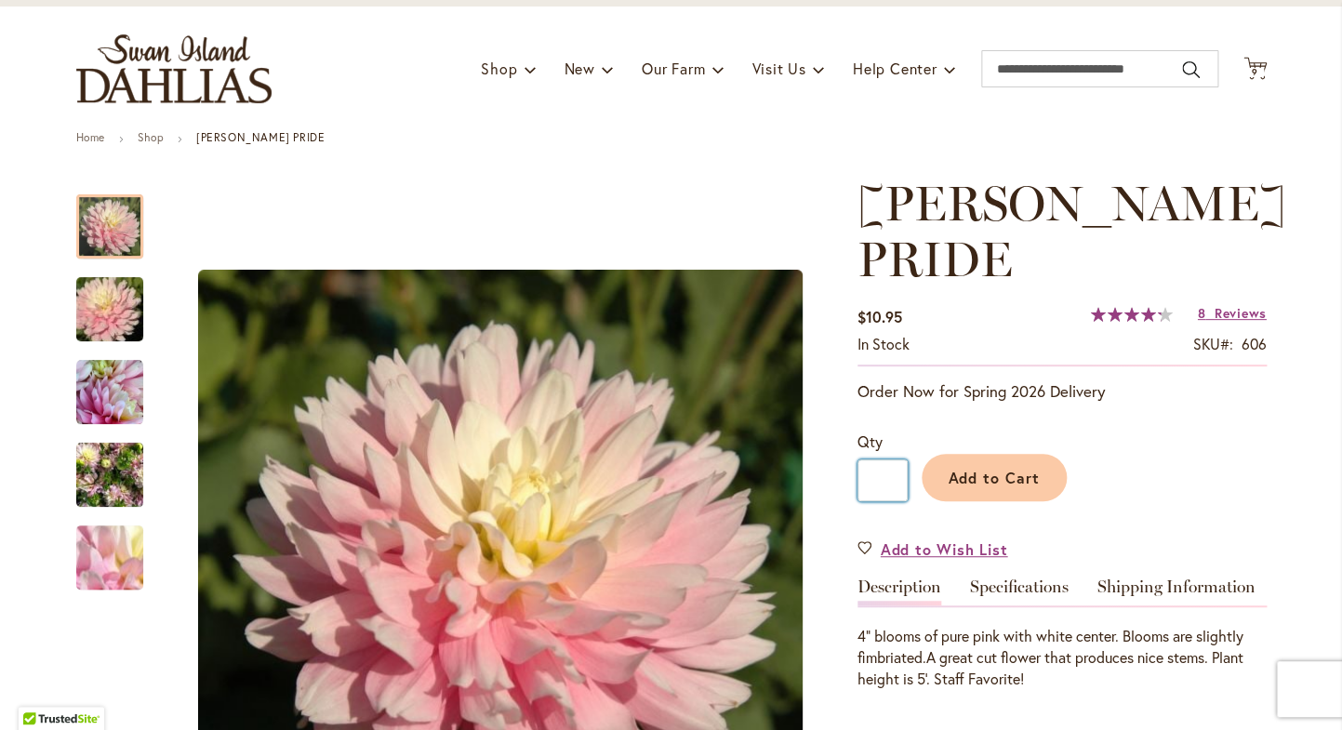
drag, startPoint x: 887, startPoint y: 479, endPoint x: 871, endPoint y: 478, distance: 15.8
click at [871, 478] on input "*" at bounding box center [882, 480] width 50 height 42
type input "*"
click at [1009, 474] on span "Add to Cart" at bounding box center [993, 478] width 92 height 20
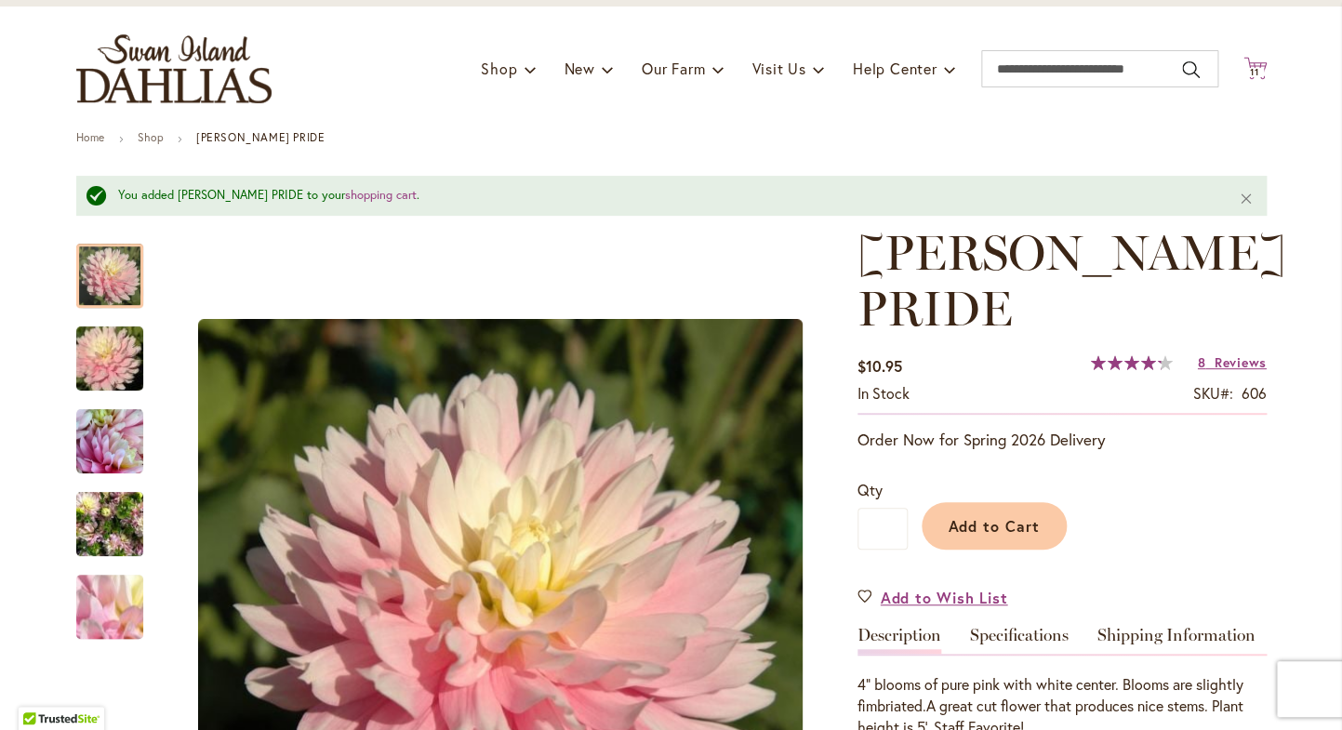
click at [1253, 74] on span "11" at bounding box center [1254, 72] width 9 height 12
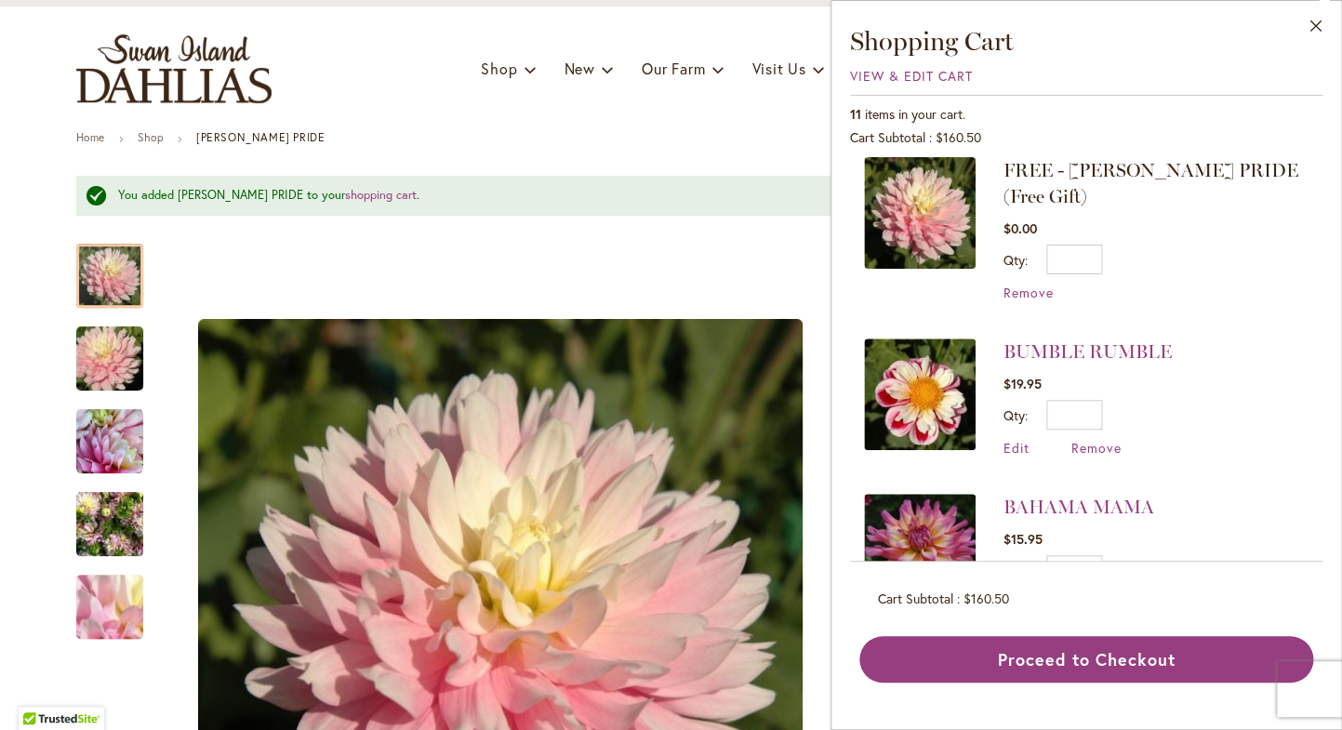
scroll to position [403, 0]
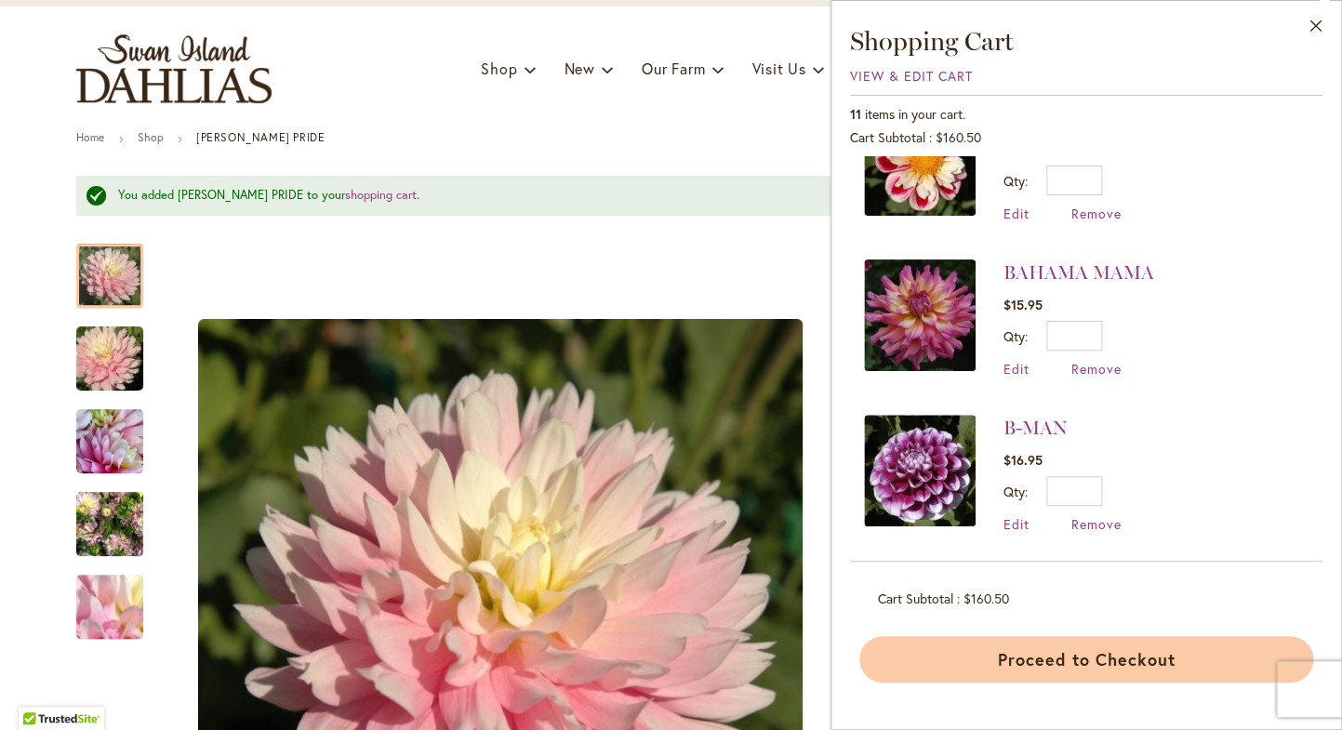
click at [1088, 660] on button "Proceed to Checkout" at bounding box center [1086, 659] width 454 height 46
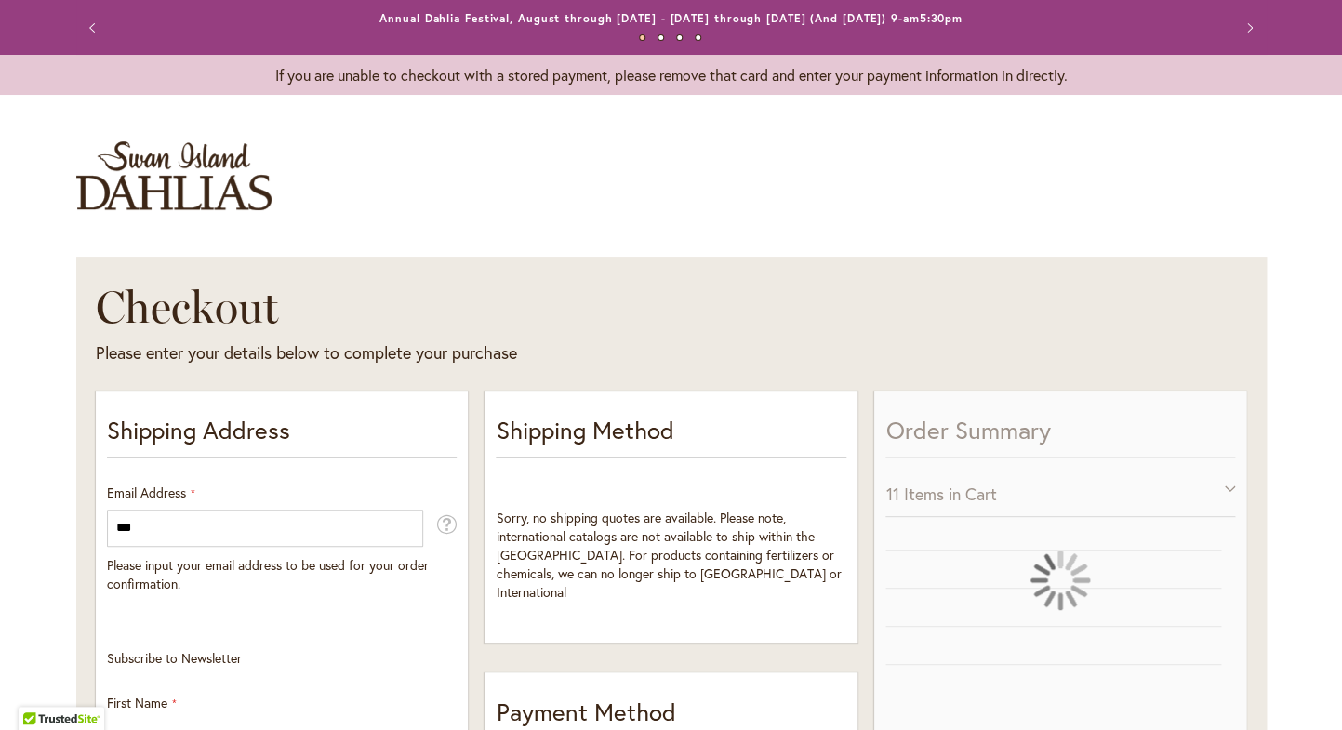
select select "**"
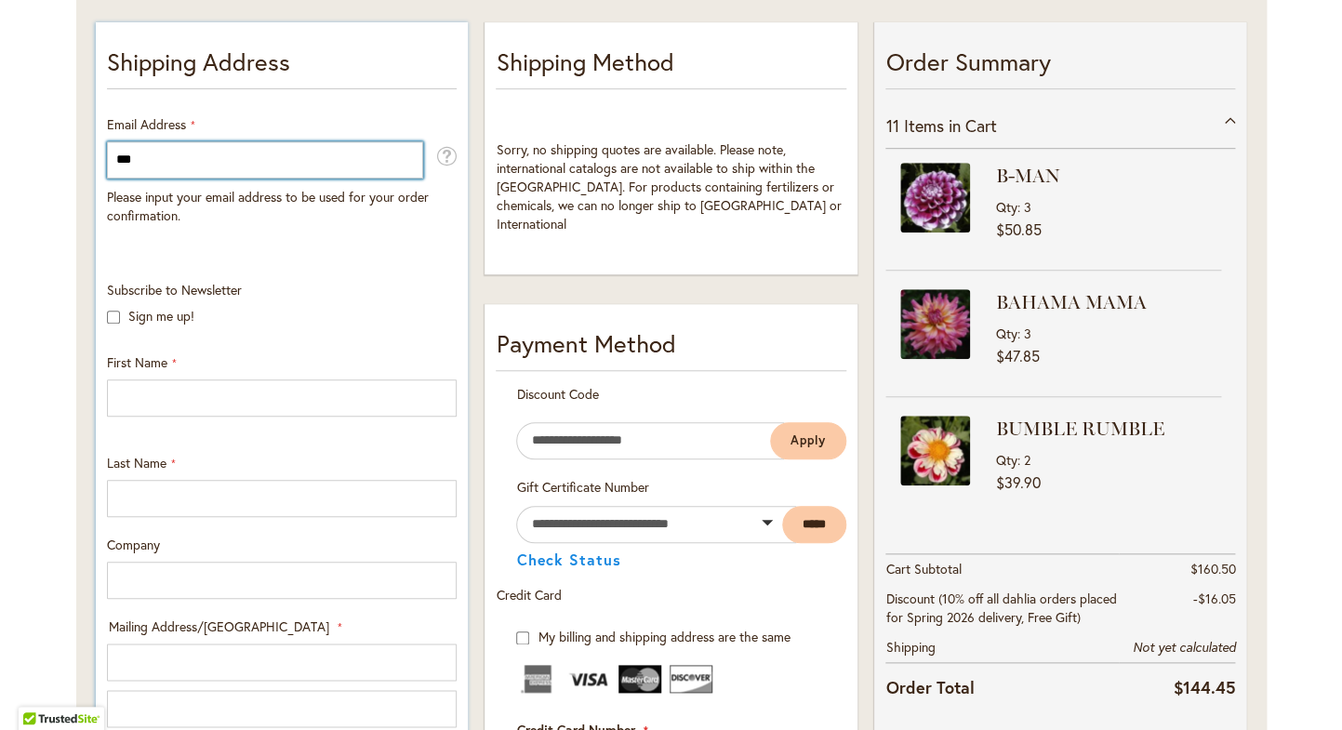
click at [293, 161] on input "***" at bounding box center [265, 159] width 316 height 37
type input "**********"
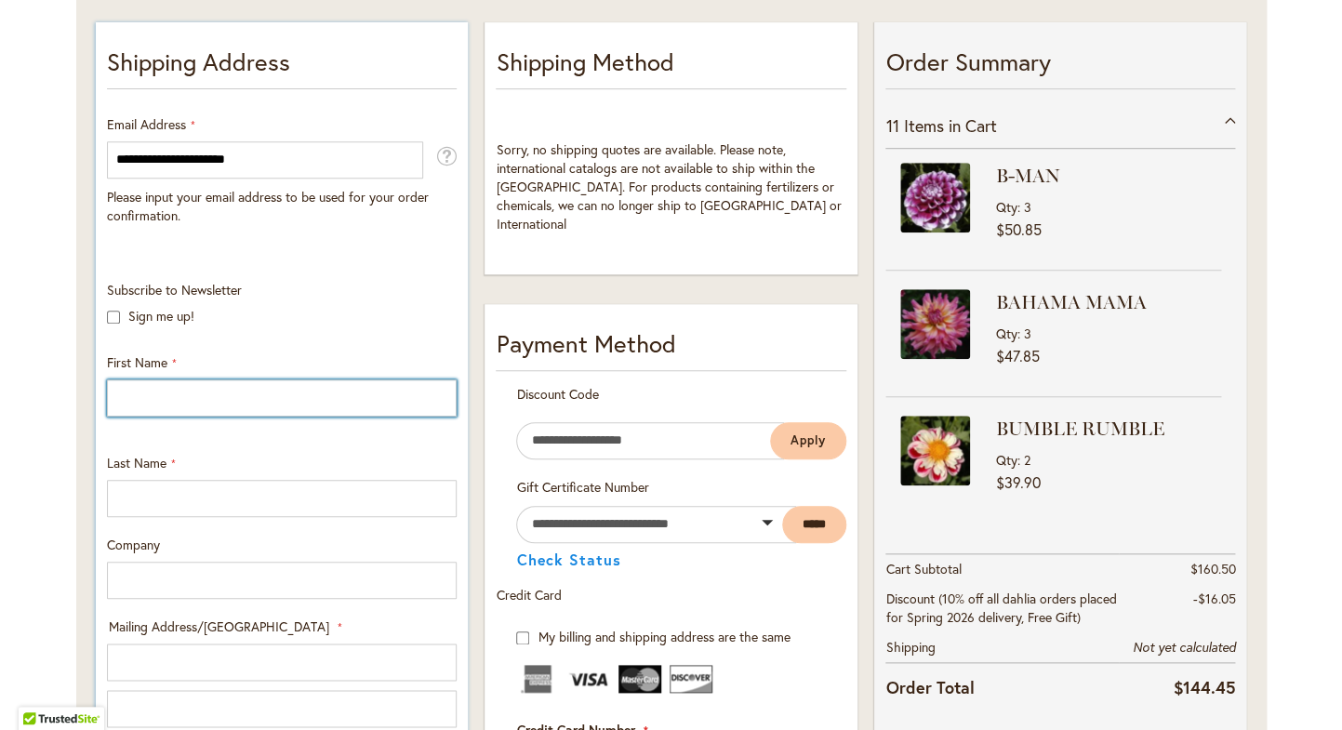
click at [171, 393] on input "First Name" at bounding box center [282, 397] width 350 height 37
type input "***"
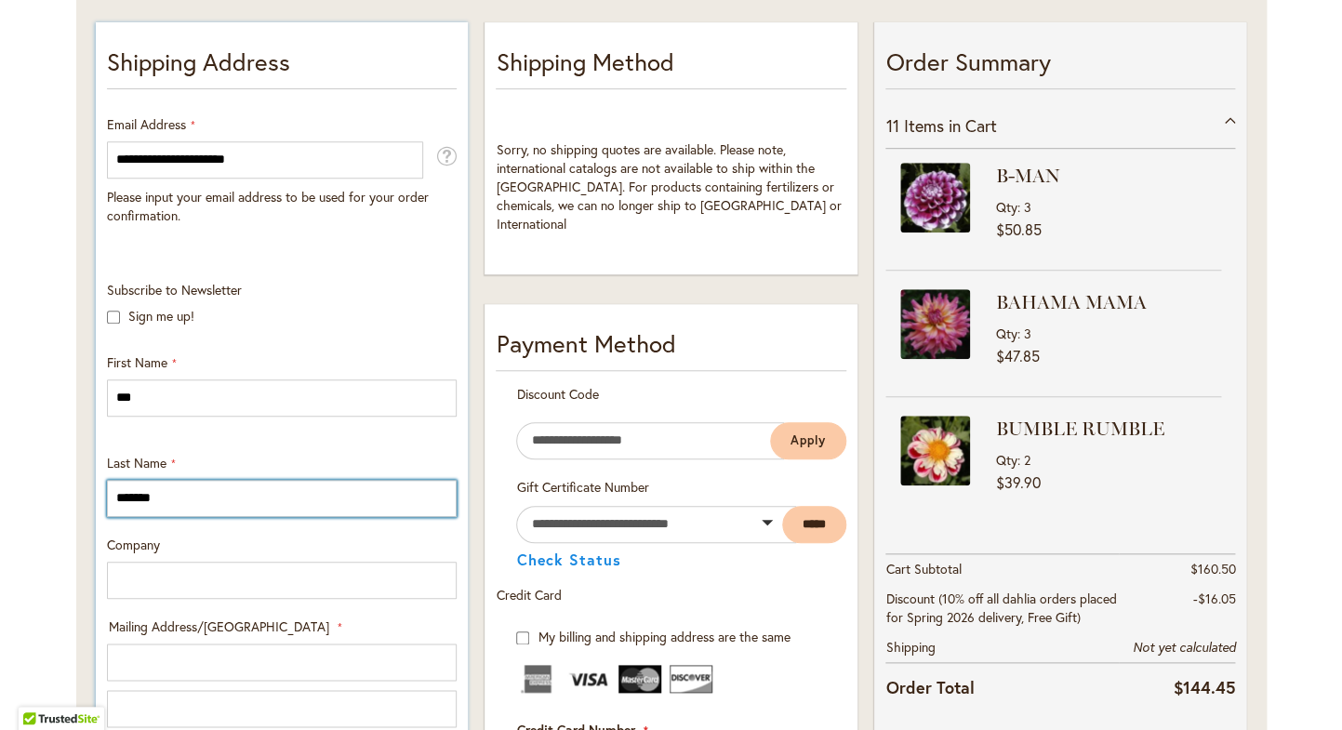
type input "*******"
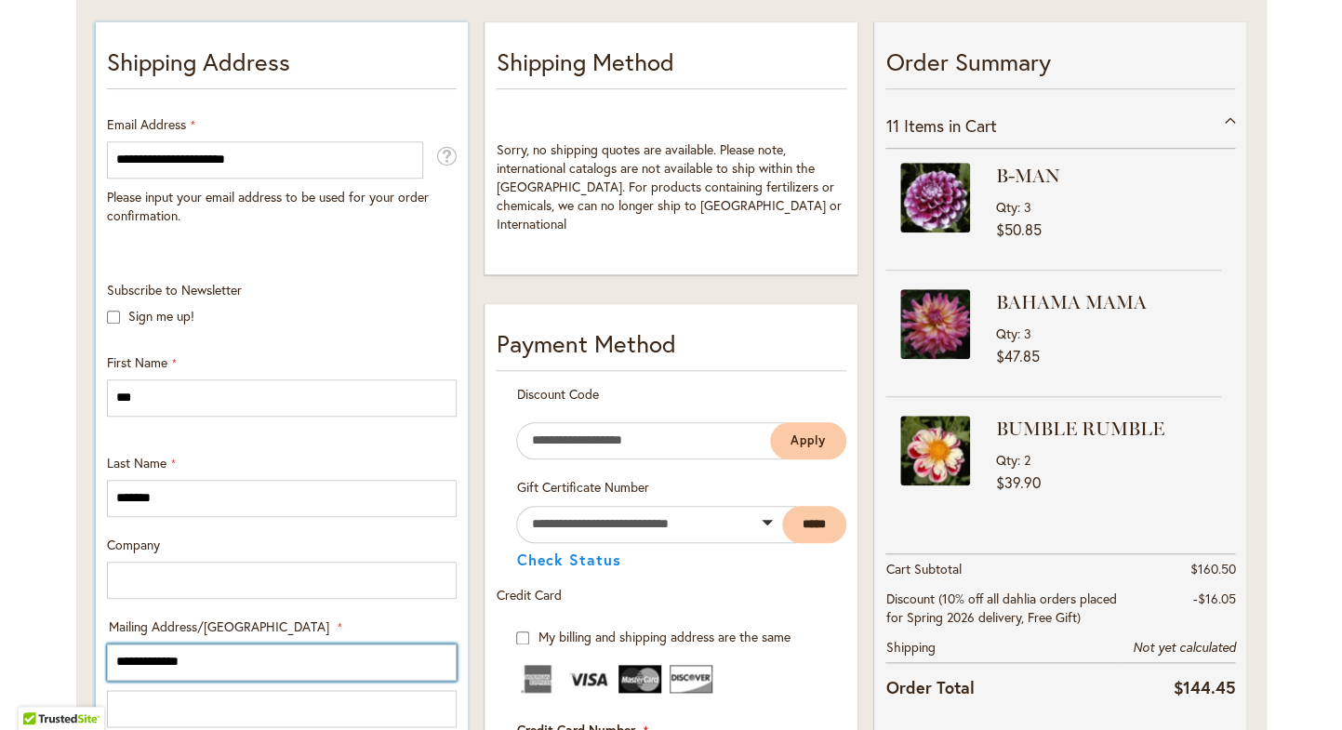
type input "**********"
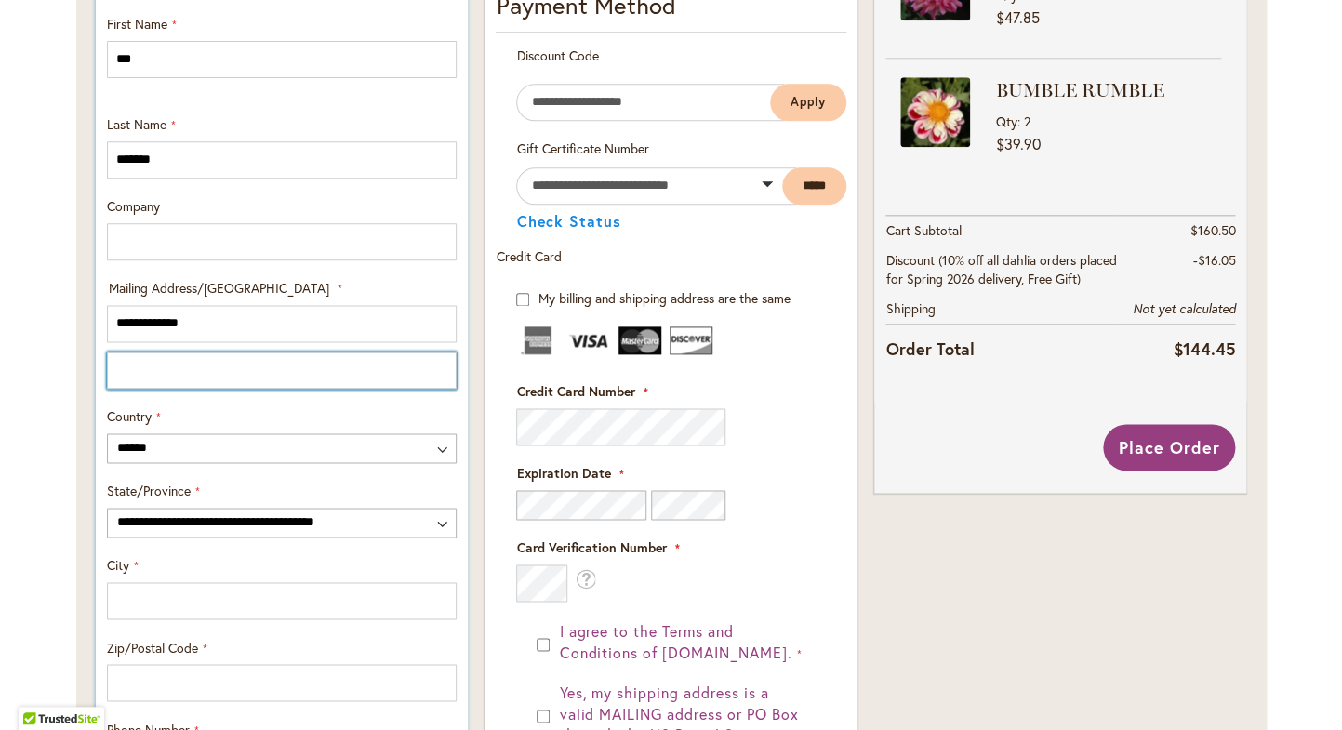
scroll to position [709, 0]
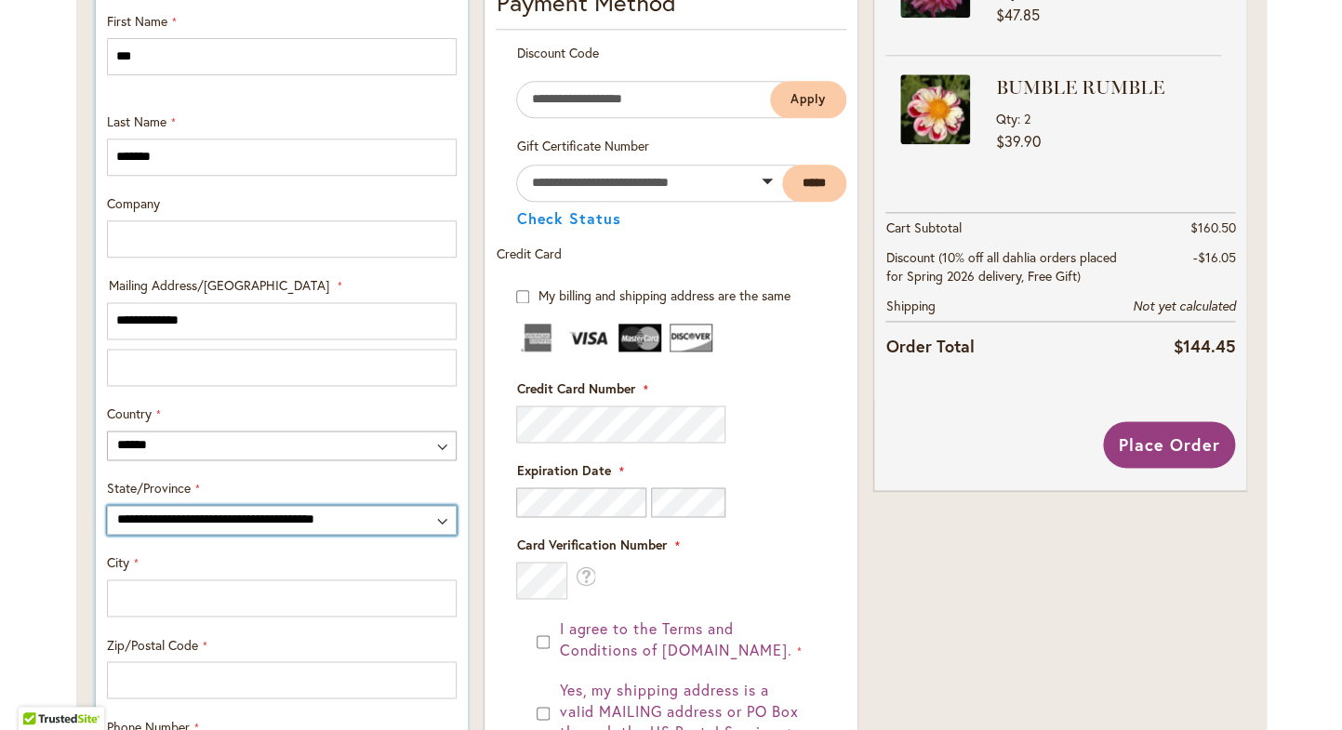
click at [107, 505] on select "**********" at bounding box center [282, 520] width 350 height 30
select select "**"
click option "**********" at bounding box center [0, 0] width 0 height 0
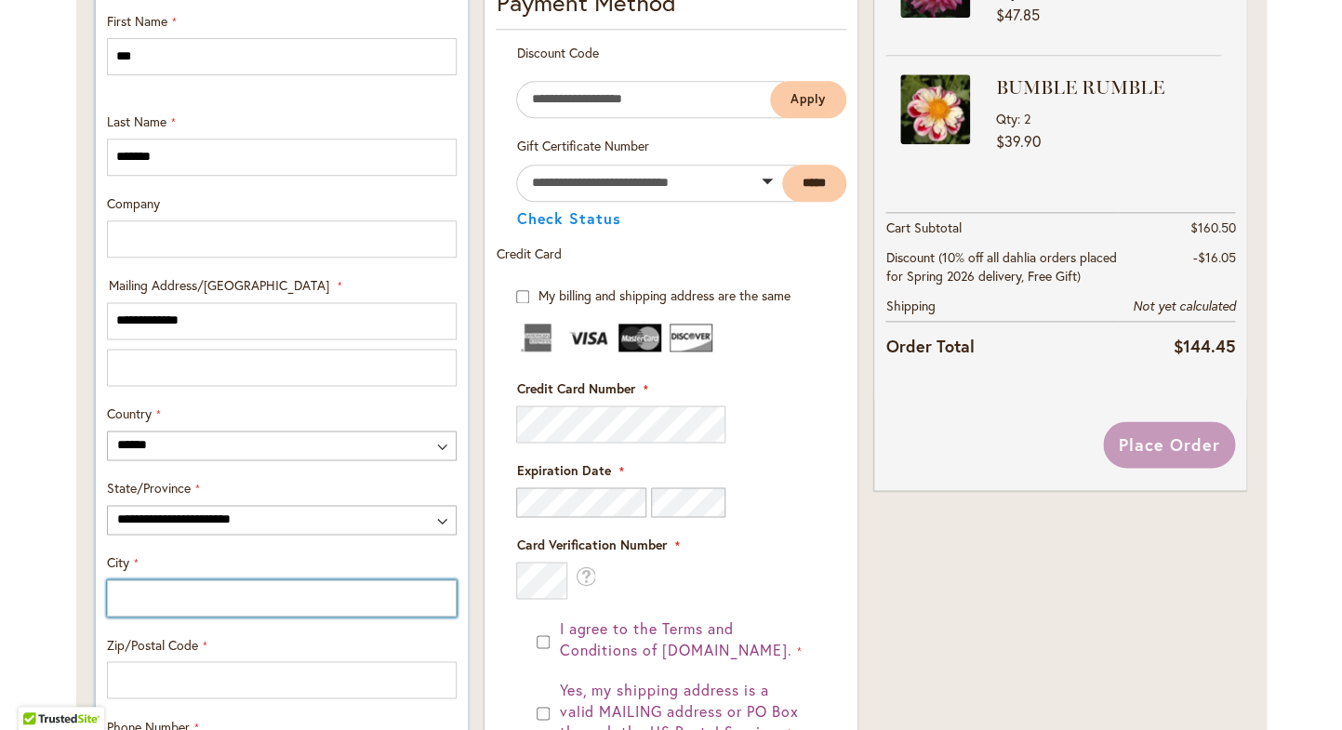
click at [192, 594] on input "City" at bounding box center [282, 597] width 350 height 37
type input "********"
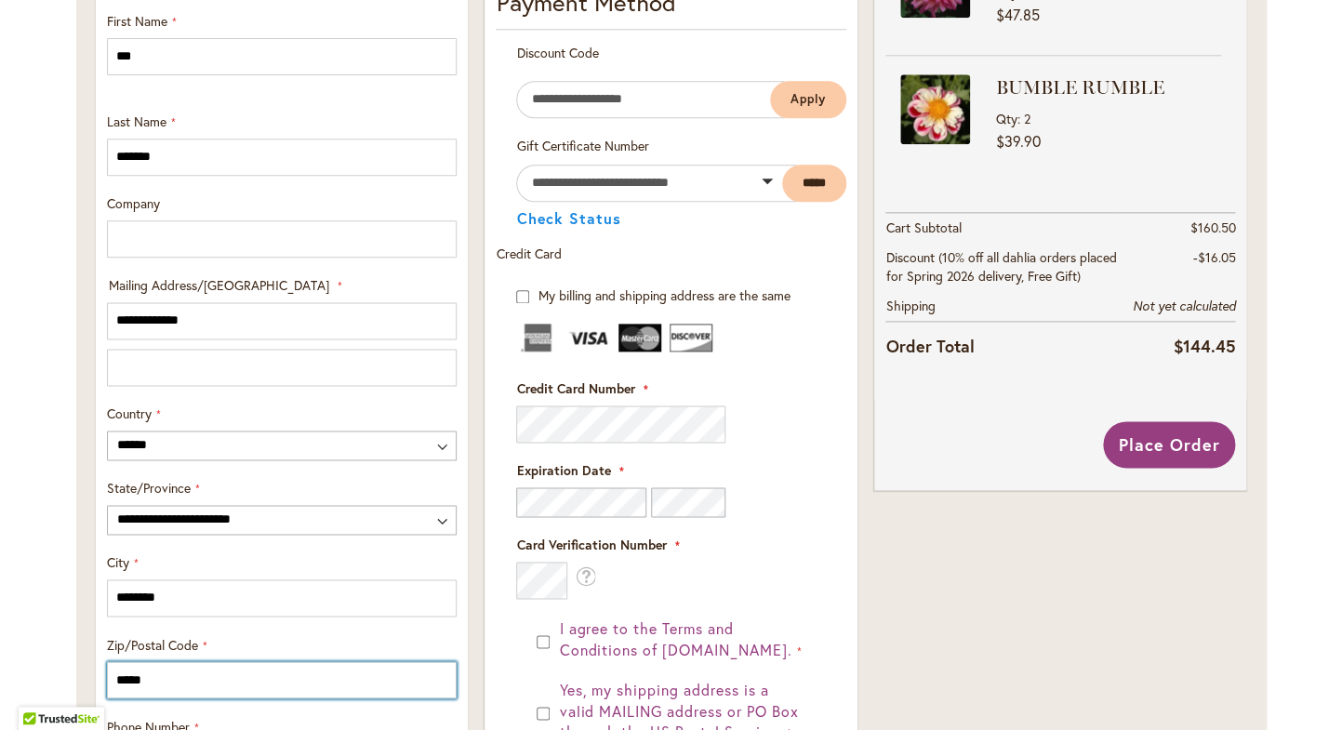
type input "*****"
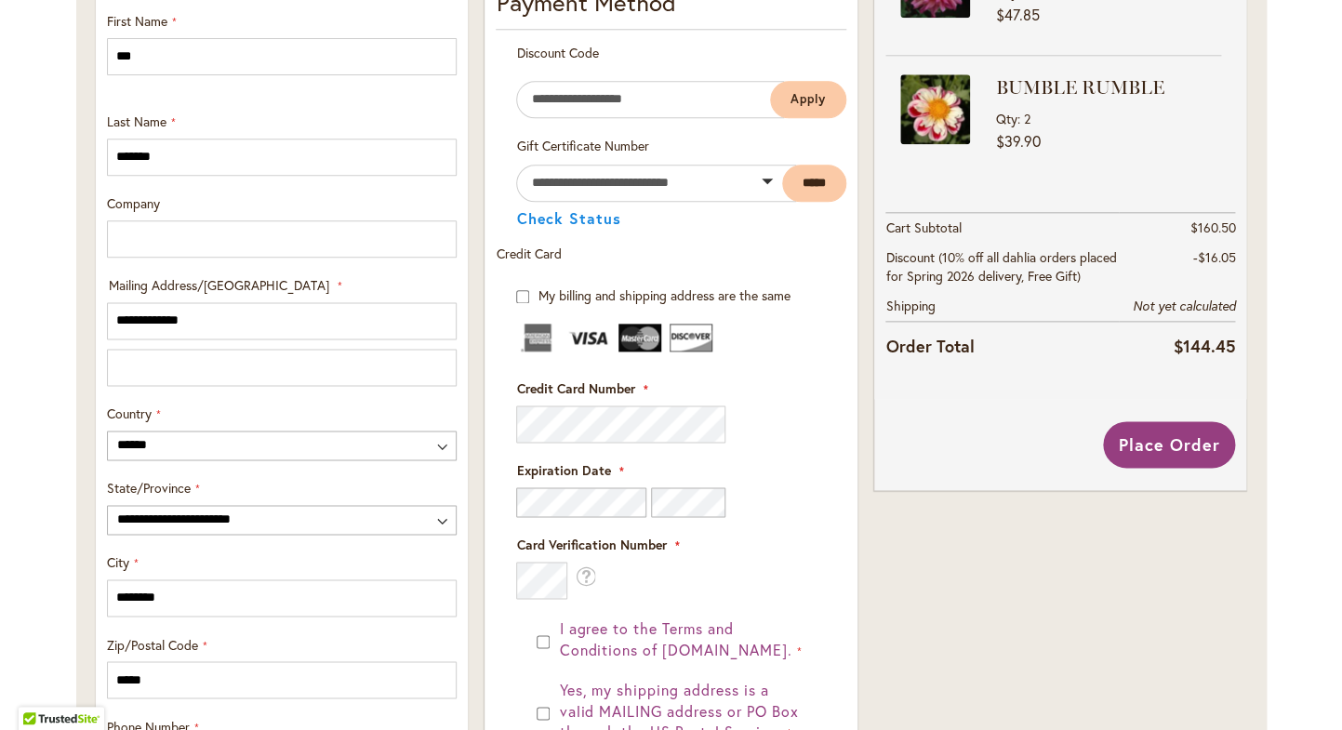
click at [474, 687] on div "**********" at bounding box center [281, 346] width 389 height 1342
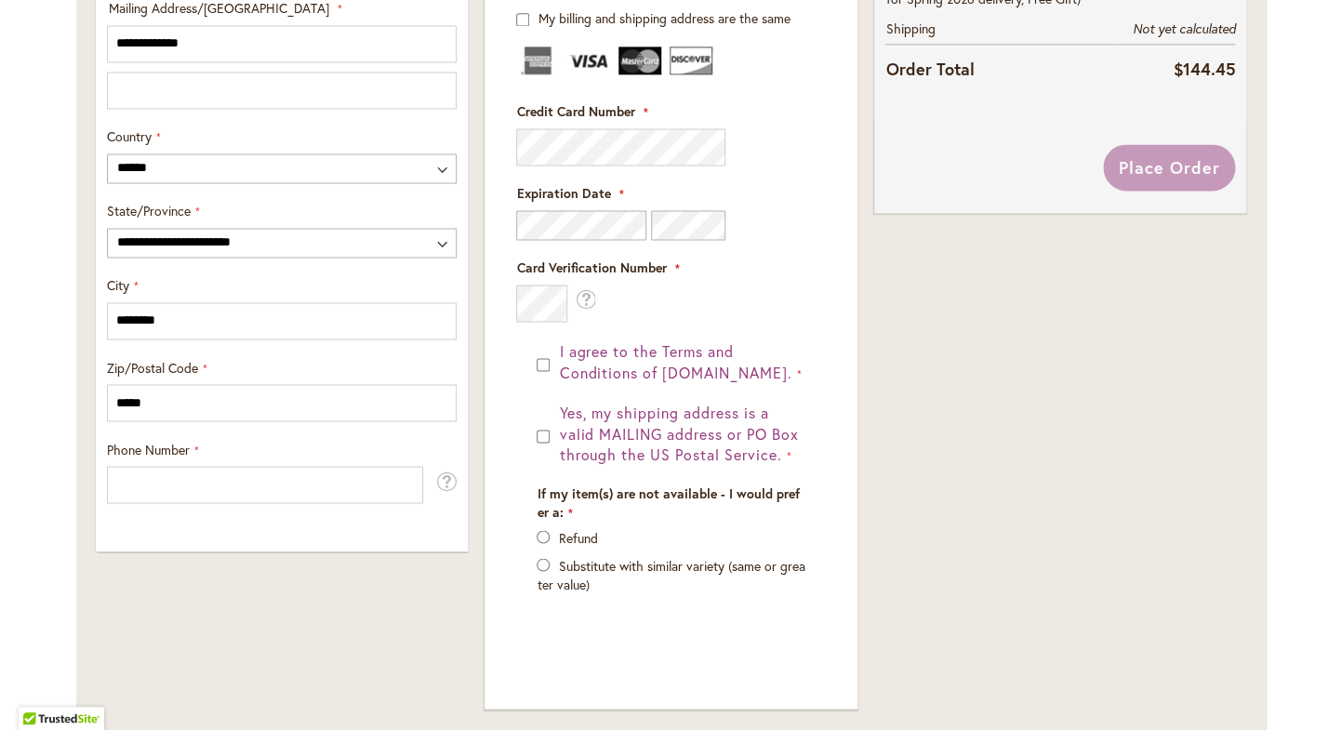
scroll to position [1002, 0]
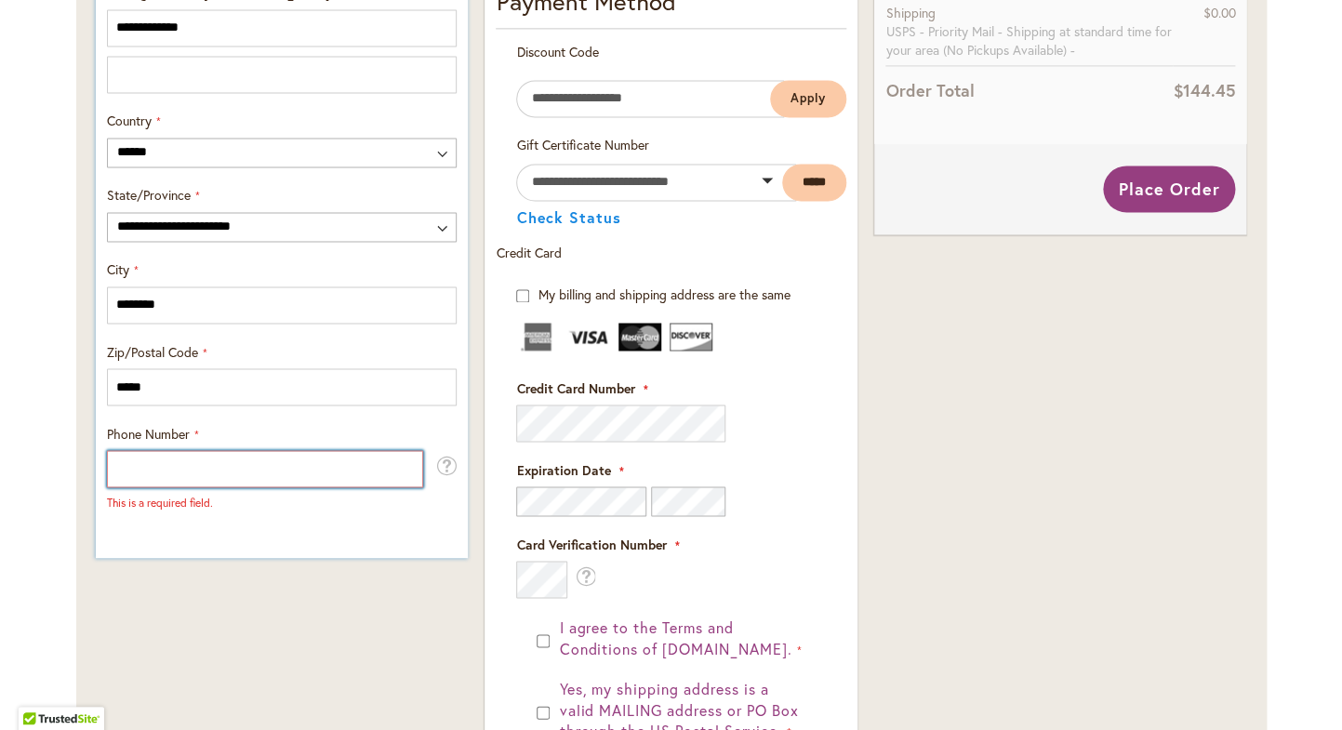
click at [318, 477] on input "Phone Number" at bounding box center [265, 468] width 316 height 37
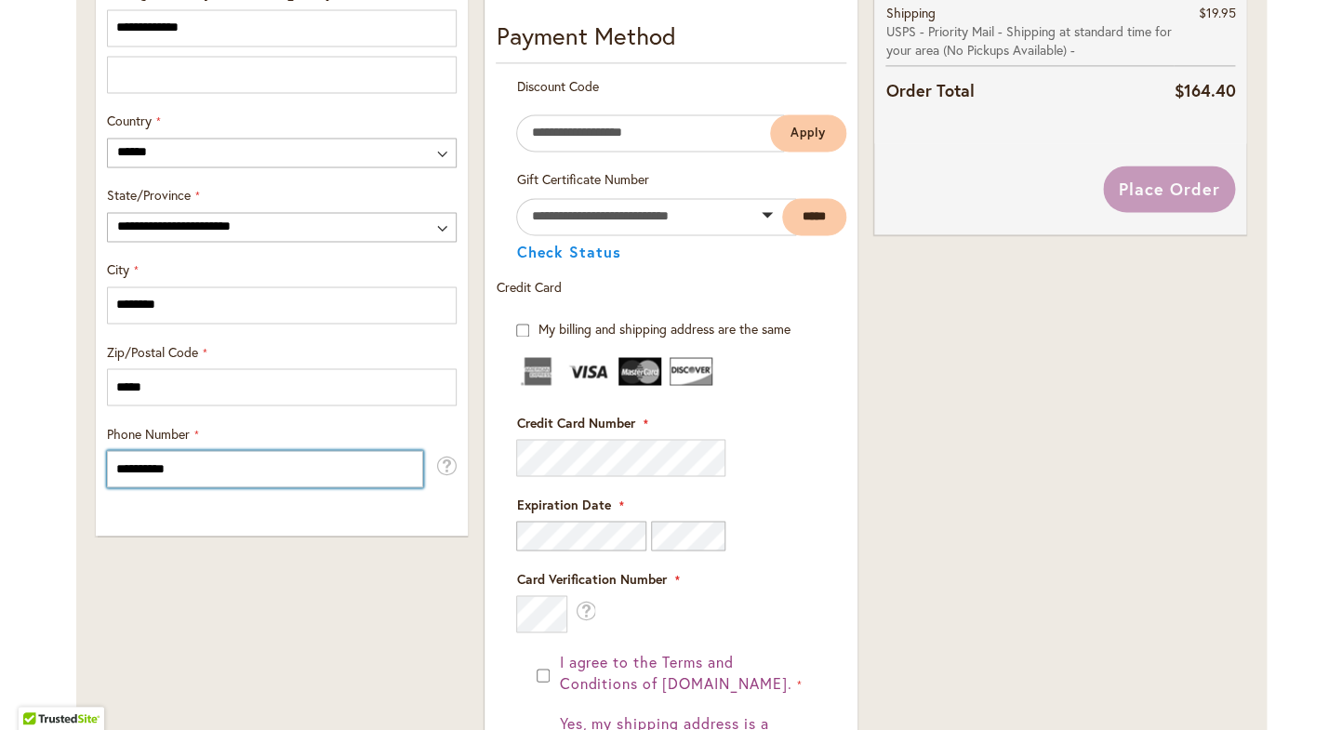
type input "**********"
click at [478, 453] on div "**********" at bounding box center [670, 216] width 389 height 1668
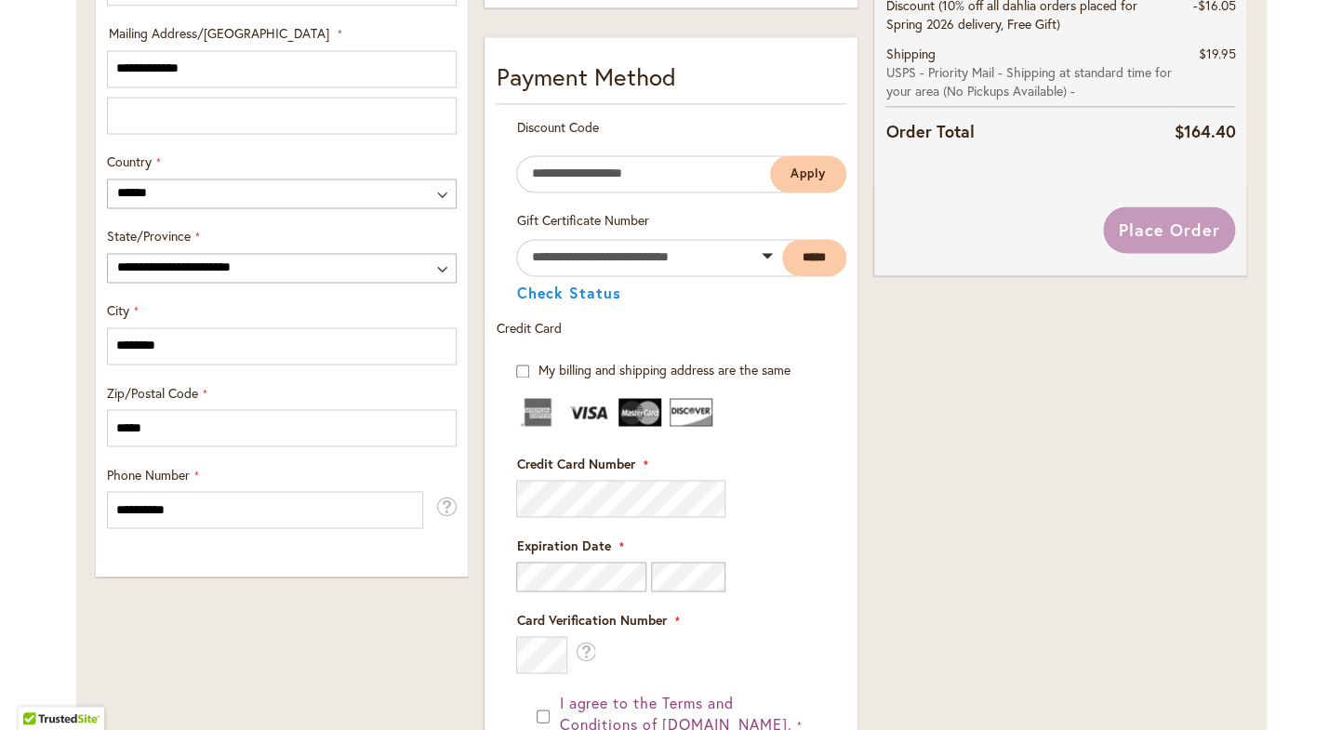
scroll to position [946, 0]
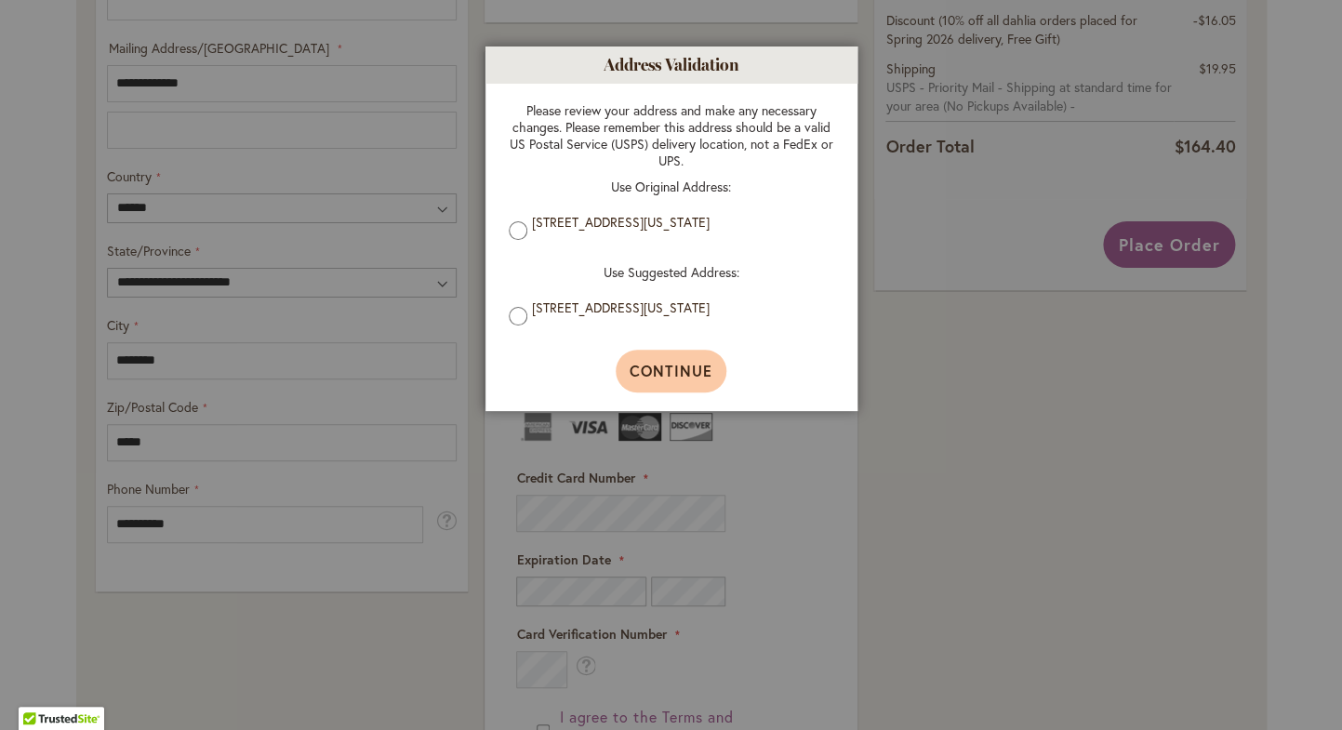
click at [684, 370] on span "Continue" at bounding box center [670, 371] width 83 height 20
type input "**********"
type input "********"
type input "**********"
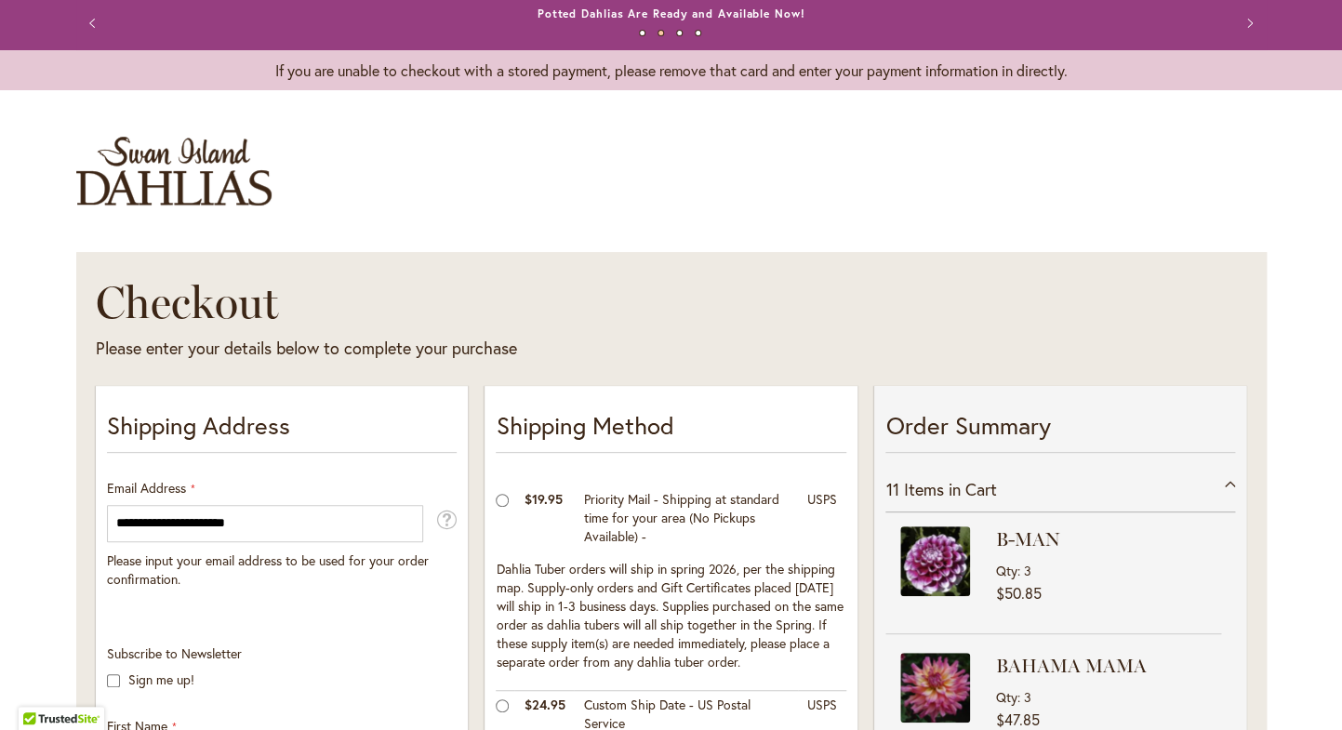
scroll to position [0, 0]
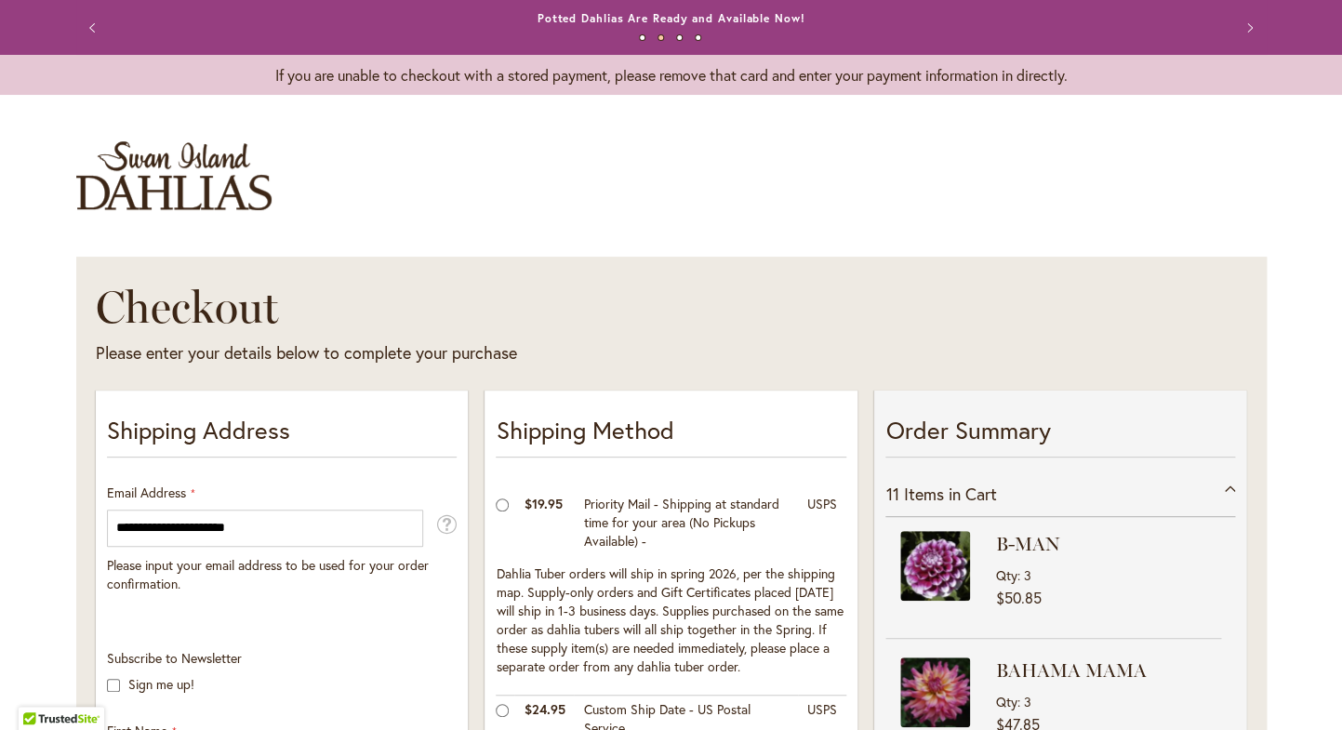
click at [186, 188] on img "store logo" at bounding box center [173, 175] width 195 height 69
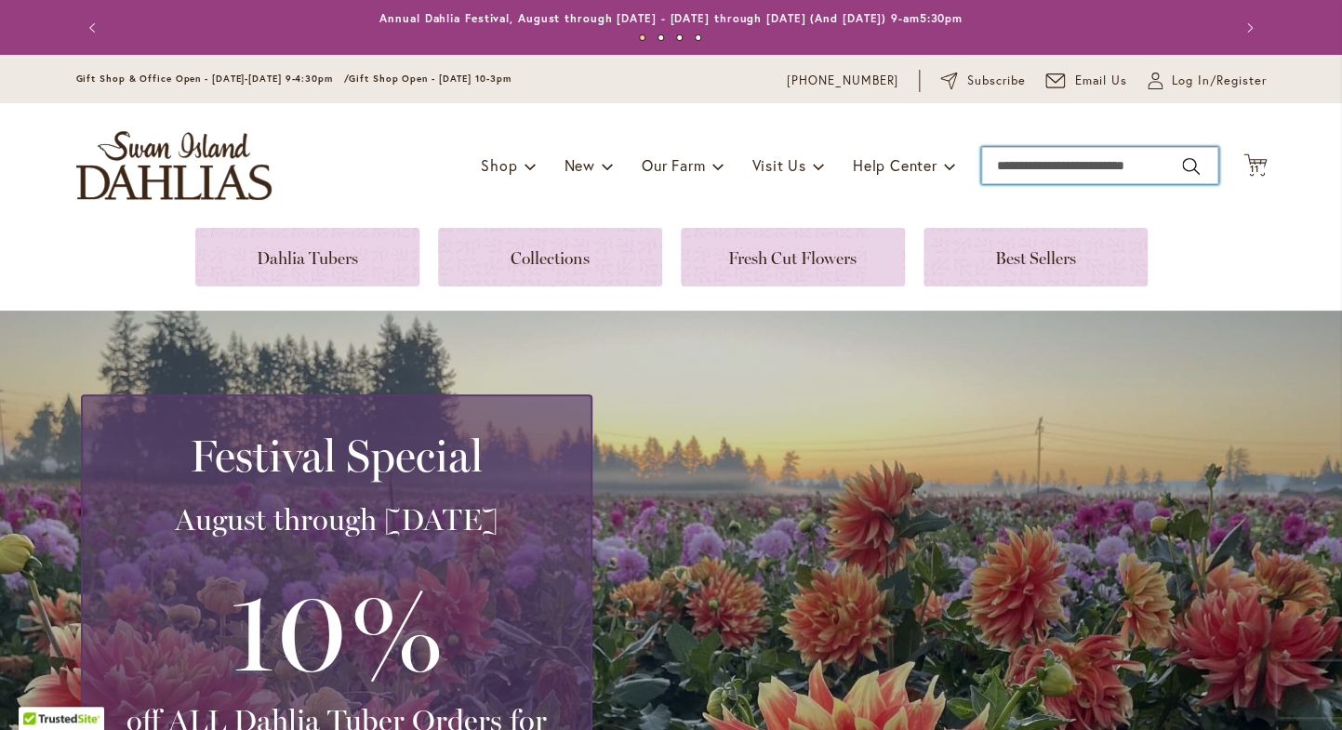
click at [1031, 166] on input "Search" at bounding box center [1099, 165] width 237 height 37
type input "*****"
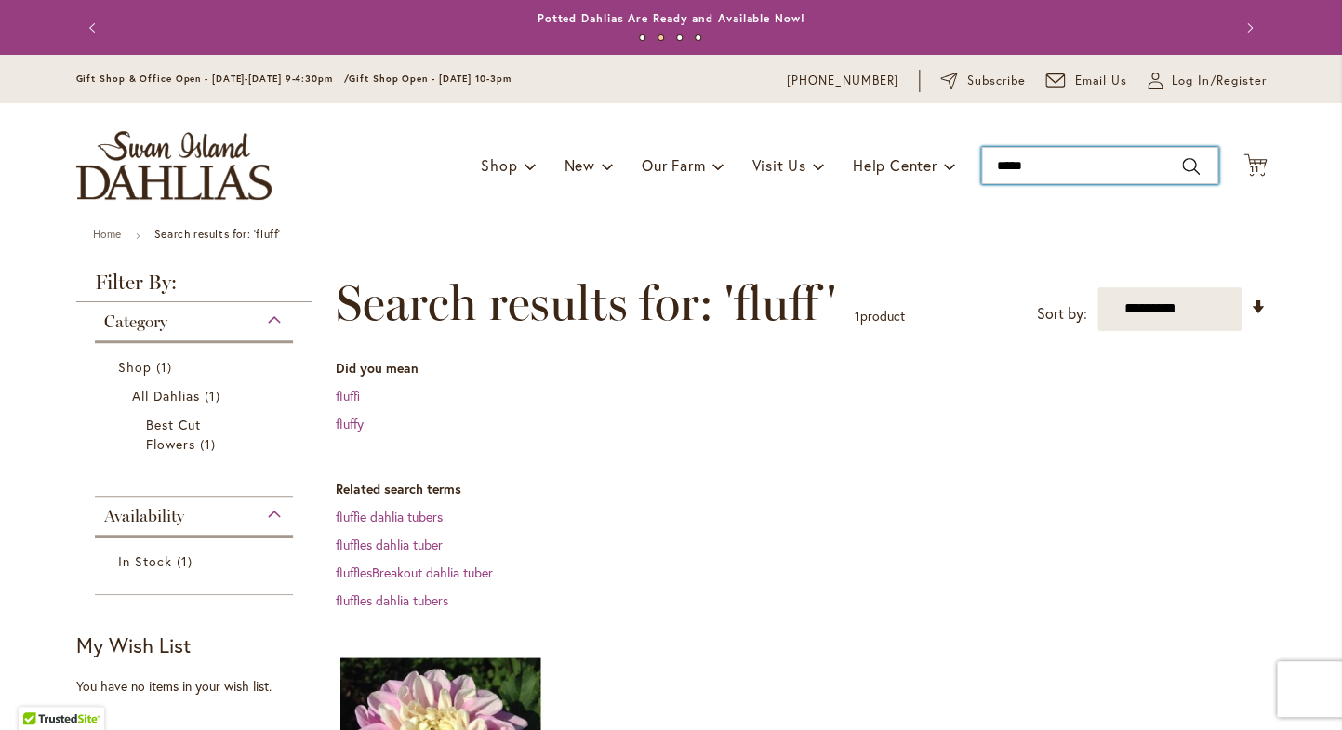
drag, startPoint x: 1037, startPoint y: 167, endPoint x: 957, endPoint y: 159, distance: 80.4
click at [981, 159] on input "*****" at bounding box center [1099, 165] width 237 height 37
type input "*******"
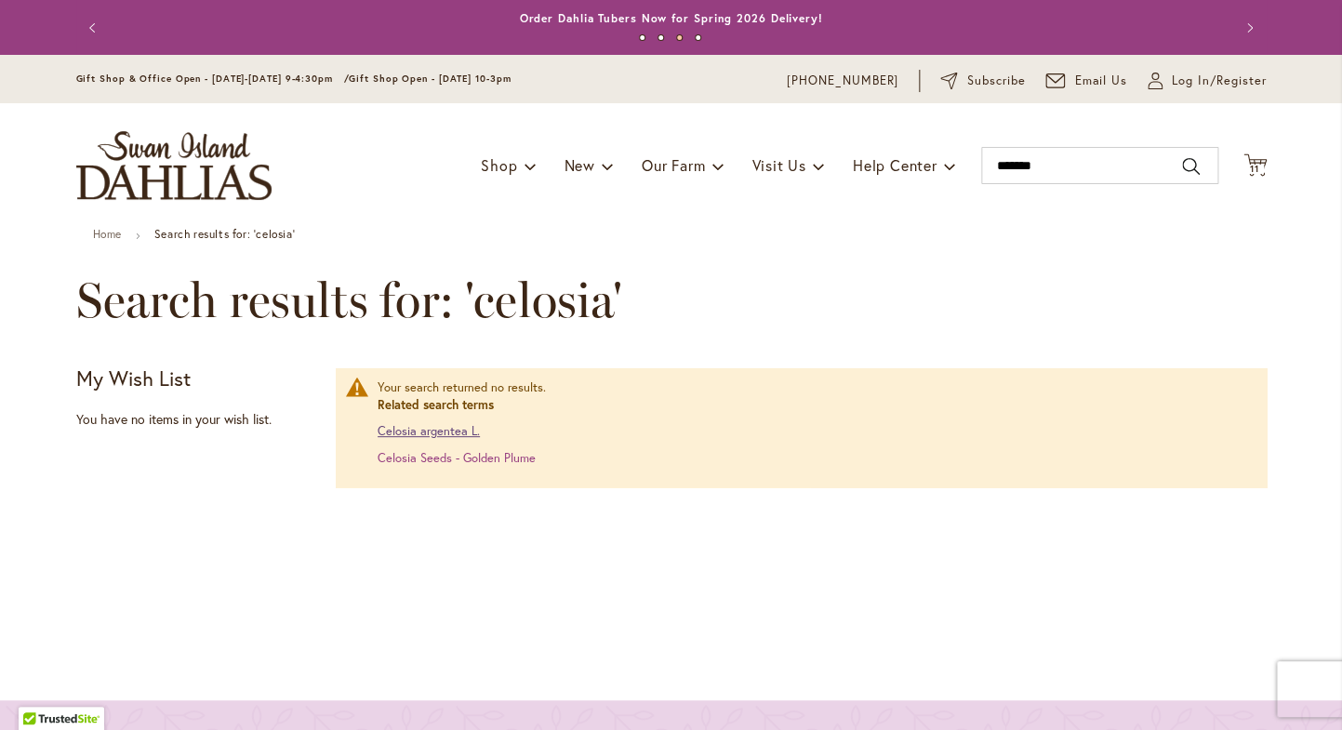
click at [427, 433] on link "Celosia argentea L." at bounding box center [428, 431] width 102 height 16
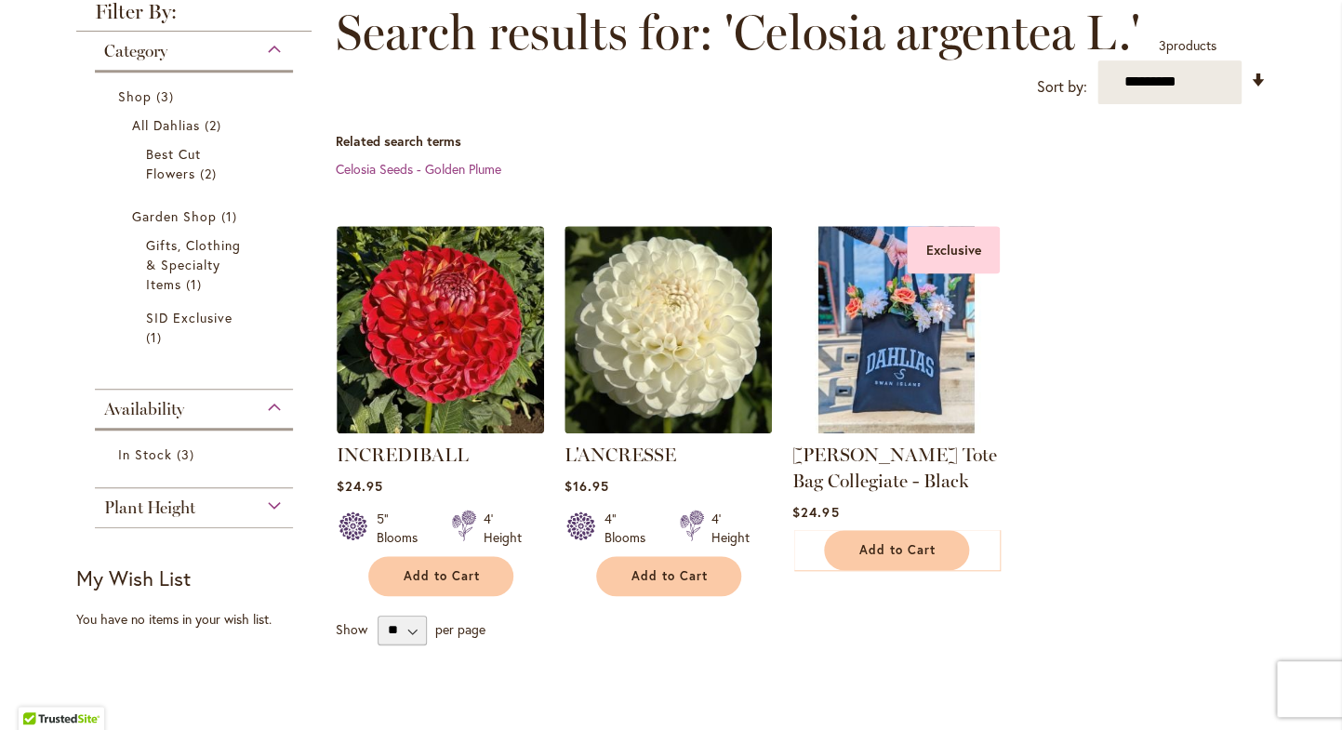
scroll to position [298, 0]
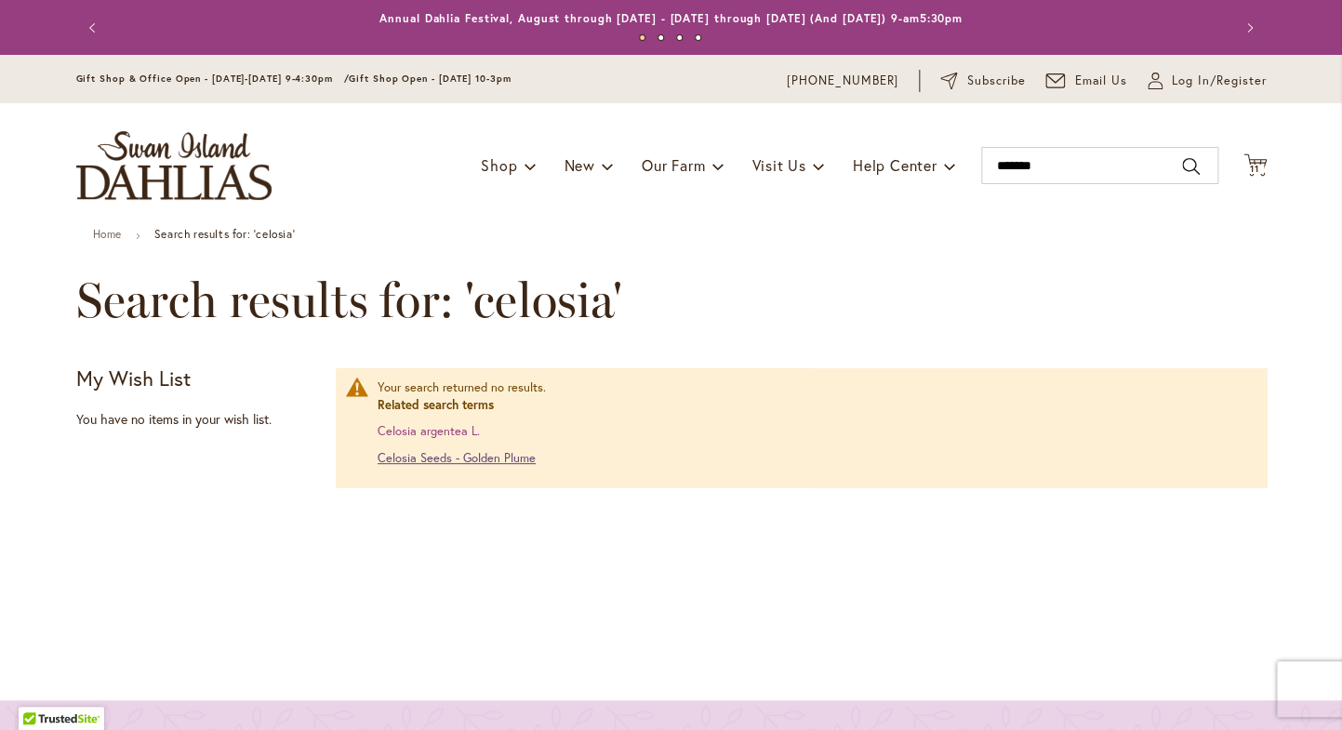
click at [497, 461] on link "Celosia Seeds - Golden Plume" at bounding box center [456, 458] width 158 height 16
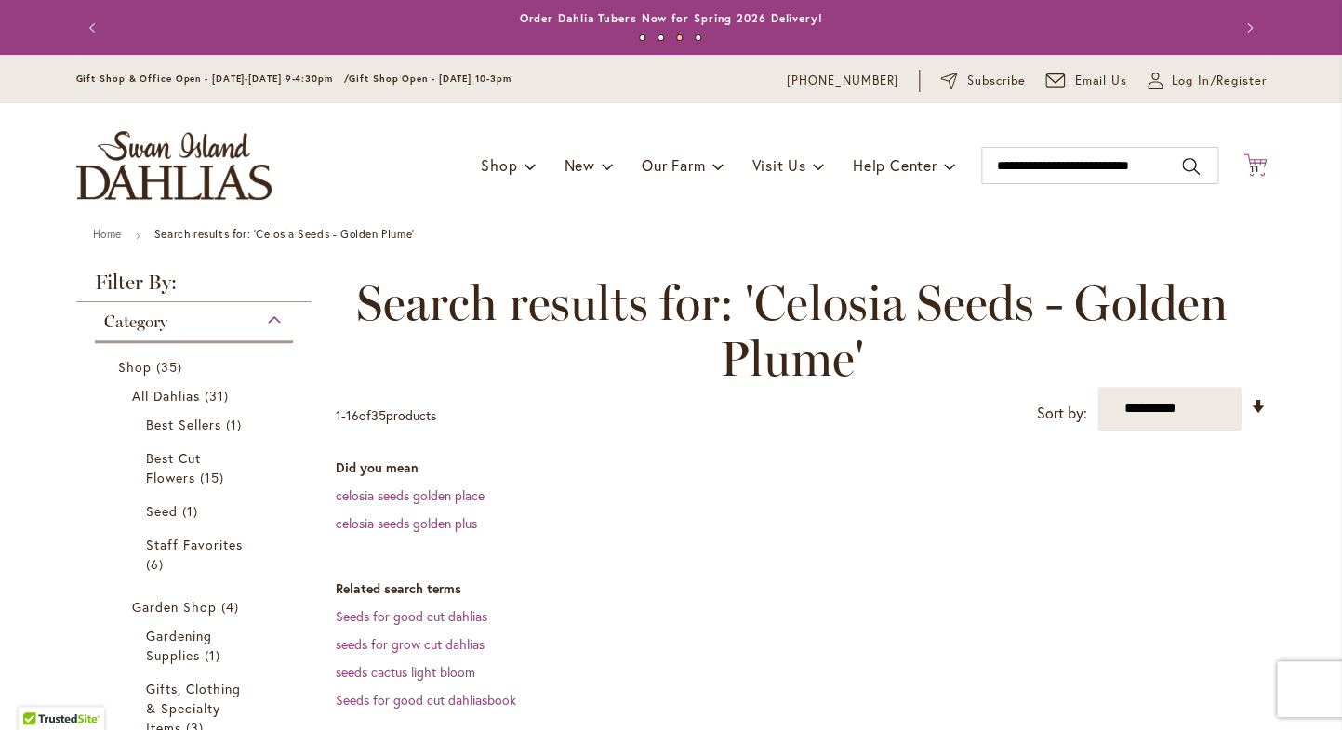
click at [1256, 163] on icon at bounding box center [1254, 164] width 23 height 22
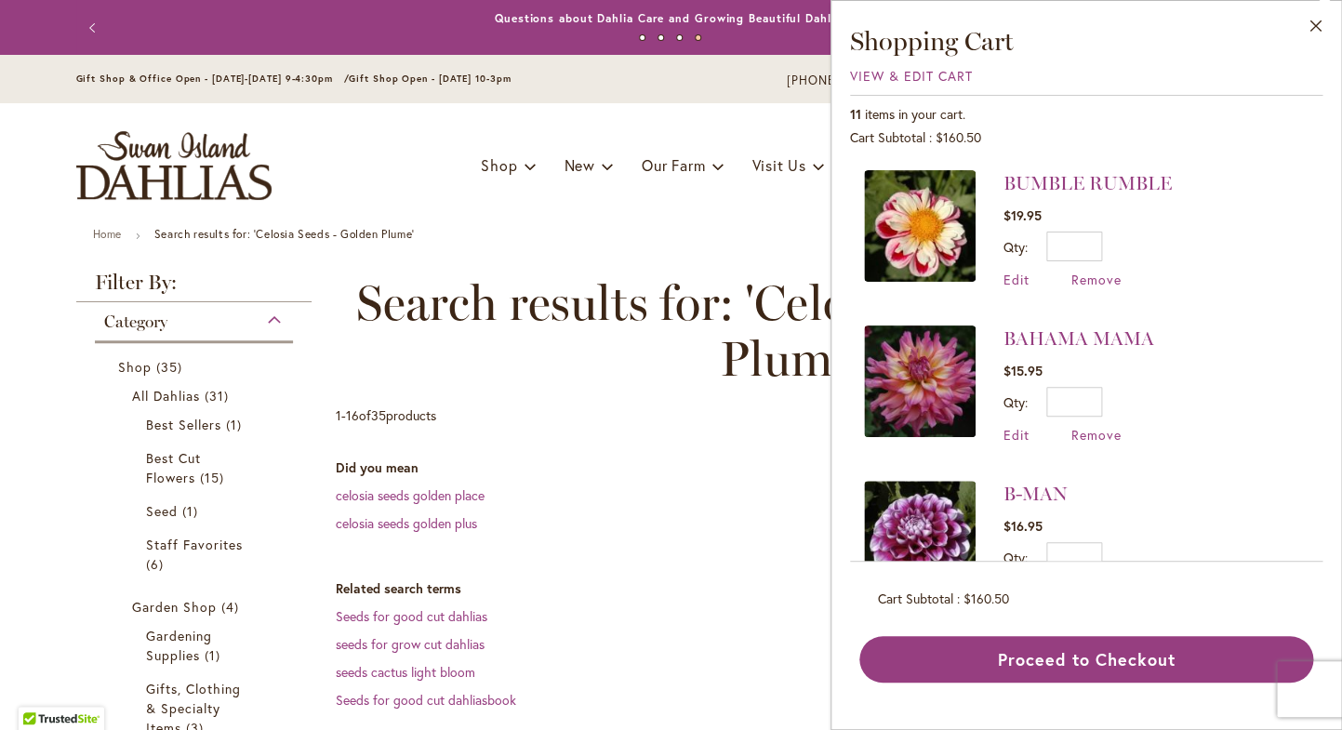
scroll to position [403, 0]
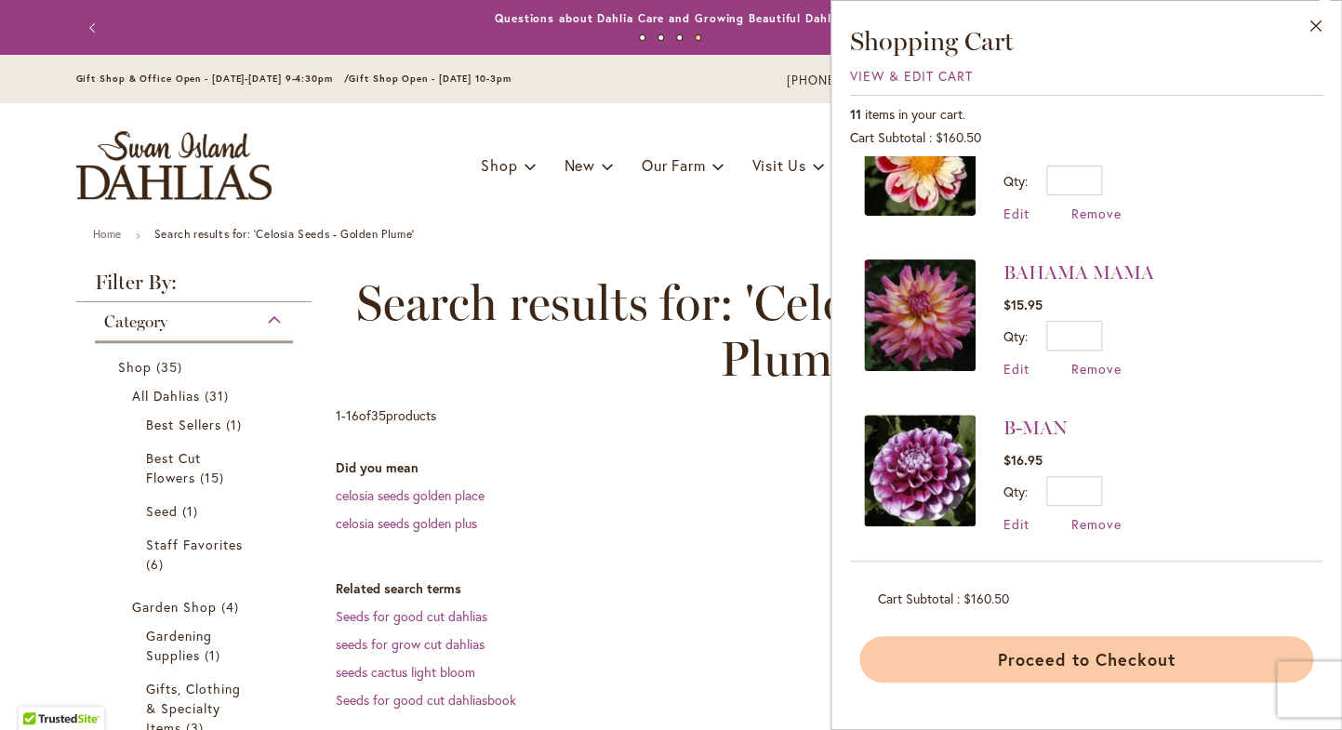
click at [1079, 655] on button "Proceed to Checkout" at bounding box center [1086, 659] width 454 height 46
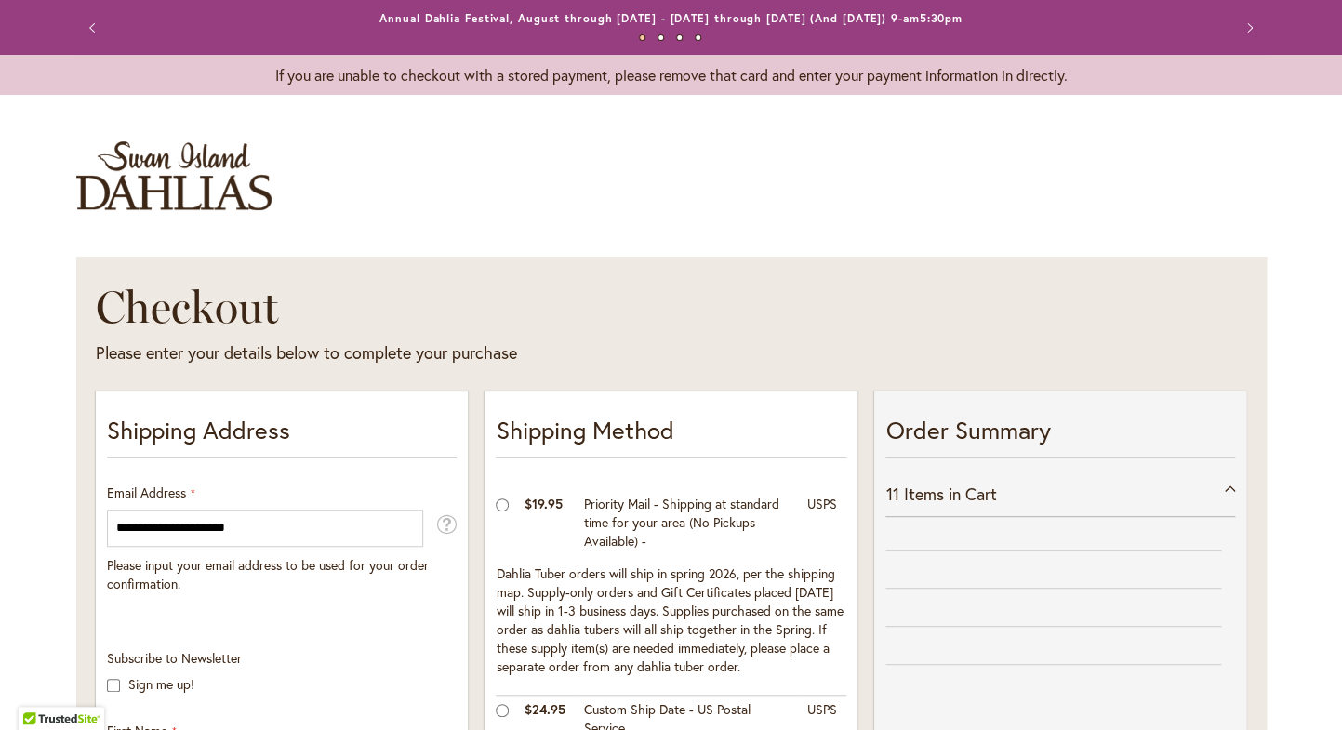
select select "**"
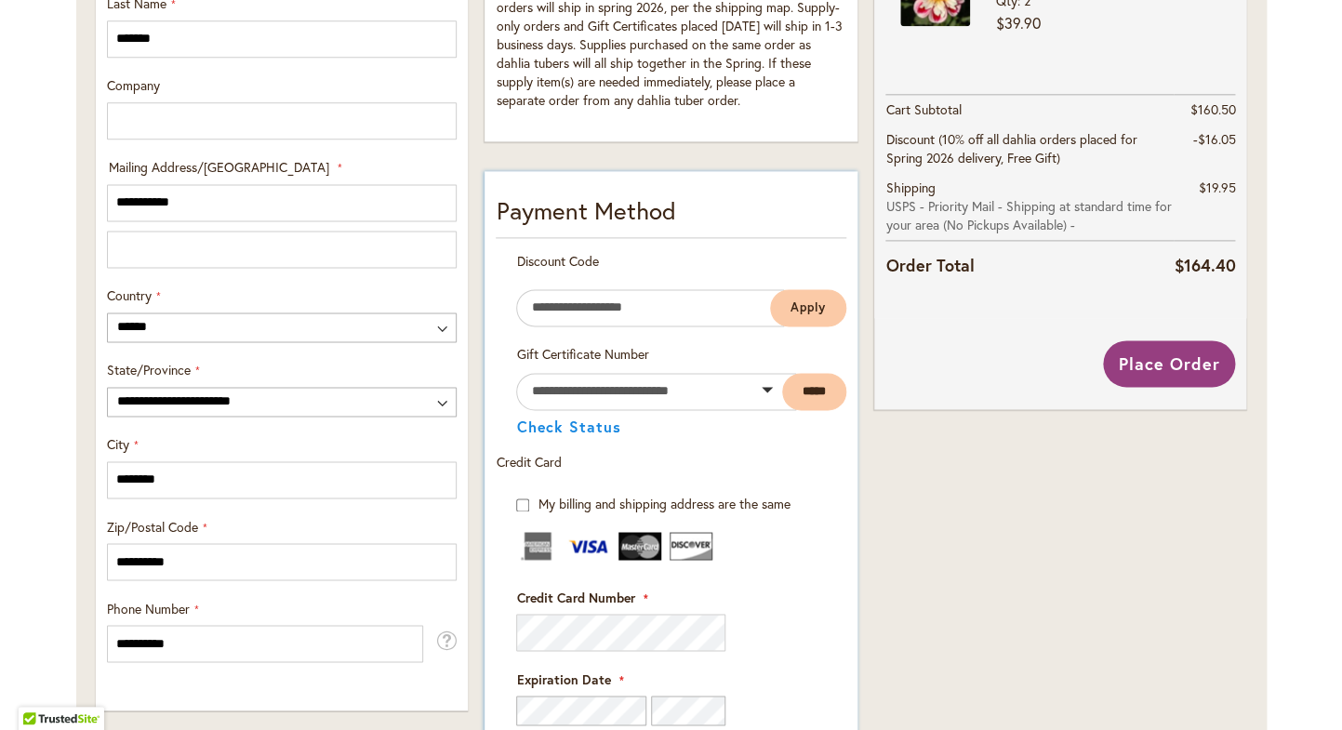
scroll to position [833, 0]
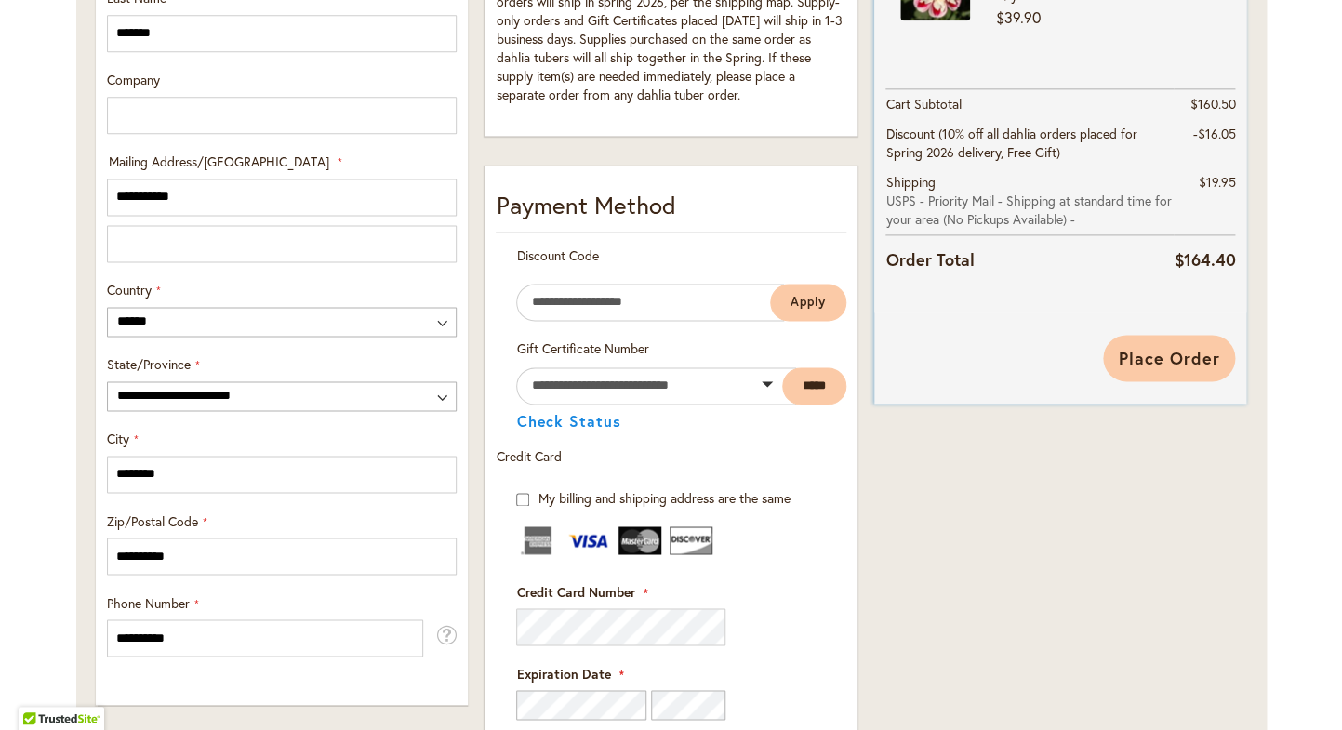
click at [1139, 356] on span "Place Order" at bounding box center [1168, 358] width 101 height 22
